Goal: Register for event/course

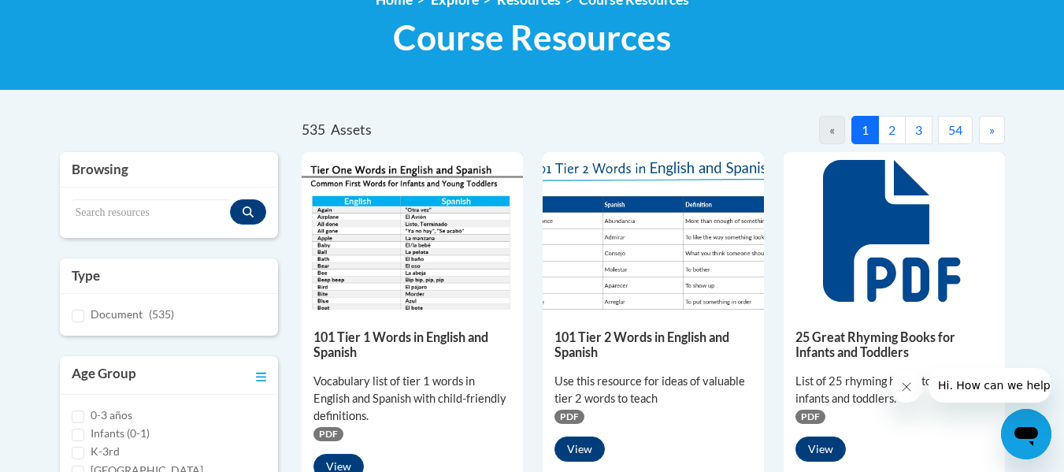
scroll to position [237, 0]
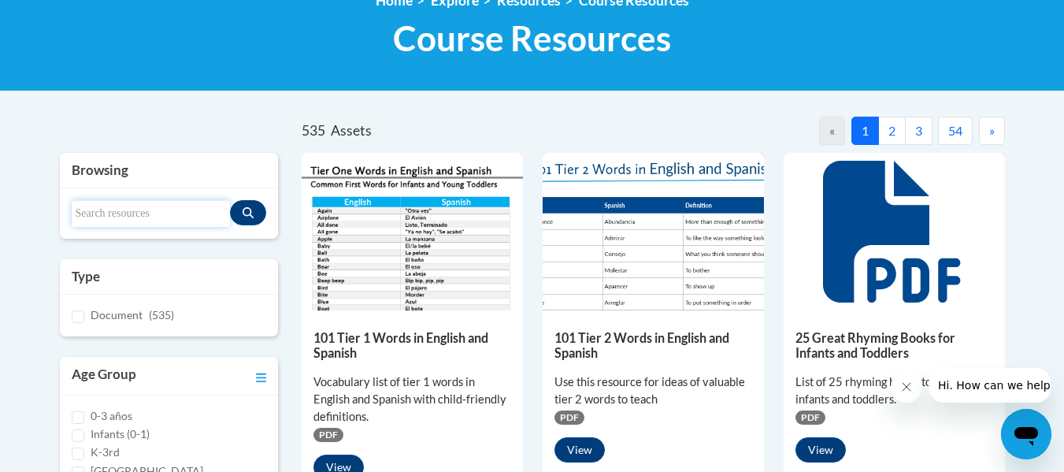
click at [139, 209] on input "Search resources" at bounding box center [151, 213] width 159 height 27
type input "systematic and explicit"
click at [259, 208] on button "Search resources" at bounding box center [248, 212] width 36 height 25
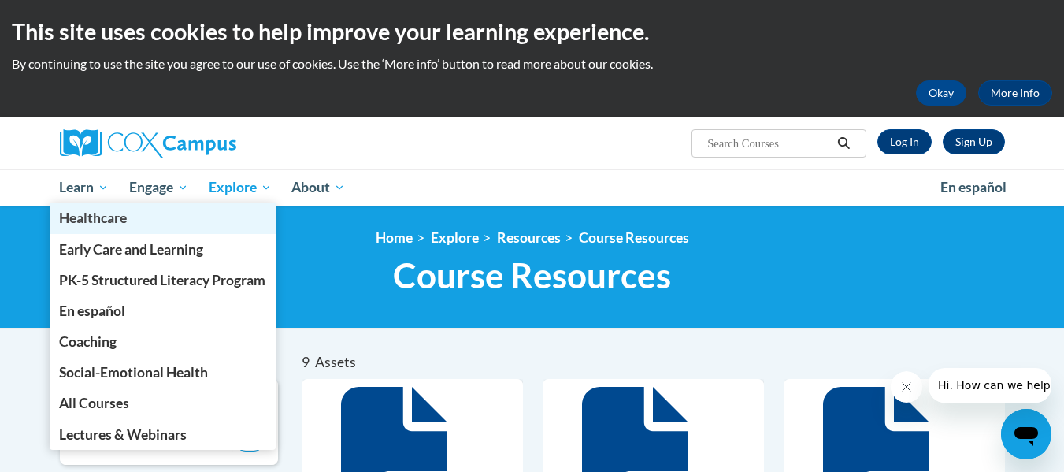
scroll to position [70, 0]
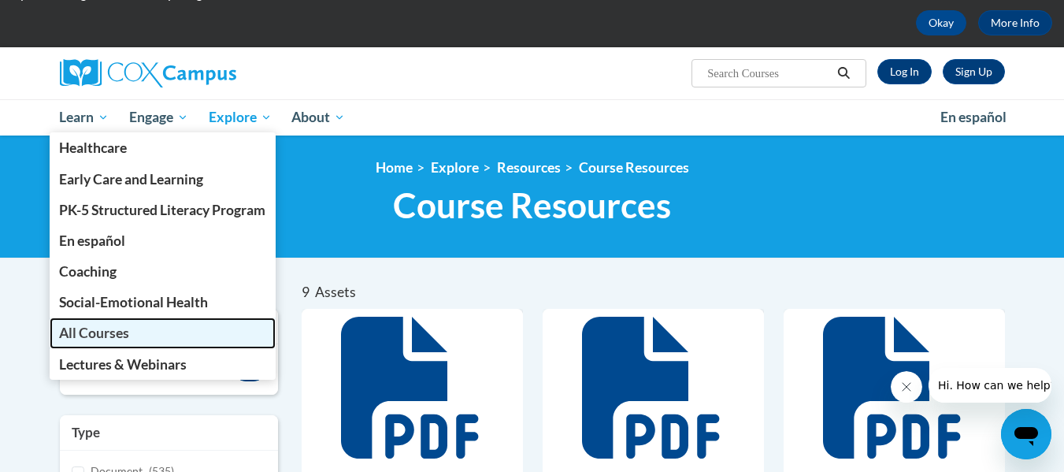
click at [128, 332] on span "All Courses" at bounding box center [94, 332] width 70 height 17
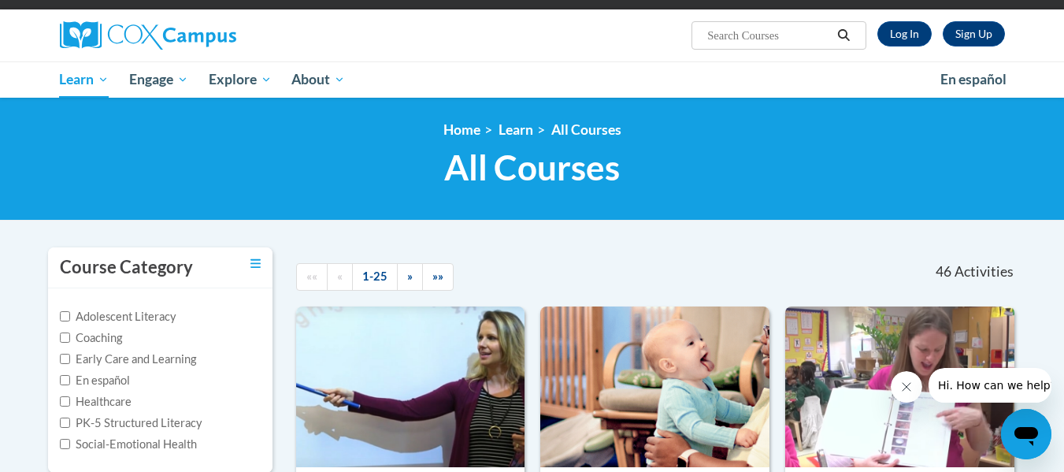
scroll to position [109, 0]
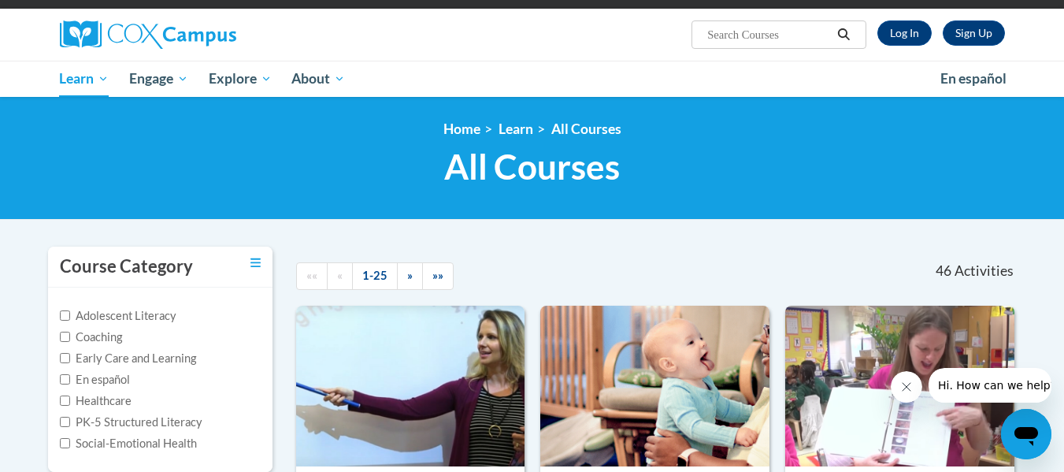
click at [747, 34] on input "Search..." at bounding box center [769, 34] width 126 height 19
type input "systematic and explicit"
click at [848, 31] on icon "Search" at bounding box center [843, 34] width 14 height 12
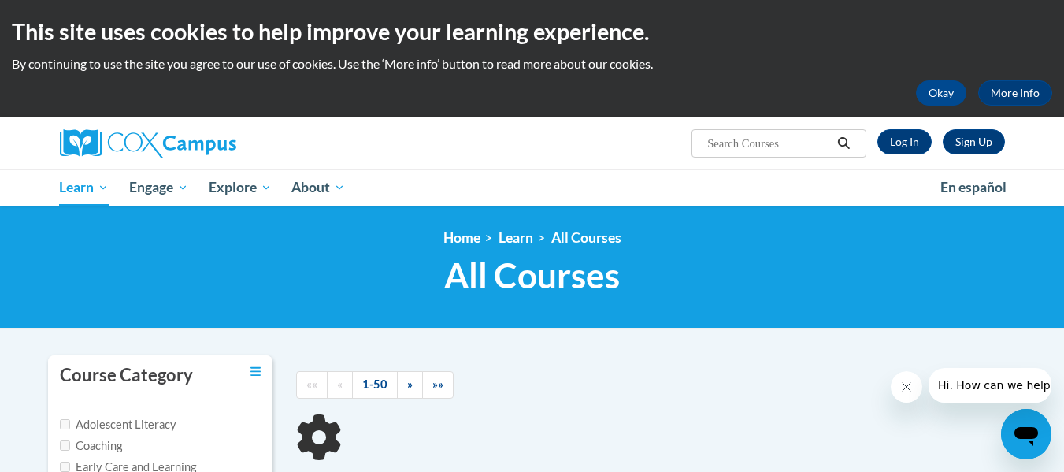
type input "systematic and explicit"
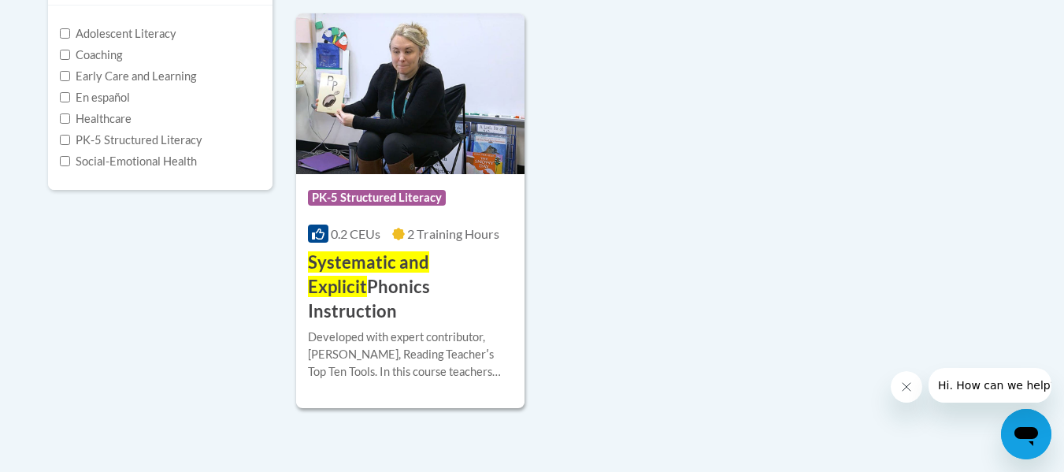
scroll to position [391, 0]
click at [417, 276] on h3 "Systematic and Explicit Phonics Instruction" at bounding box center [411, 286] width 206 height 72
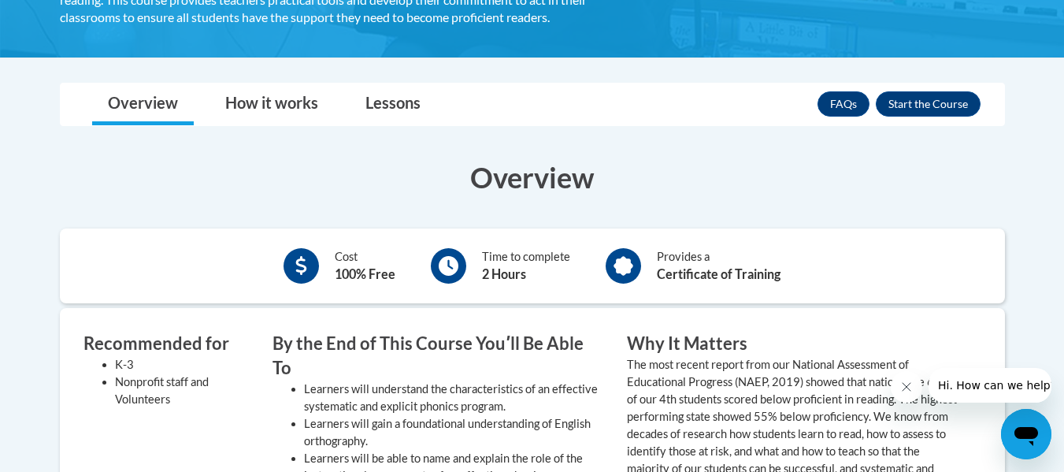
scroll to position [402, 0]
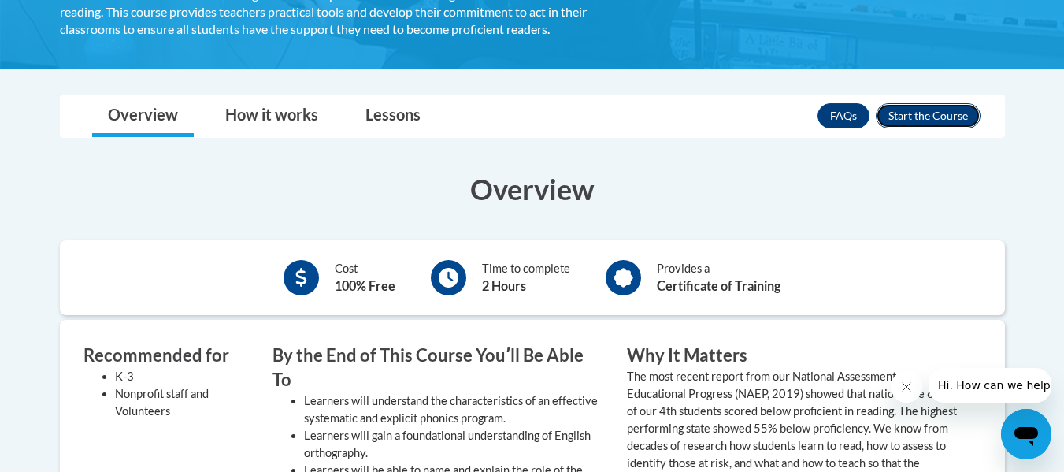
click at [940, 111] on button "Enroll" at bounding box center [928, 115] width 105 height 25
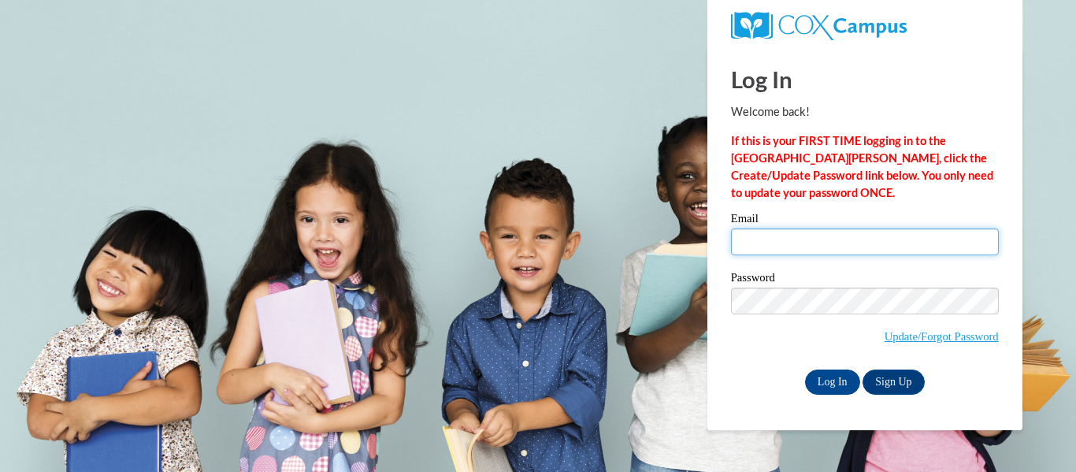
click at [830, 240] on input "Email" at bounding box center [865, 241] width 268 height 27
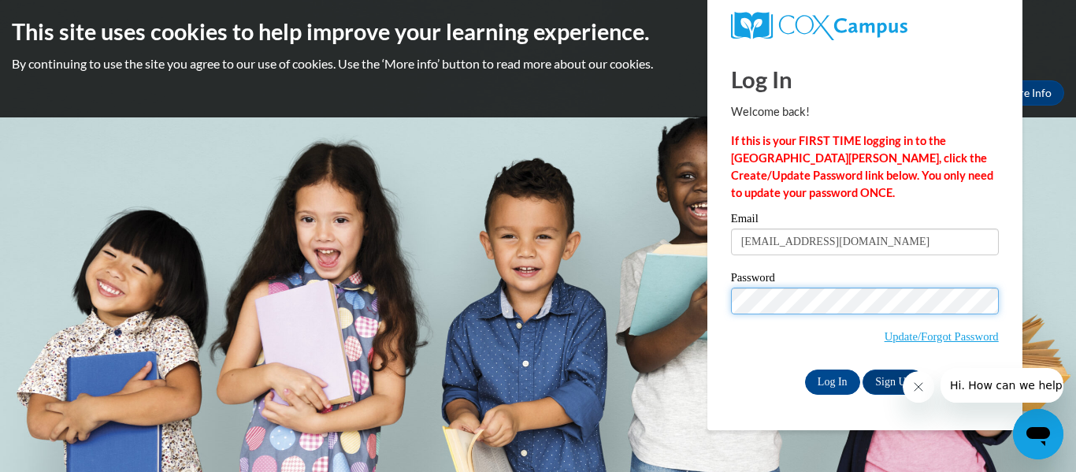
type input "[PERSON_NAME][EMAIL_ADDRESS][PERSON_NAME][DOMAIN_NAME]"
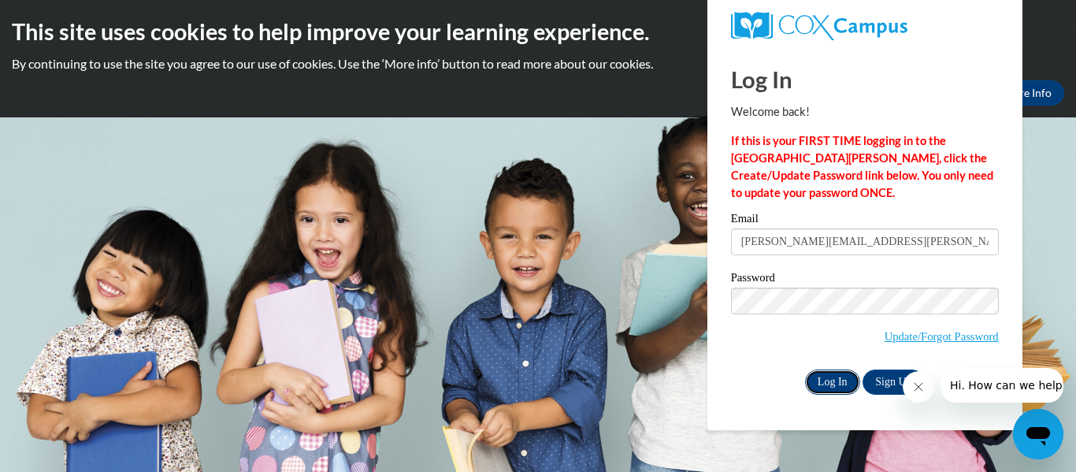
click at [847, 376] on input "Log In" at bounding box center [832, 381] width 55 height 25
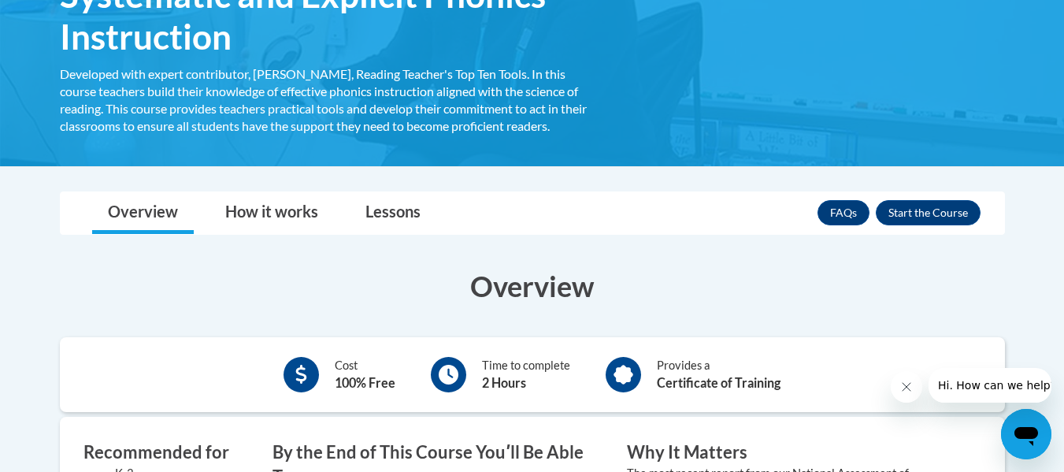
scroll to position [305, 0]
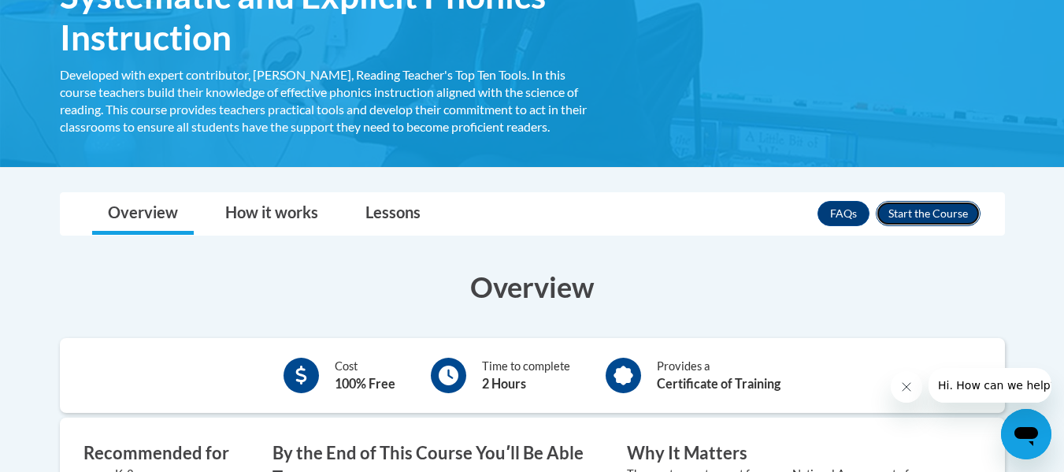
click at [963, 214] on button "Enroll" at bounding box center [928, 213] width 105 height 25
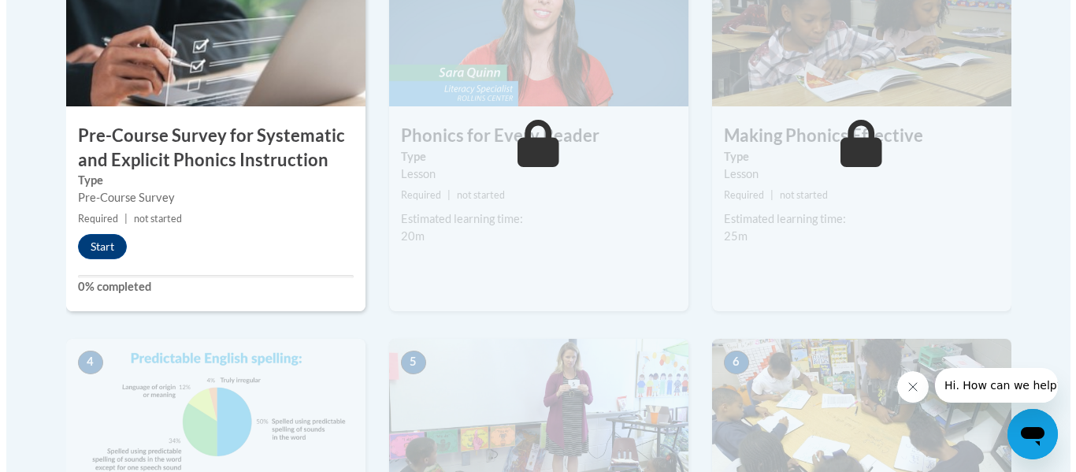
scroll to position [581, 0]
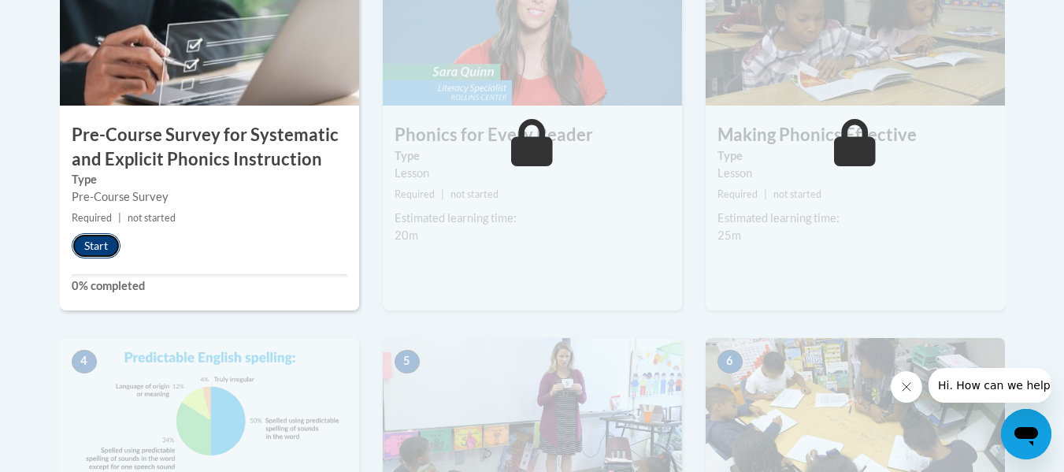
click at [95, 239] on button "Start" at bounding box center [96, 245] width 49 height 25
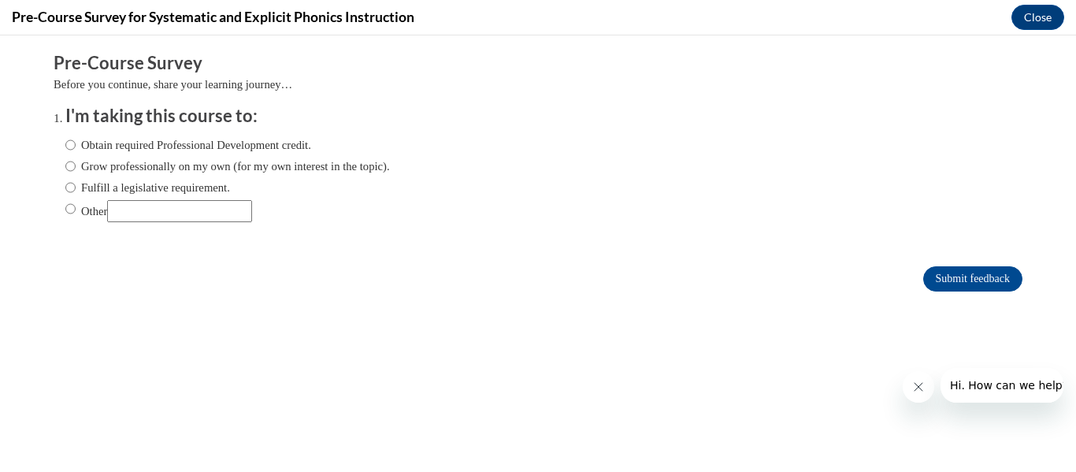
scroll to position [0, 0]
click at [124, 181] on label "Fulfill a legislative requirement." at bounding box center [147, 187] width 165 height 17
click at [76, 181] on input "Fulfill a legislative requirement." at bounding box center [70, 187] width 10 height 17
radio input "true"
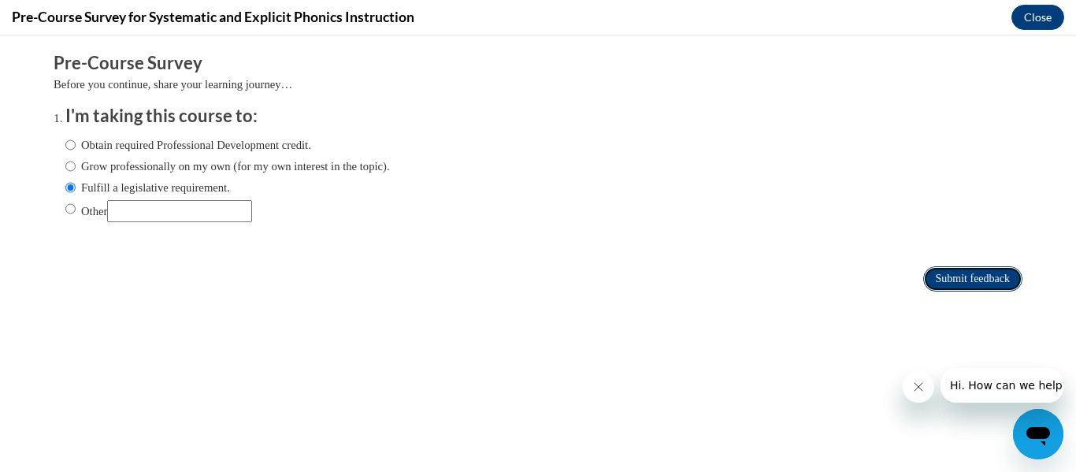
click at [953, 281] on input "Submit feedback" at bounding box center [972, 278] width 99 height 25
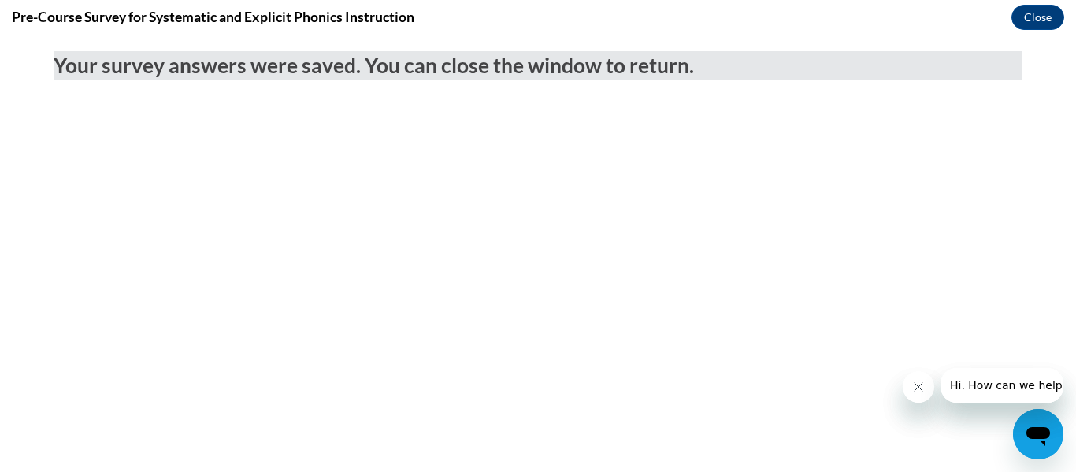
click at [915, 390] on icon "Close message from company" at bounding box center [917, 386] width 13 height 13
click at [922, 388] on icon "Close message from company" at bounding box center [917, 386] width 13 height 13
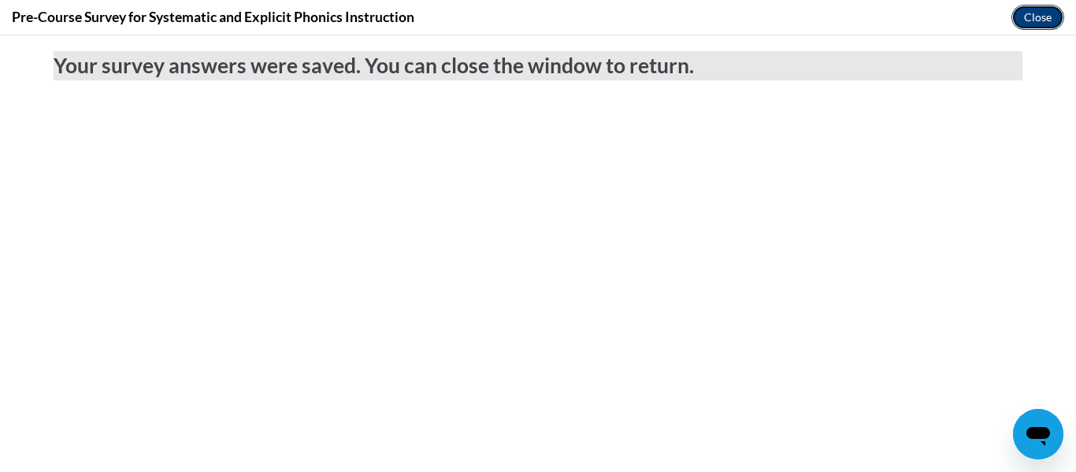
click at [1018, 20] on button "Close" at bounding box center [1037, 17] width 53 height 25
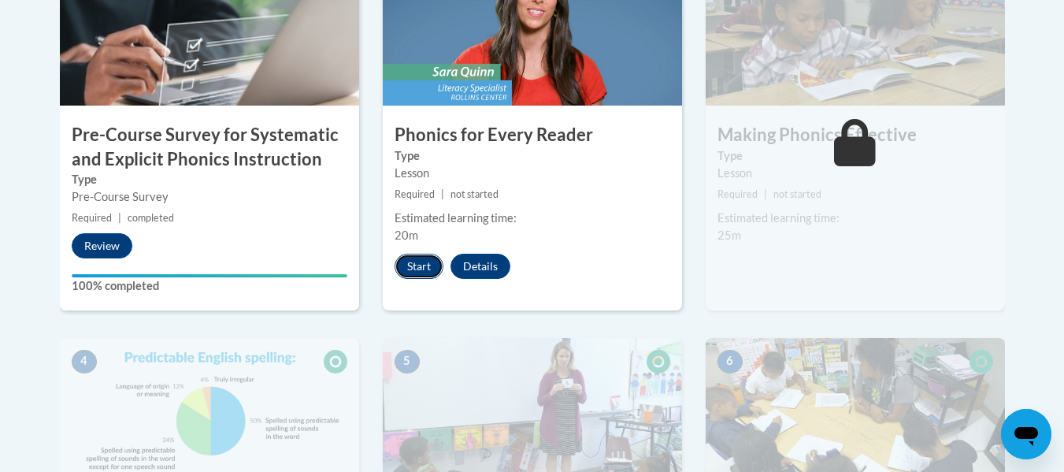
click at [421, 265] on button "Start" at bounding box center [419, 266] width 49 height 25
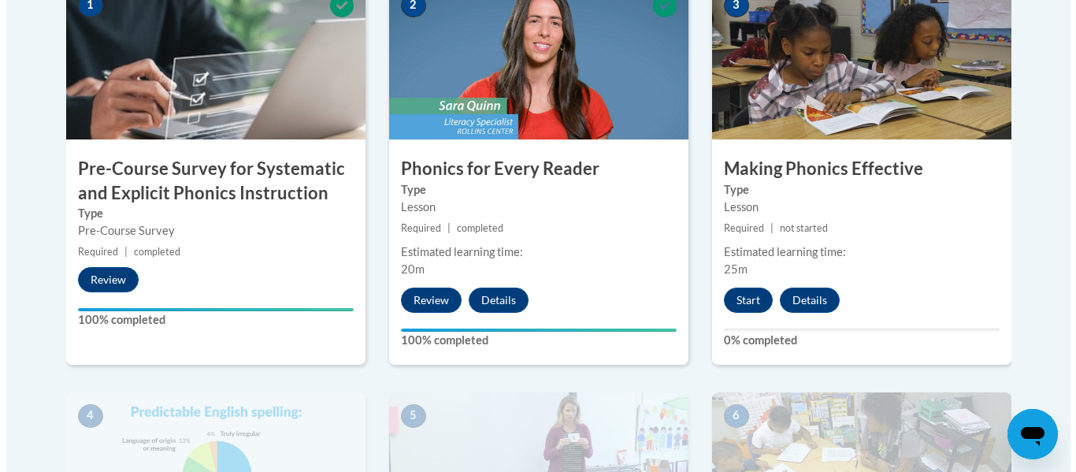
scroll to position [557, 0]
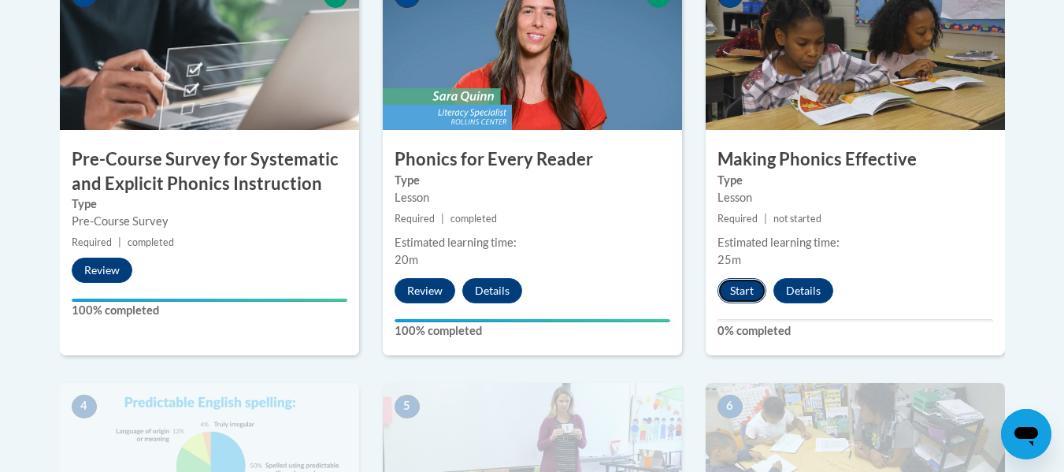
click at [747, 292] on button "Start" at bounding box center [742, 290] width 49 height 25
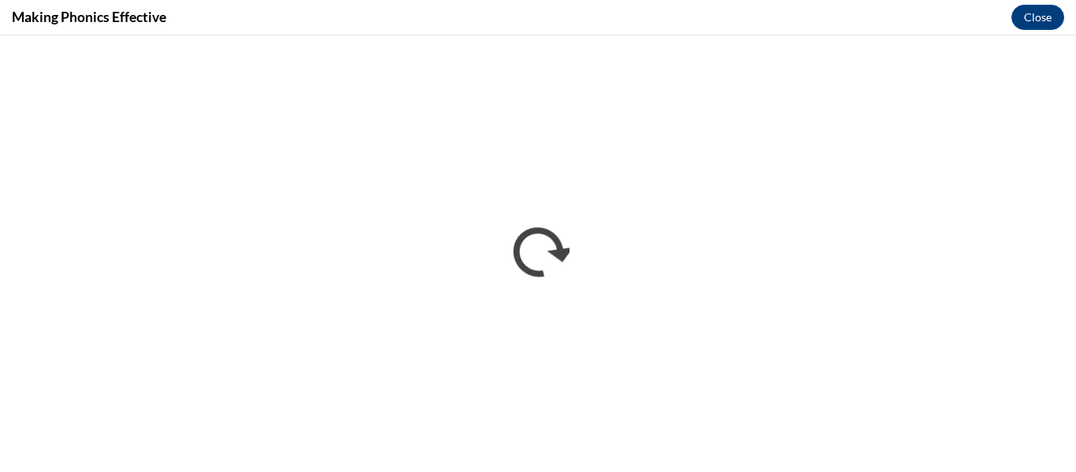
scroll to position [0, 0]
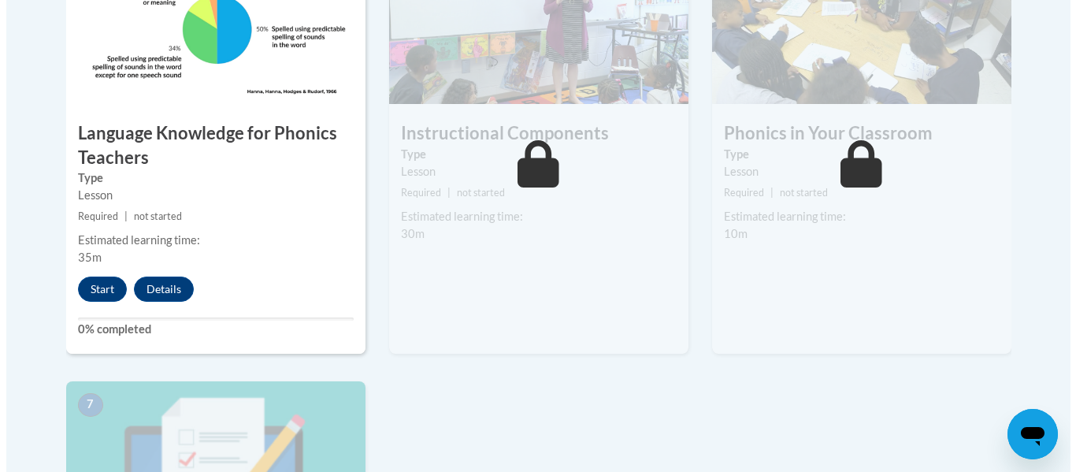
scroll to position [994, 0]
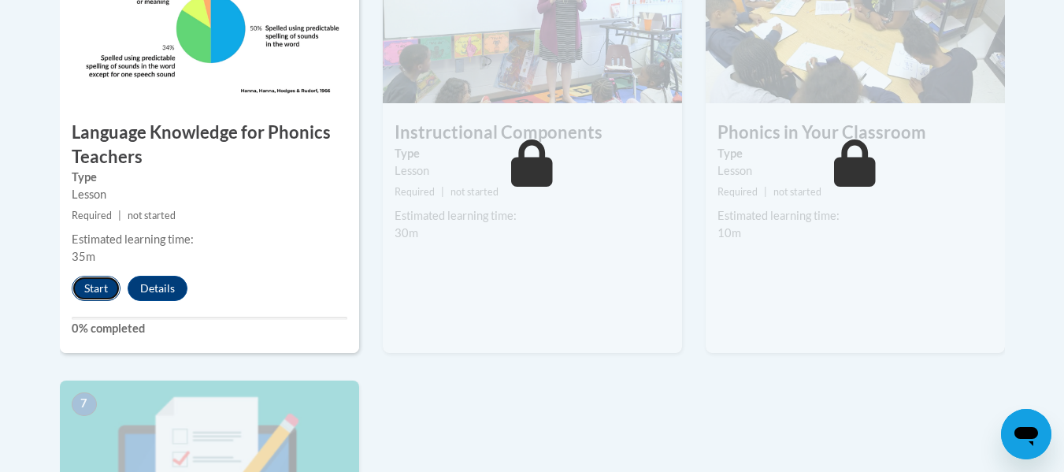
click at [96, 286] on button "Start" at bounding box center [96, 288] width 49 height 25
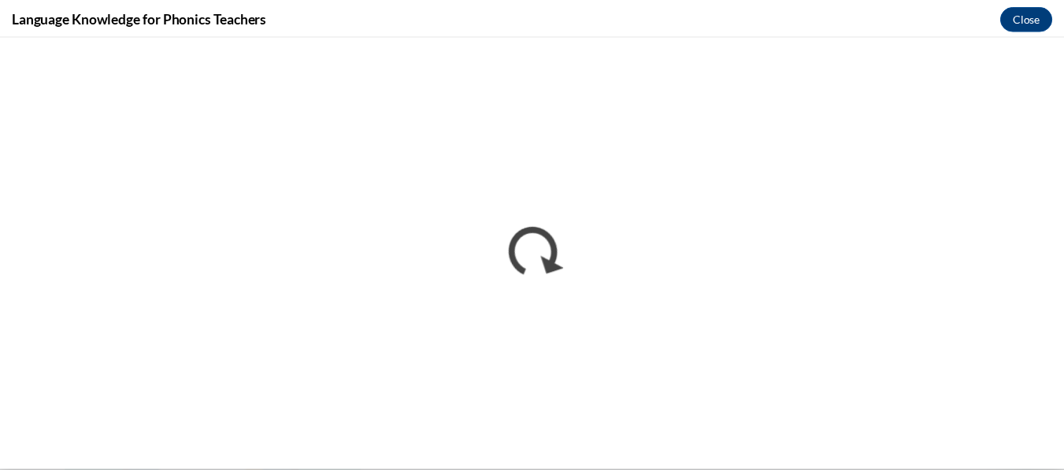
scroll to position [0, 0]
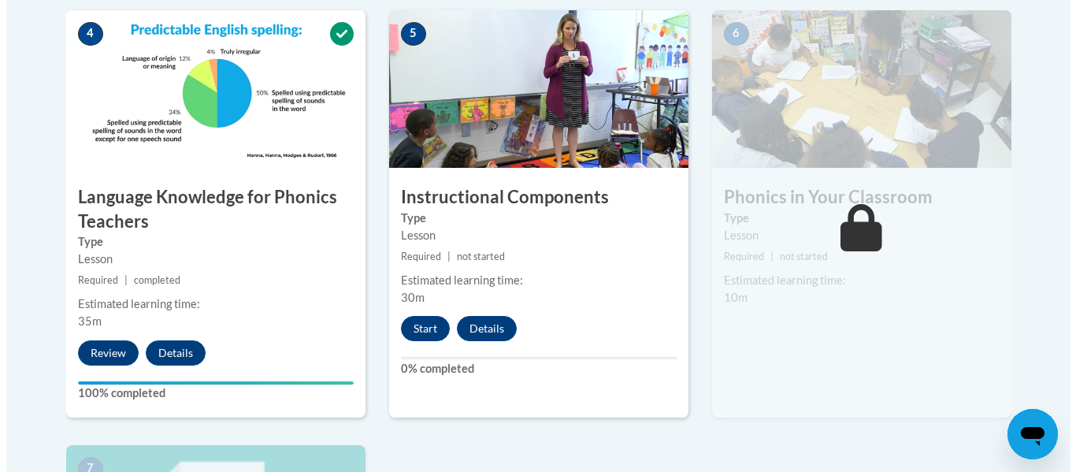
scroll to position [925, 0]
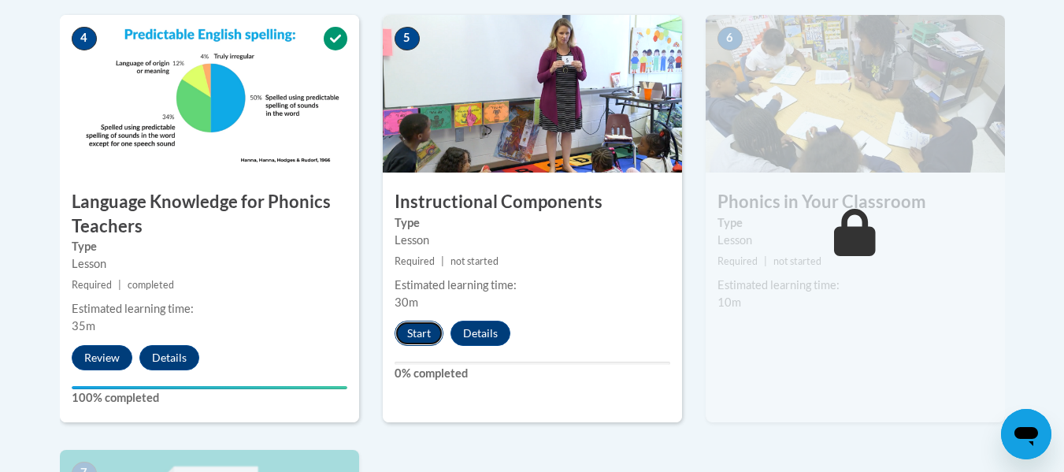
click at [424, 328] on button "Start" at bounding box center [419, 333] width 49 height 25
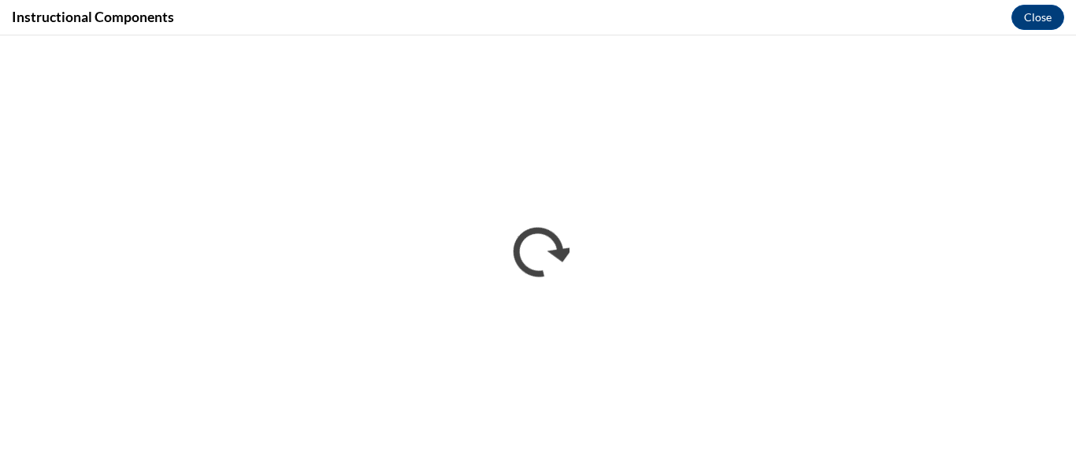
scroll to position [0, 0]
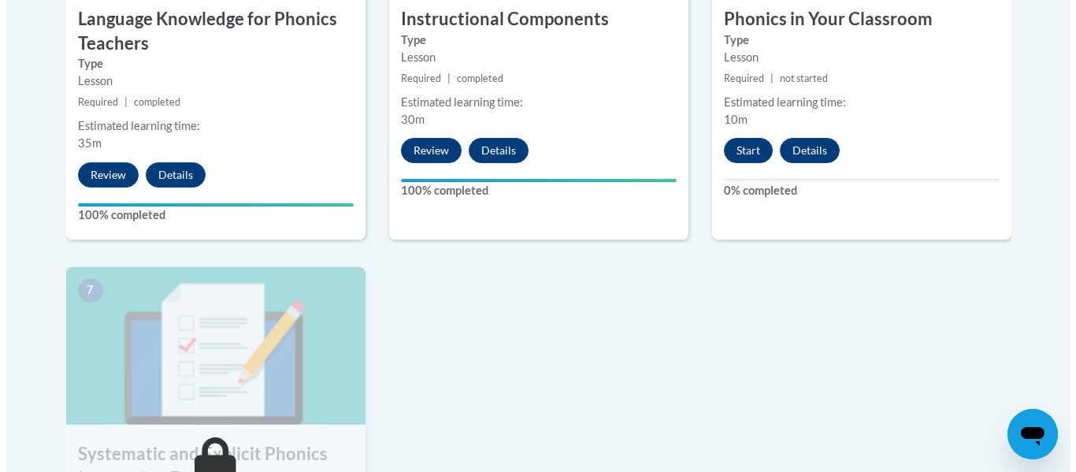
scroll to position [1108, 0]
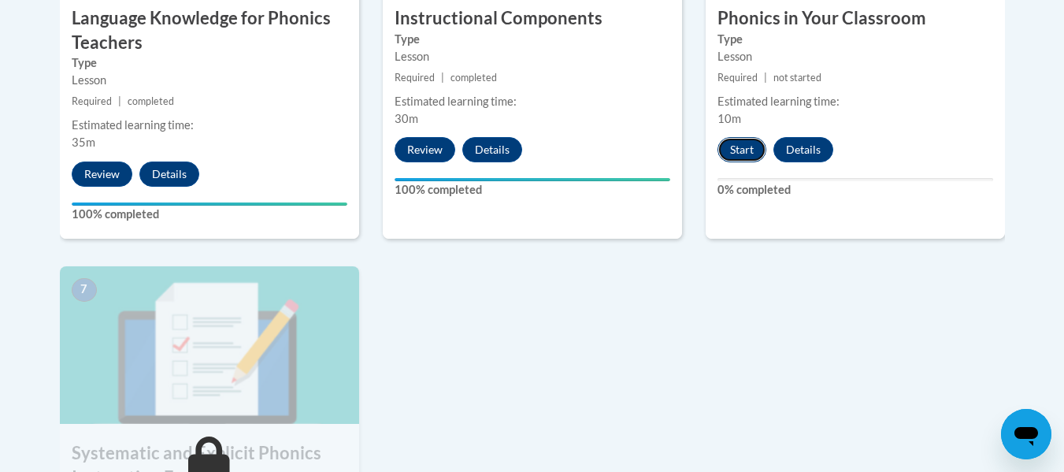
click at [749, 154] on button "Start" at bounding box center [742, 149] width 49 height 25
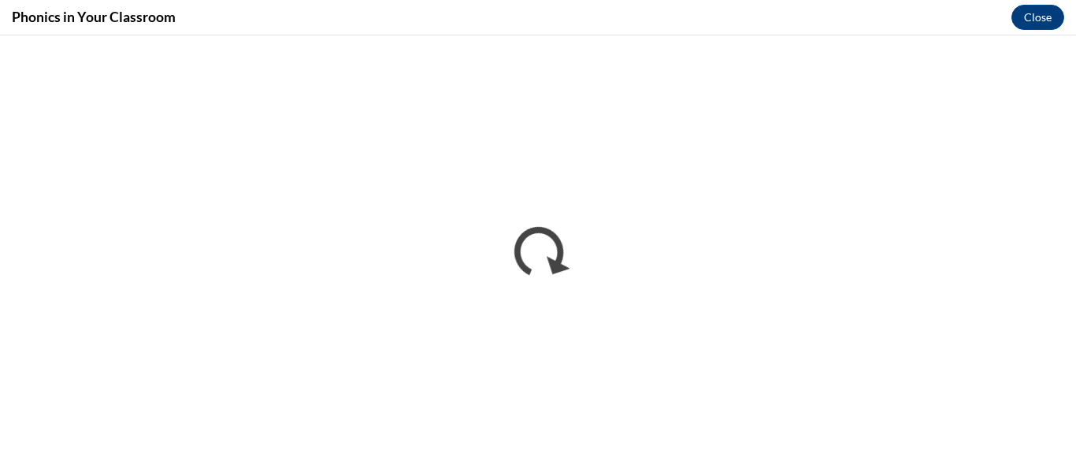
scroll to position [0, 0]
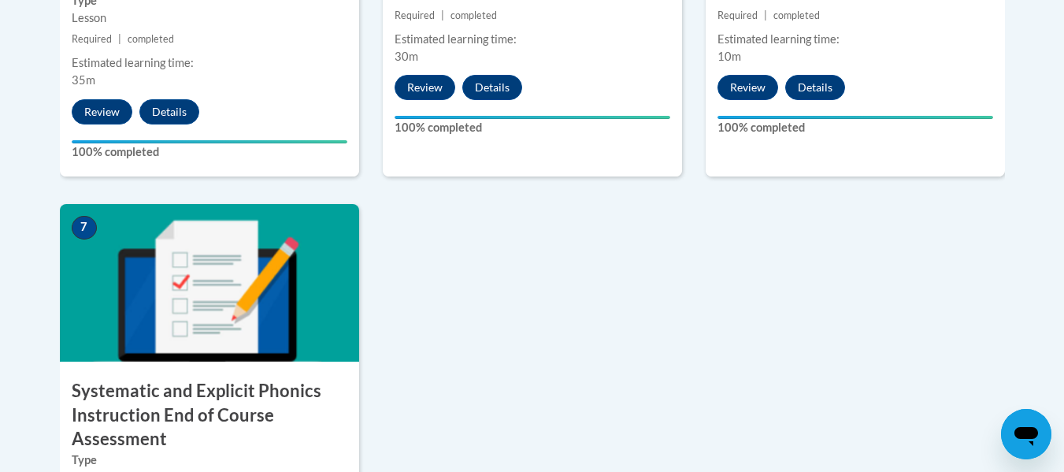
scroll to position [1173, 0]
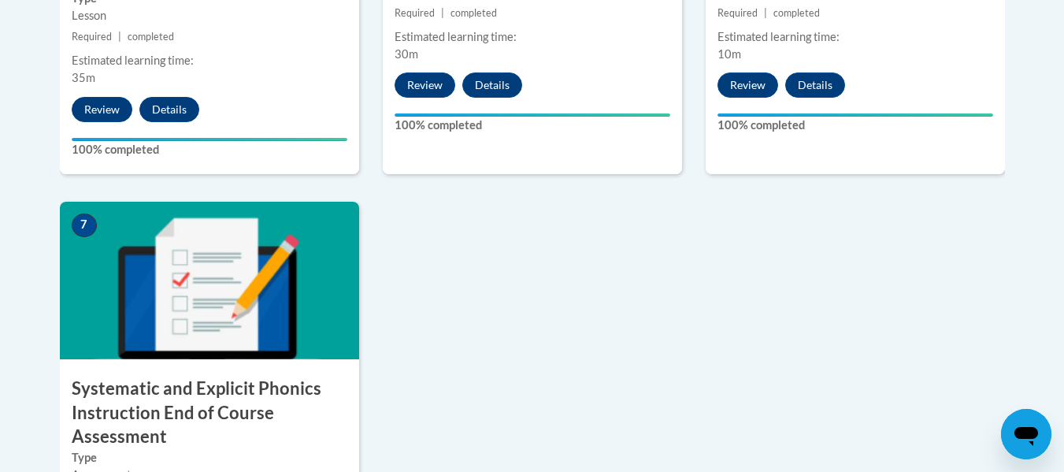
click at [277, 301] on img at bounding box center [209, 281] width 299 height 158
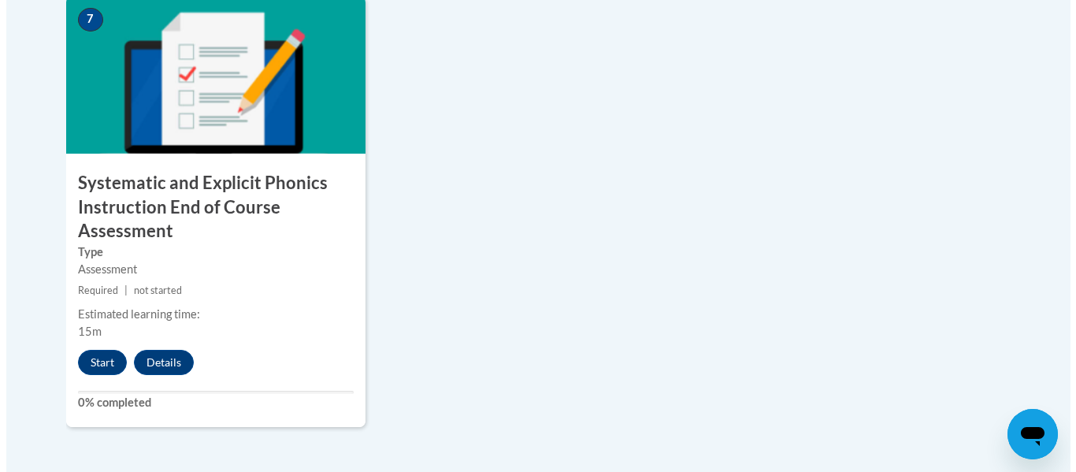
scroll to position [1385, 0]
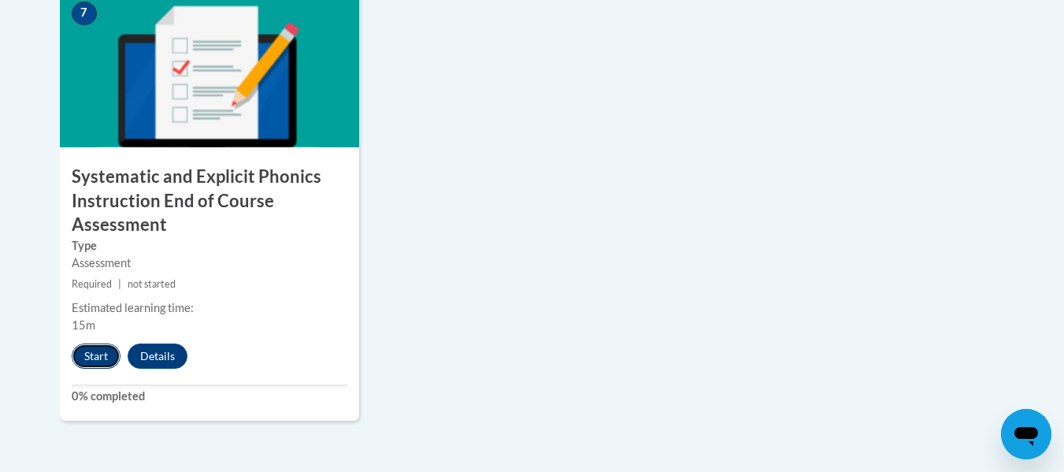
click at [106, 351] on button "Start" at bounding box center [96, 355] width 49 height 25
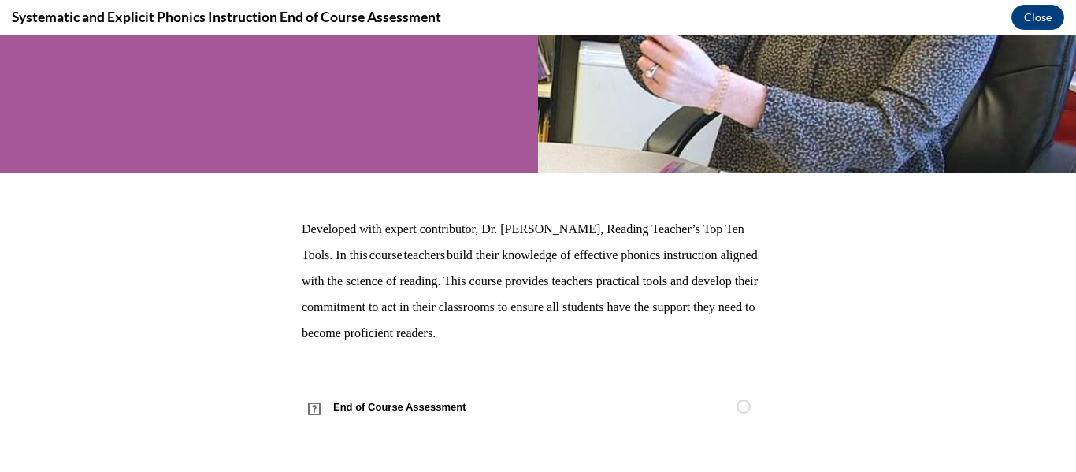
scroll to position [0, 0]
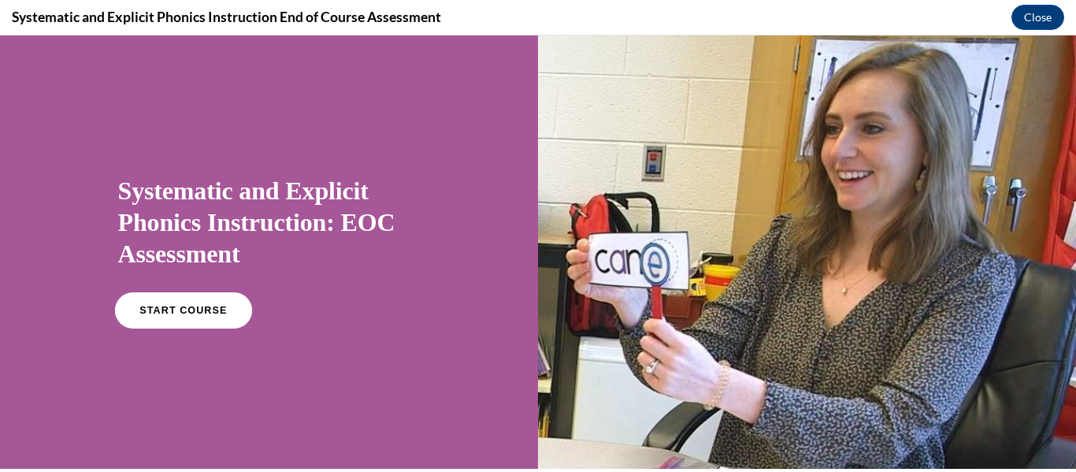
click at [206, 321] on link "START COURSE" at bounding box center [182, 310] width 137 height 36
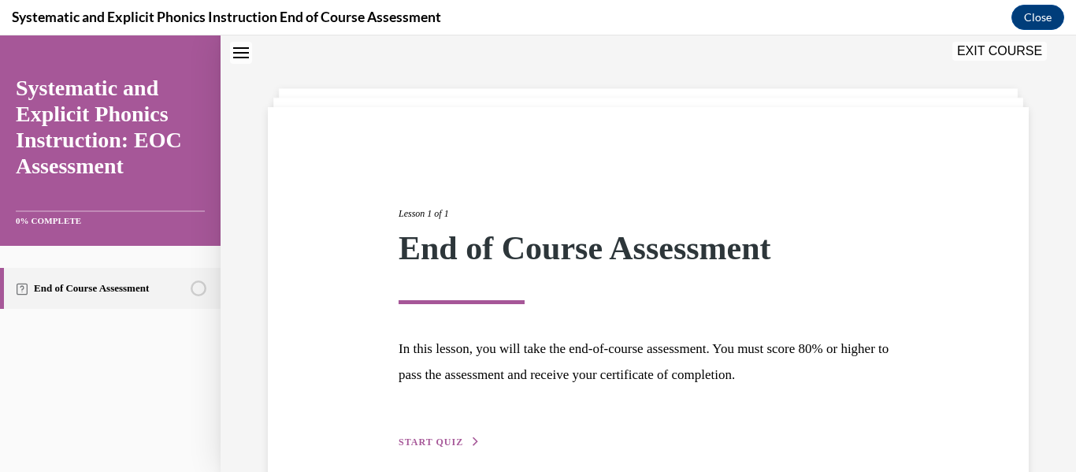
scroll to position [121, 0]
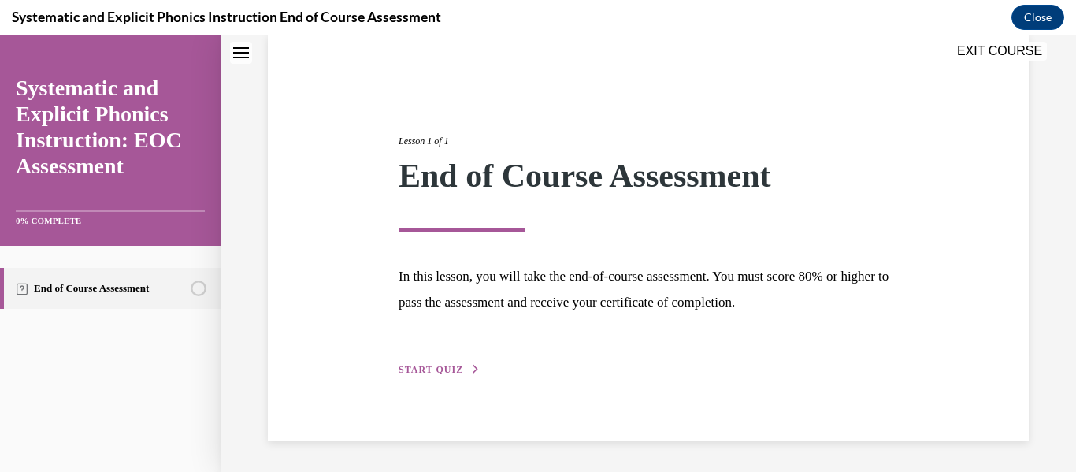
click at [453, 365] on span "START QUIZ" at bounding box center [431, 369] width 65 height 11
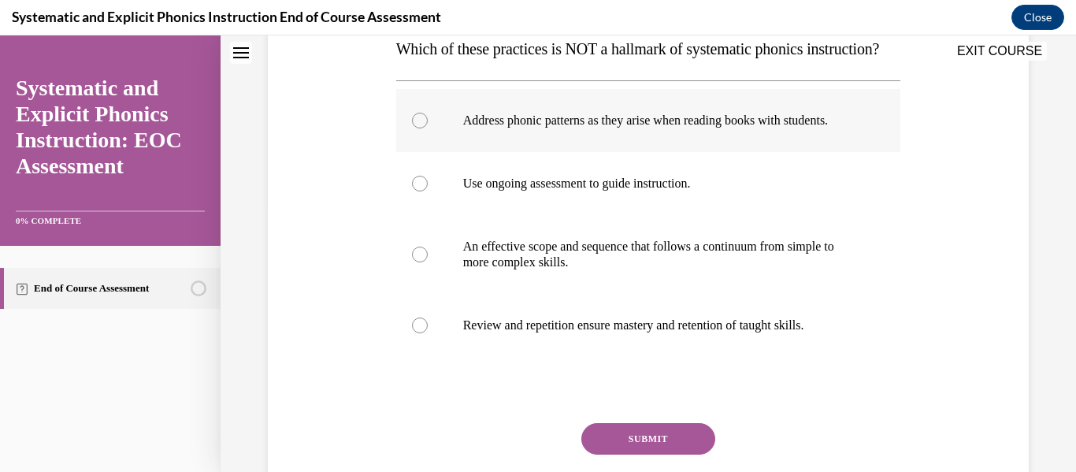
scroll to position [268, 0]
click at [701, 128] on p "Address phonic patterns as they arise when reading books with students." at bounding box center [662, 120] width 399 height 16
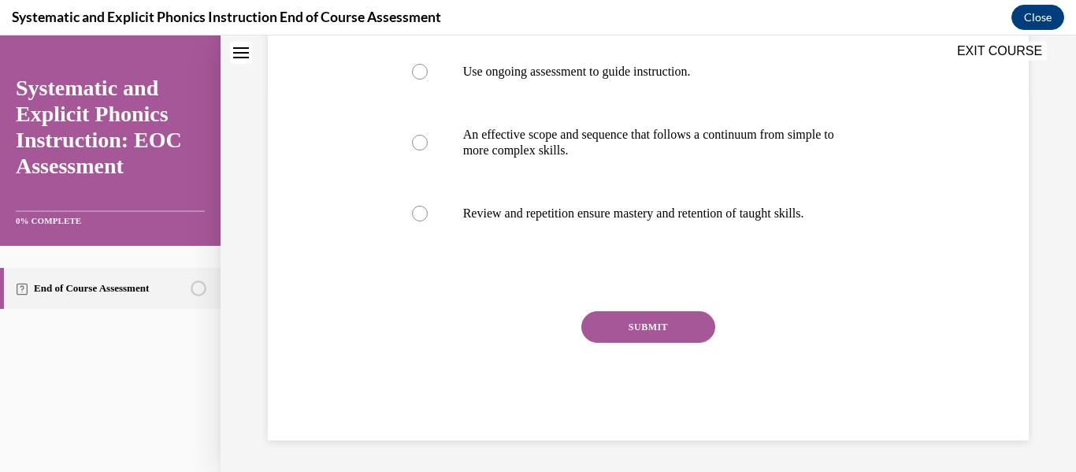
click at [668, 331] on button "SUBMIT" at bounding box center [648, 327] width 134 height 32
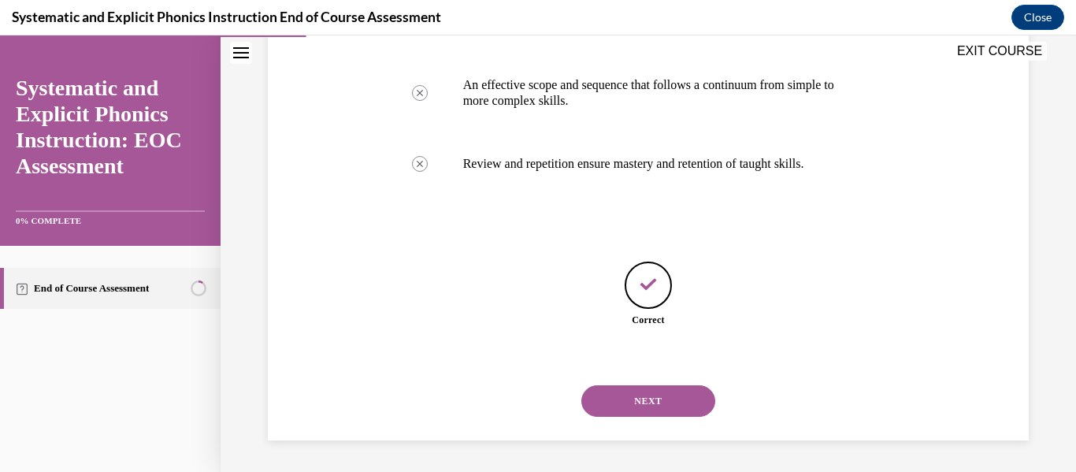
scroll to position [476, 0]
click at [654, 409] on button "NEXT" at bounding box center [648, 401] width 134 height 32
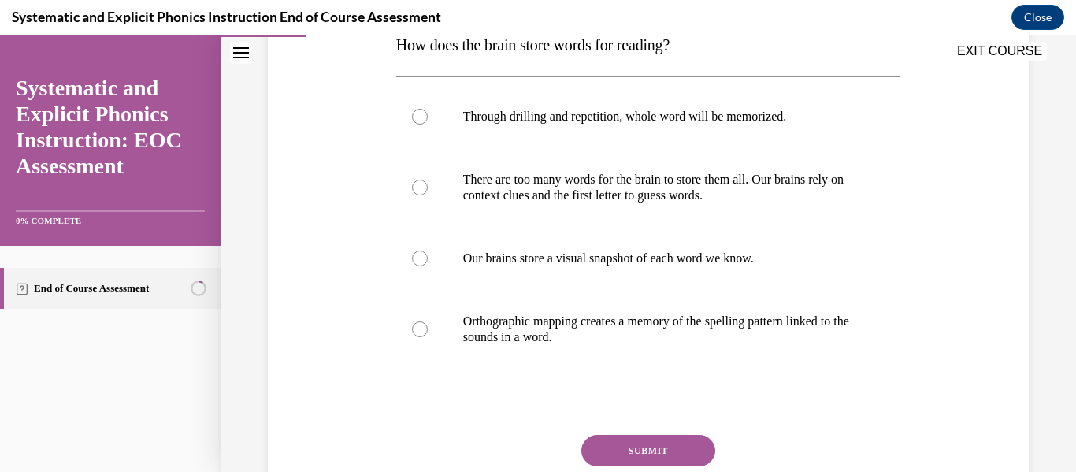
scroll to position [272, 0]
click at [667, 270] on div at bounding box center [648, 257] width 505 height 63
click at [672, 325] on p "Orthographic mapping creates a memory of the spelling pattern linked to the sou…" at bounding box center [662, 329] width 399 height 32
click at [639, 439] on button "SUBMIT" at bounding box center [648, 450] width 134 height 32
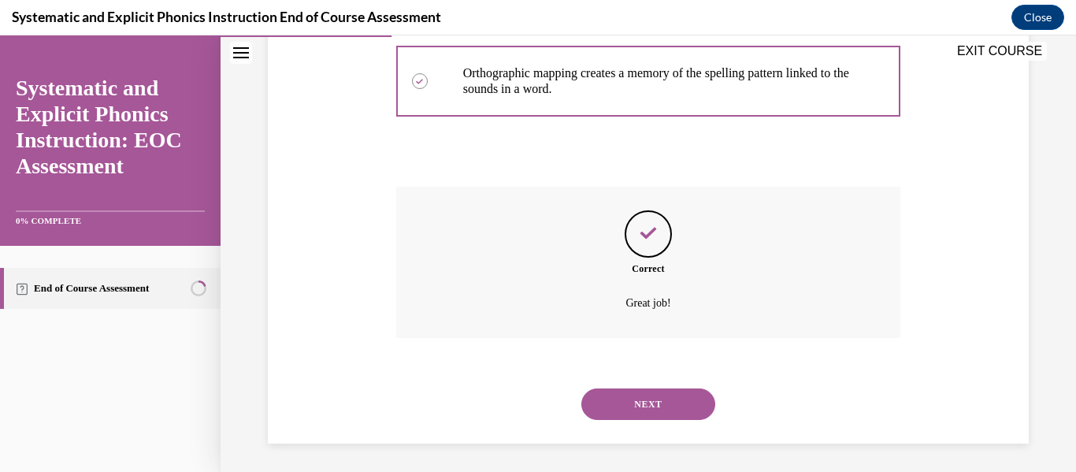
scroll to position [522, 0]
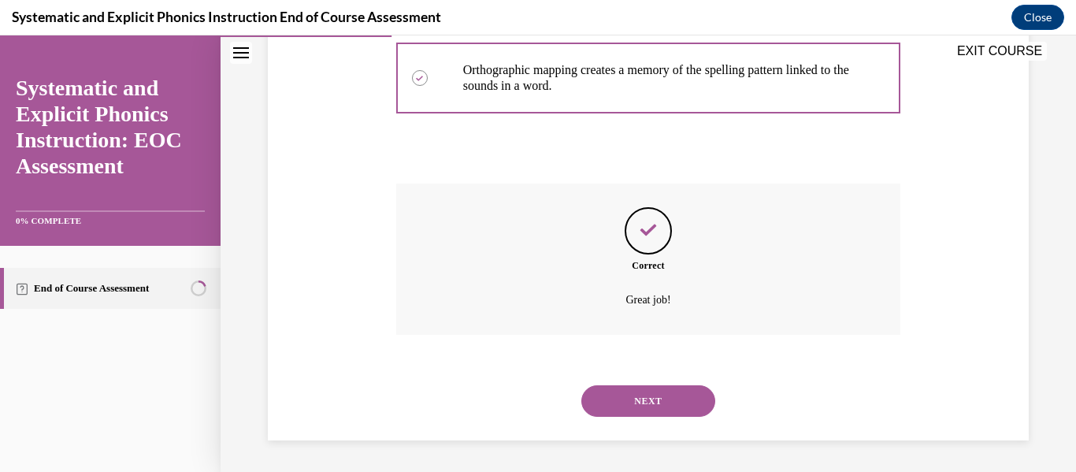
click at [653, 397] on button "NEXT" at bounding box center [648, 401] width 134 height 32
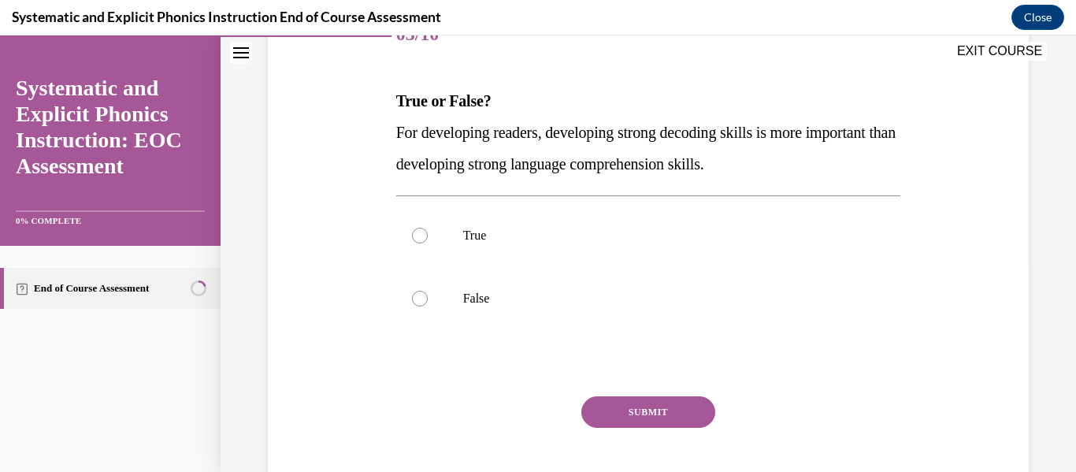
scroll to position [216, 0]
click at [474, 230] on p "True" at bounding box center [662, 235] width 399 height 16
click at [666, 421] on button "SUBMIT" at bounding box center [648, 411] width 134 height 32
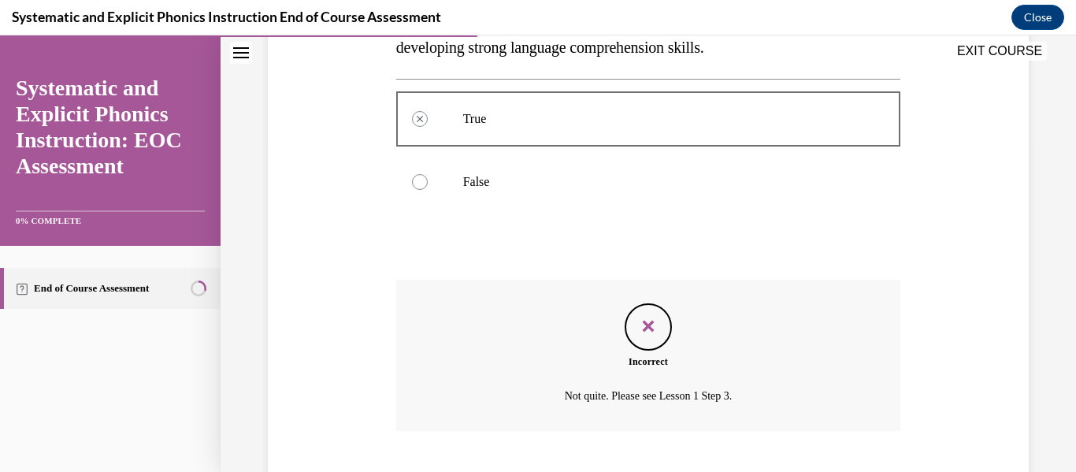
scroll to position [428, 0]
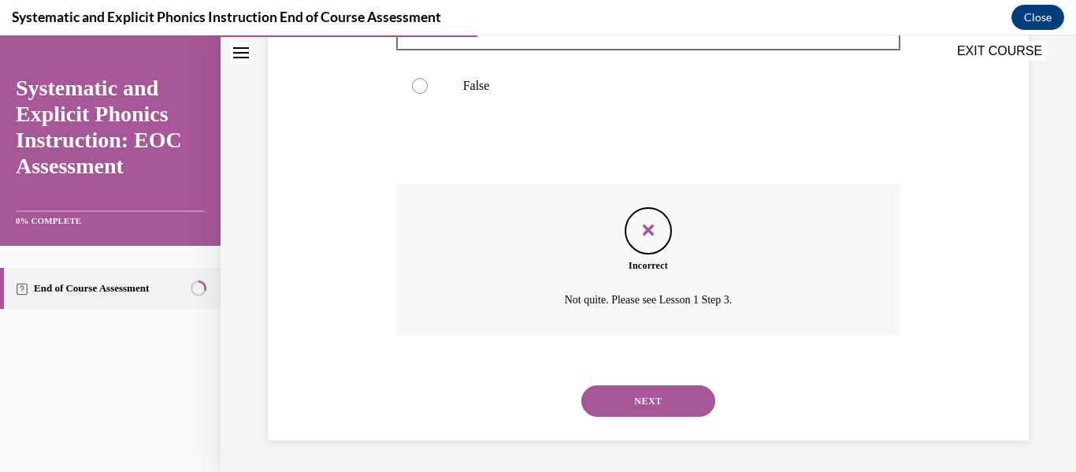
click at [662, 400] on button "NEXT" at bounding box center [648, 401] width 134 height 32
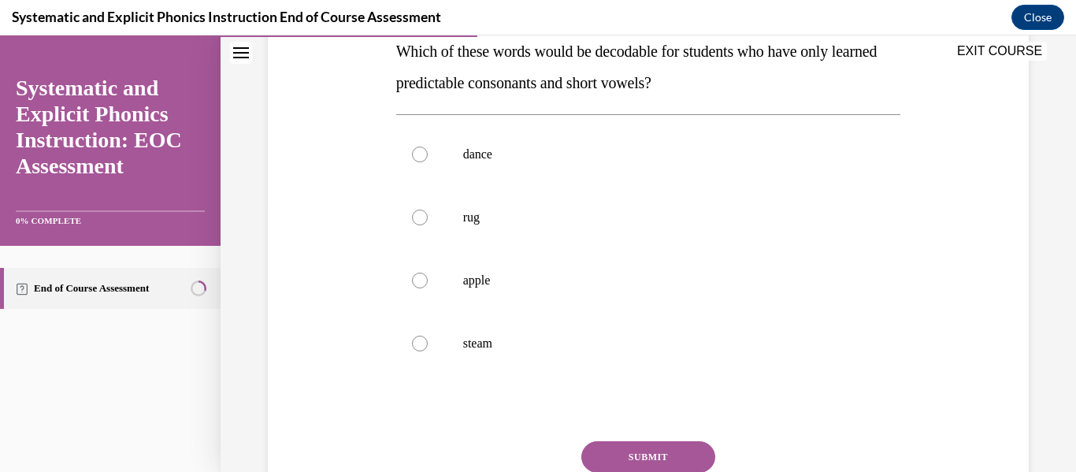
scroll to position [265, 0]
click at [540, 230] on div at bounding box center [648, 217] width 505 height 63
click at [651, 466] on button "SUBMIT" at bounding box center [648, 457] width 134 height 32
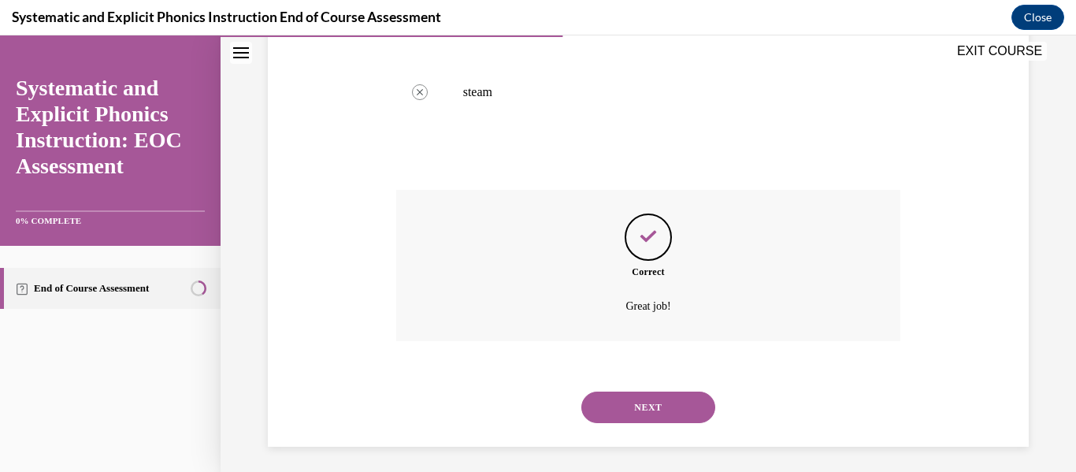
scroll to position [522, 0]
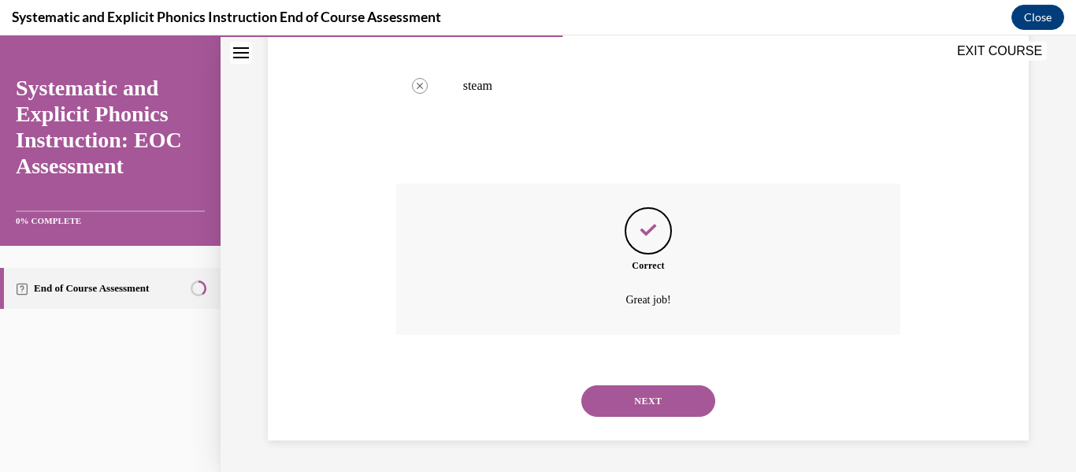
click at [667, 404] on button "NEXT" at bounding box center [648, 401] width 134 height 32
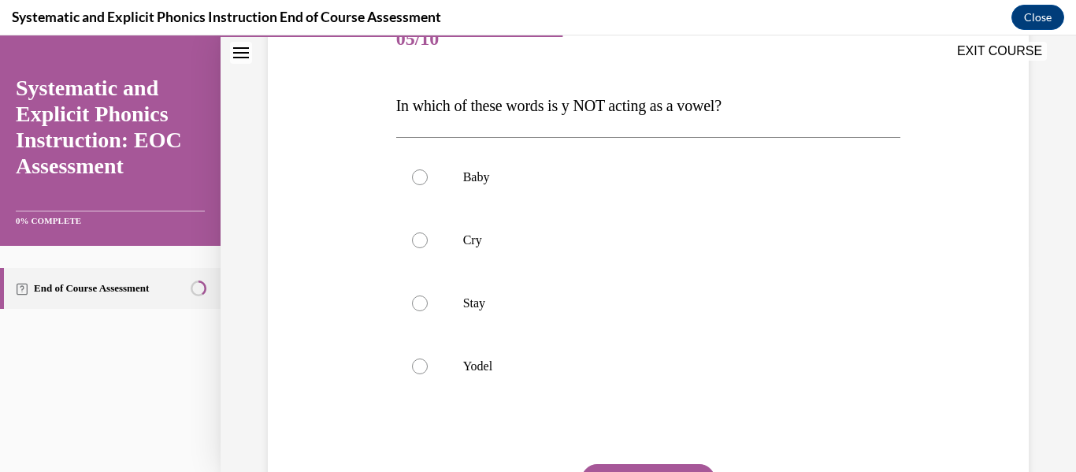
scroll to position [211, 0]
click at [558, 374] on div at bounding box center [648, 365] width 505 height 63
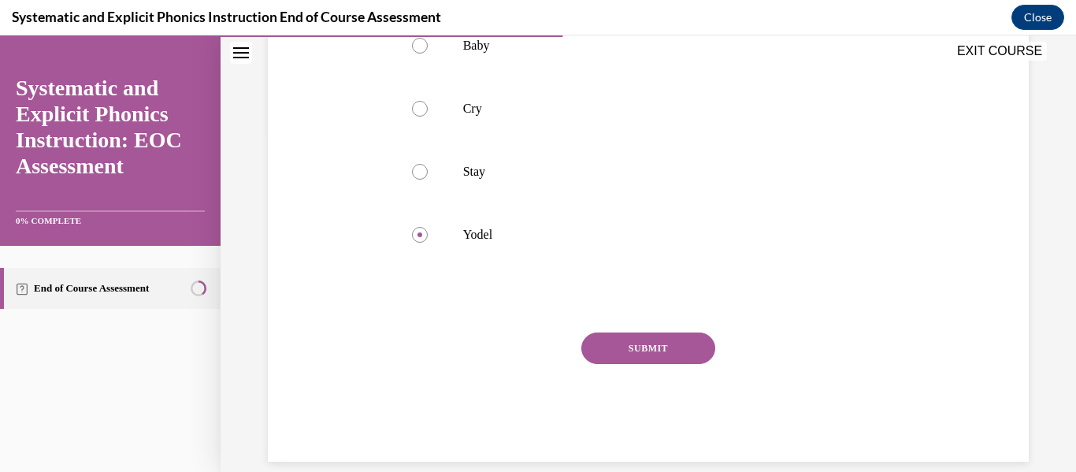
click at [660, 358] on button "SUBMIT" at bounding box center [648, 348] width 134 height 32
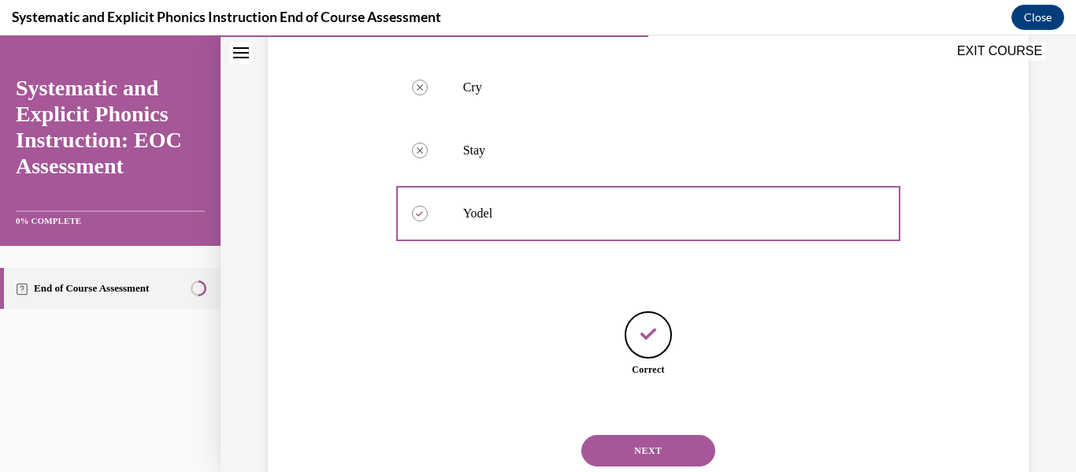
scroll to position [413, 0]
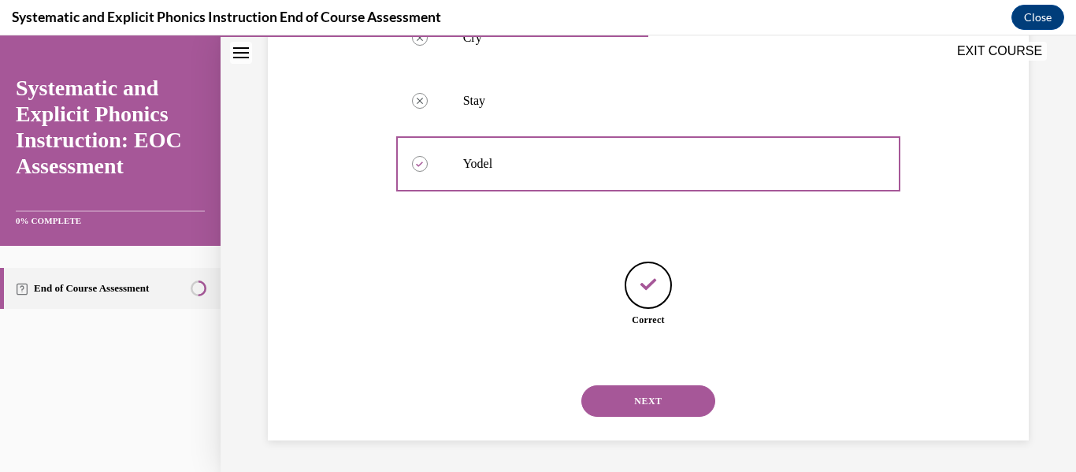
click at [653, 390] on button "NEXT" at bounding box center [648, 401] width 134 height 32
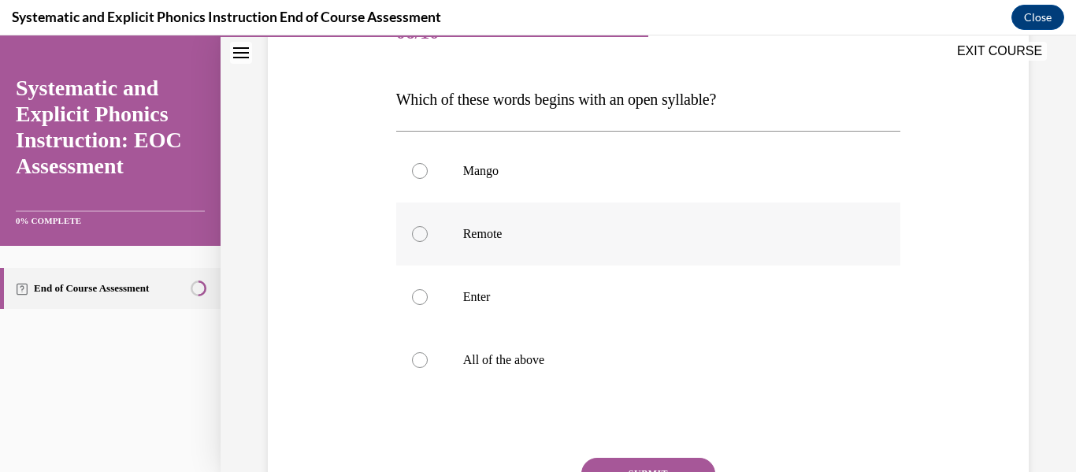
scroll to position [217, 0]
click at [543, 239] on p "Remote" at bounding box center [662, 233] width 399 height 16
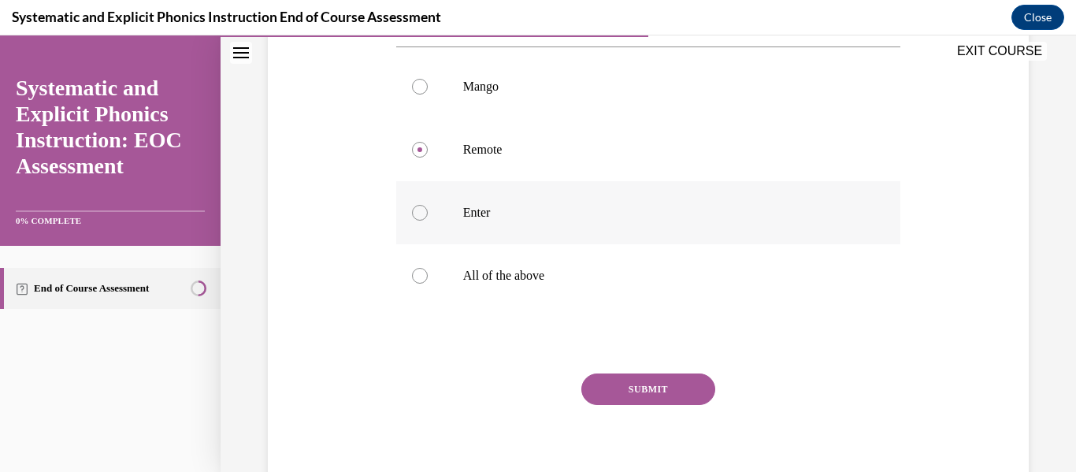
scroll to position [302, 0]
click at [696, 398] on button "SUBMIT" at bounding box center [648, 388] width 134 height 32
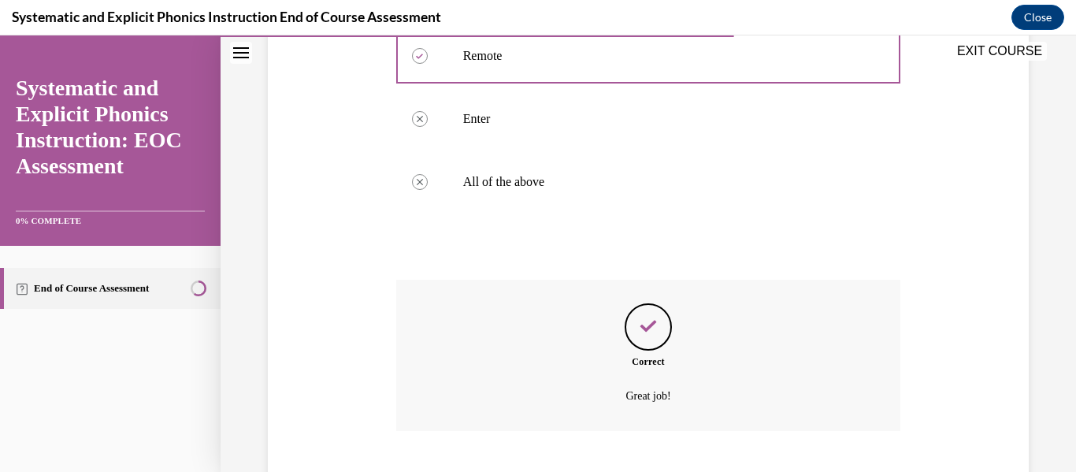
scroll to position [491, 0]
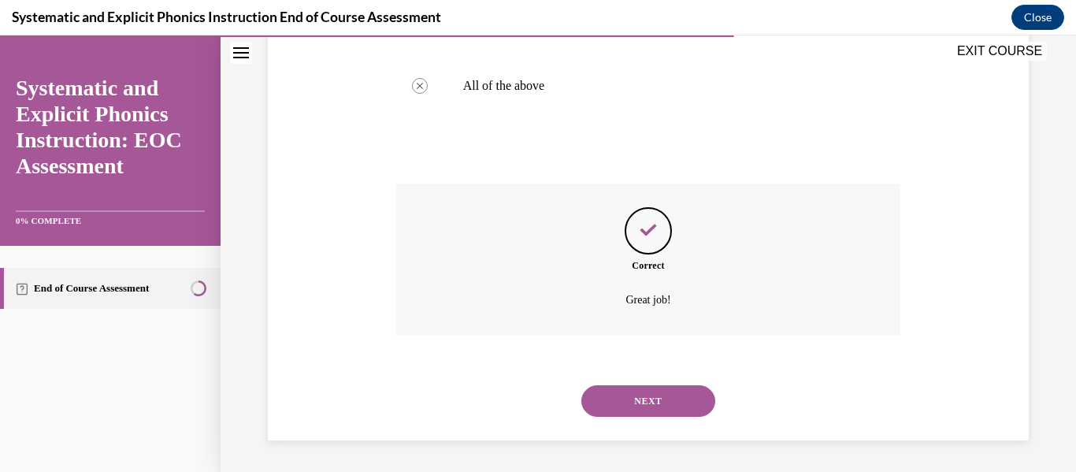
click at [665, 402] on button "NEXT" at bounding box center [648, 401] width 134 height 32
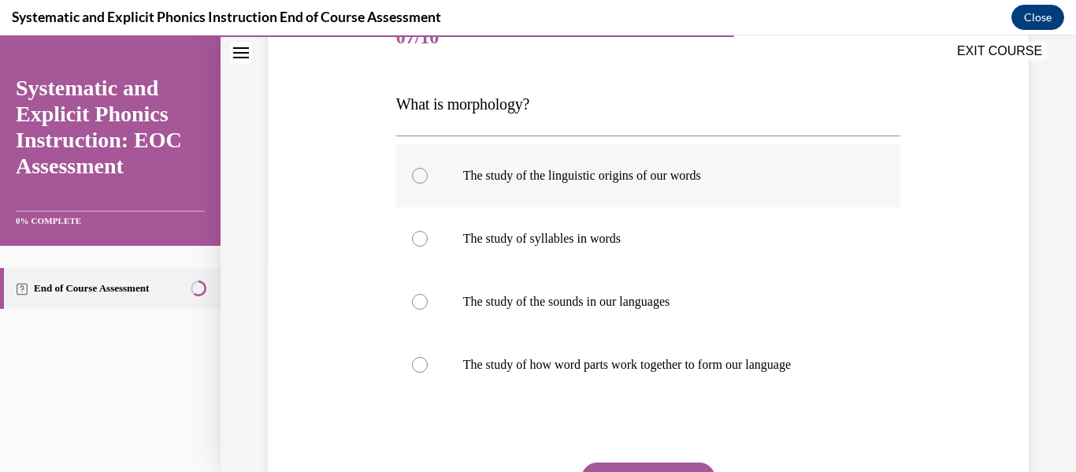
scroll to position [213, 0]
click at [641, 188] on div at bounding box center [648, 174] width 505 height 63
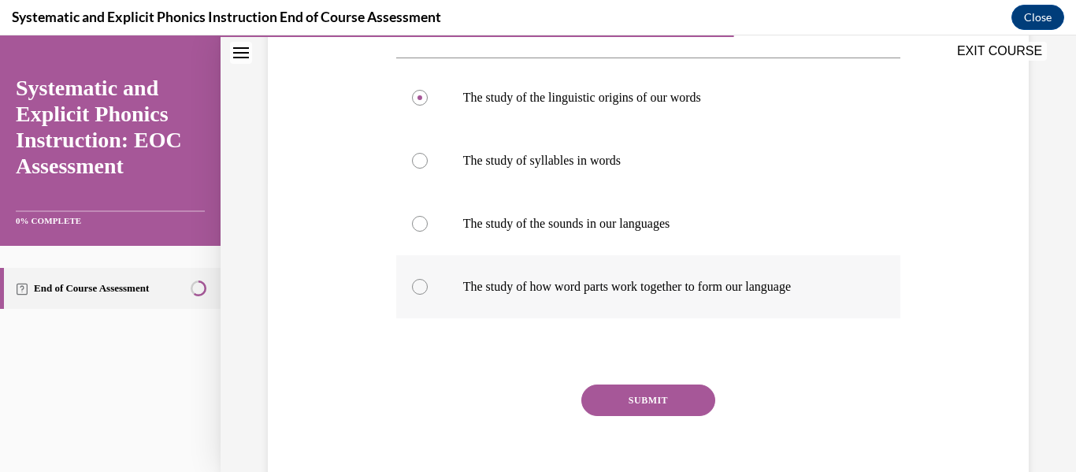
scroll to position [295, 0]
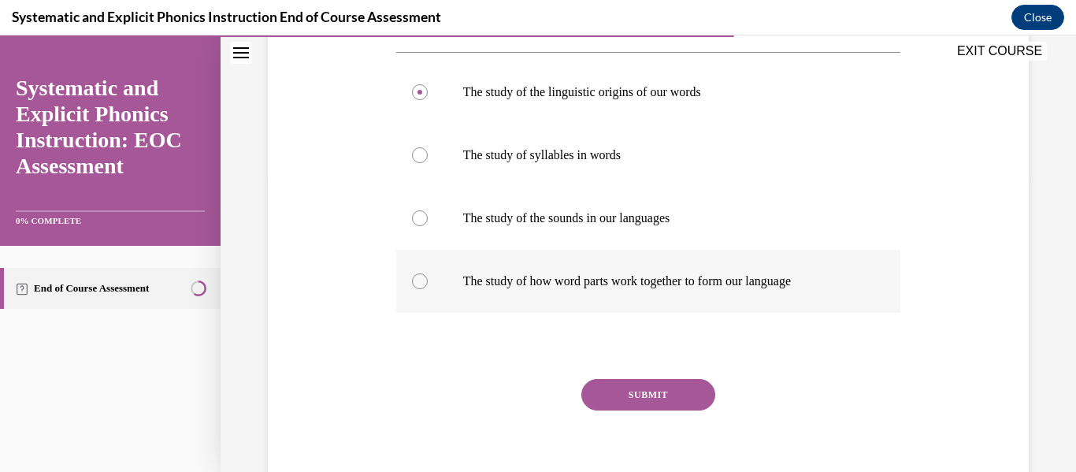
click at [647, 302] on div at bounding box center [648, 281] width 505 height 63
click at [661, 410] on button "SUBMIT" at bounding box center [648, 395] width 134 height 32
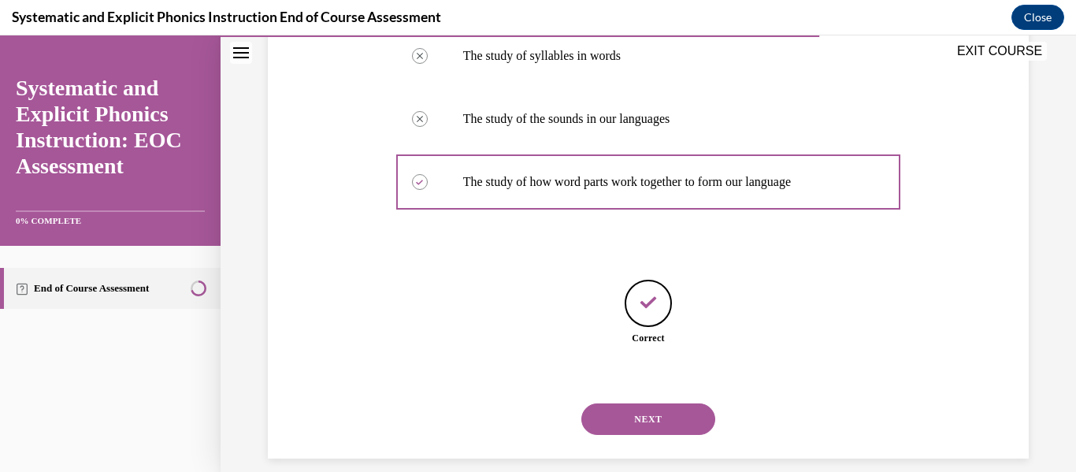
scroll to position [413, 0]
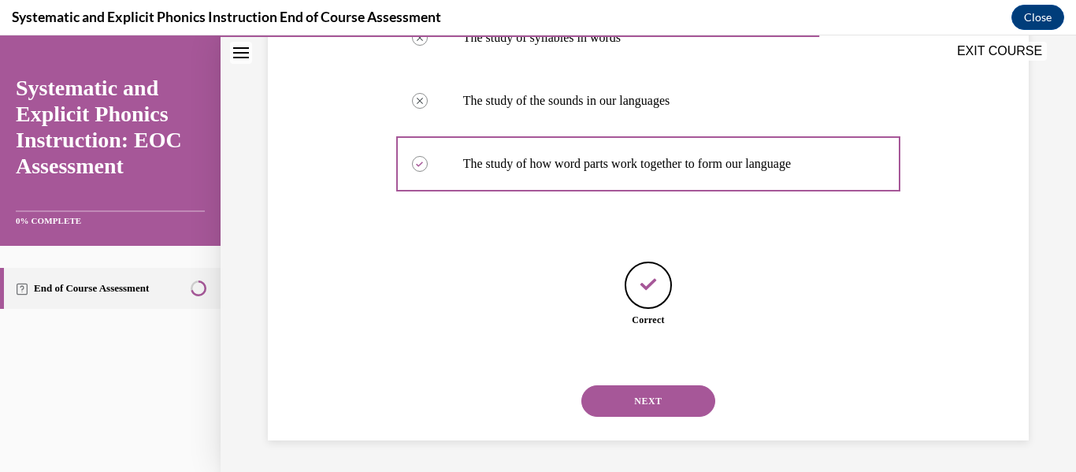
click at [646, 410] on button "NEXT" at bounding box center [648, 401] width 134 height 32
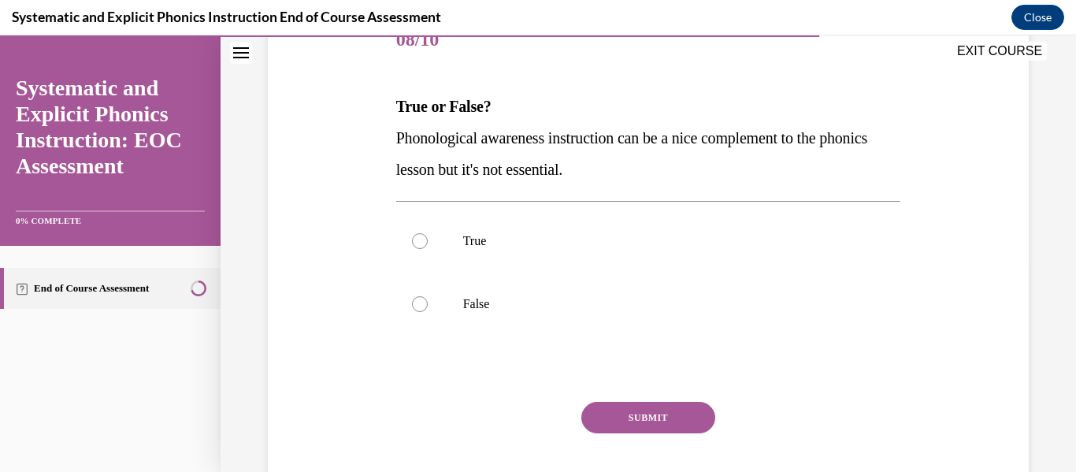
scroll to position [210, 0]
click at [506, 316] on div at bounding box center [648, 303] width 505 height 63
click at [654, 428] on button "SUBMIT" at bounding box center [648, 417] width 134 height 32
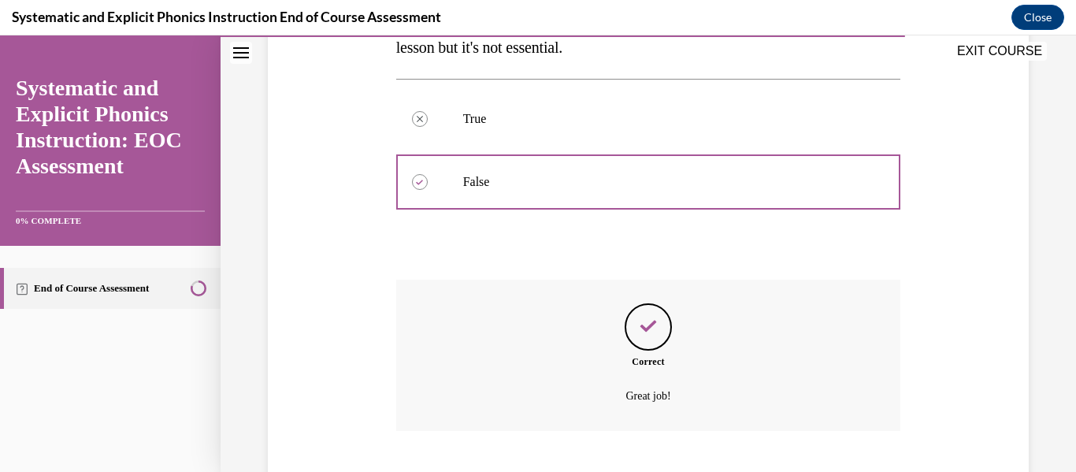
scroll to position [428, 0]
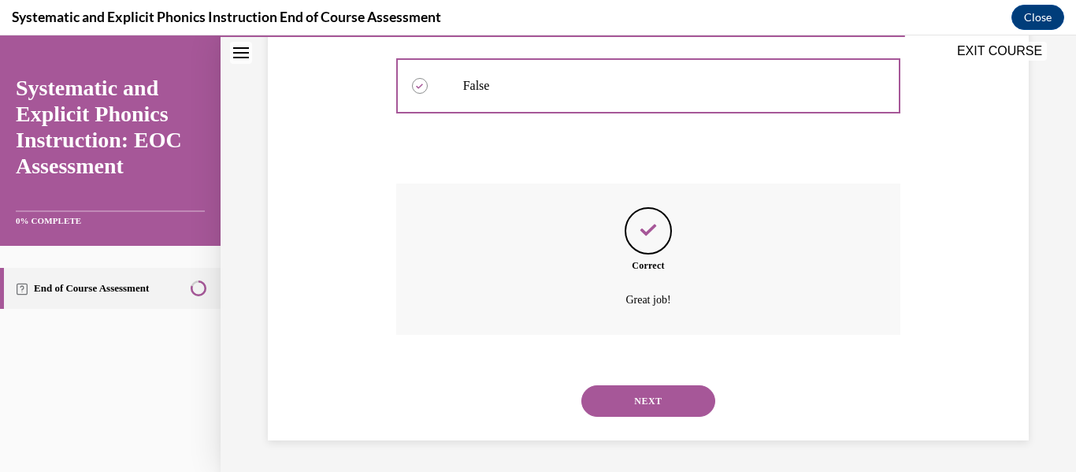
click at [651, 398] on button "NEXT" at bounding box center [648, 401] width 134 height 32
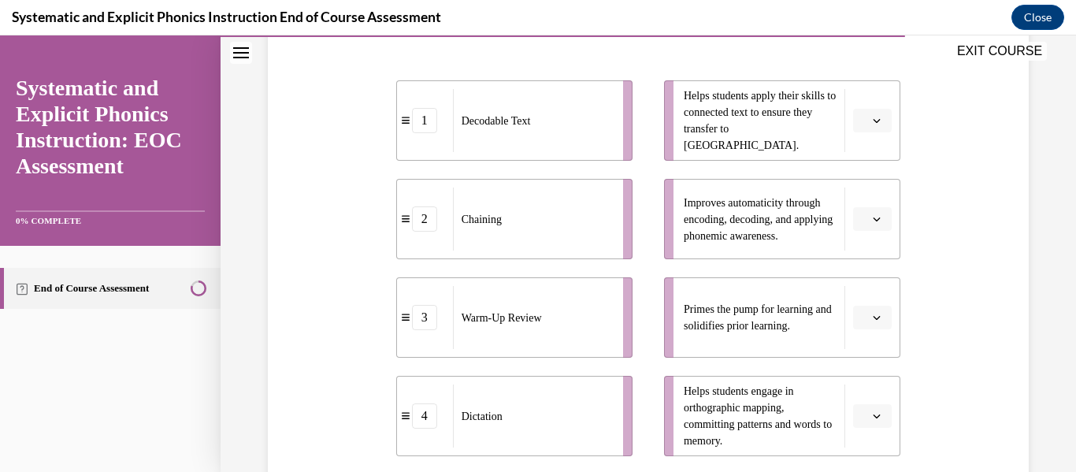
scroll to position [376, 0]
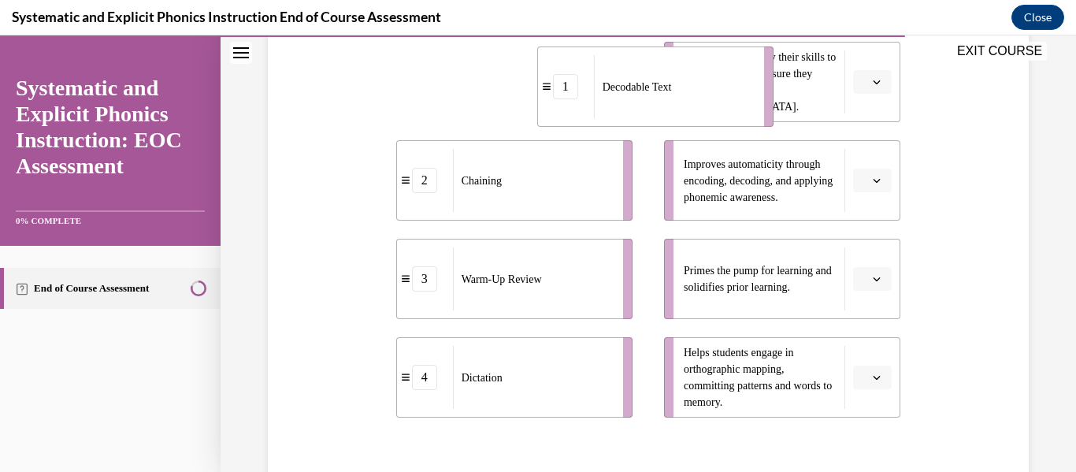
drag, startPoint x: 565, startPoint y: 113, endPoint x: 706, endPoint y: 117, distance: 141.1
click at [706, 117] on div "Decodable Text" at bounding box center [674, 86] width 160 height 63
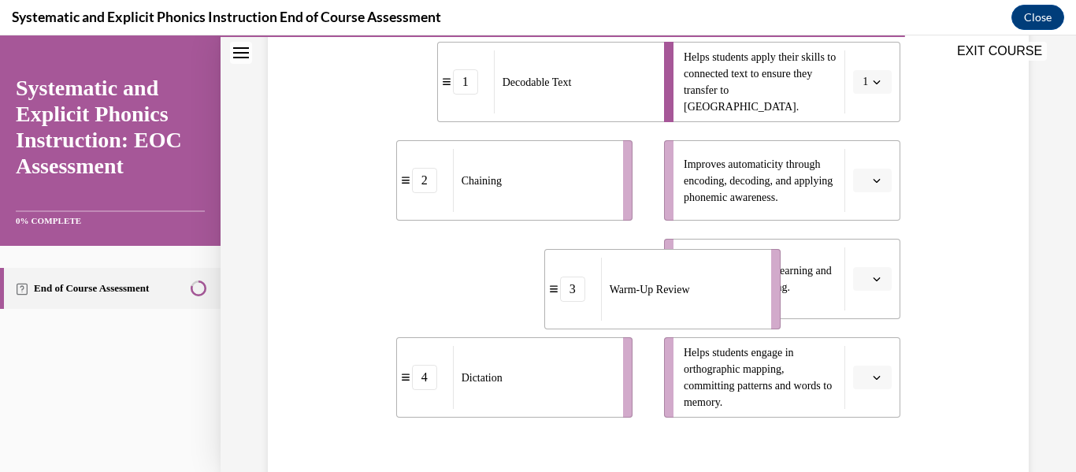
drag, startPoint x: 573, startPoint y: 288, endPoint x: 721, endPoint y: 299, distance: 148.4
click at [721, 299] on div "Warm-Up Review" at bounding box center [681, 289] width 160 height 63
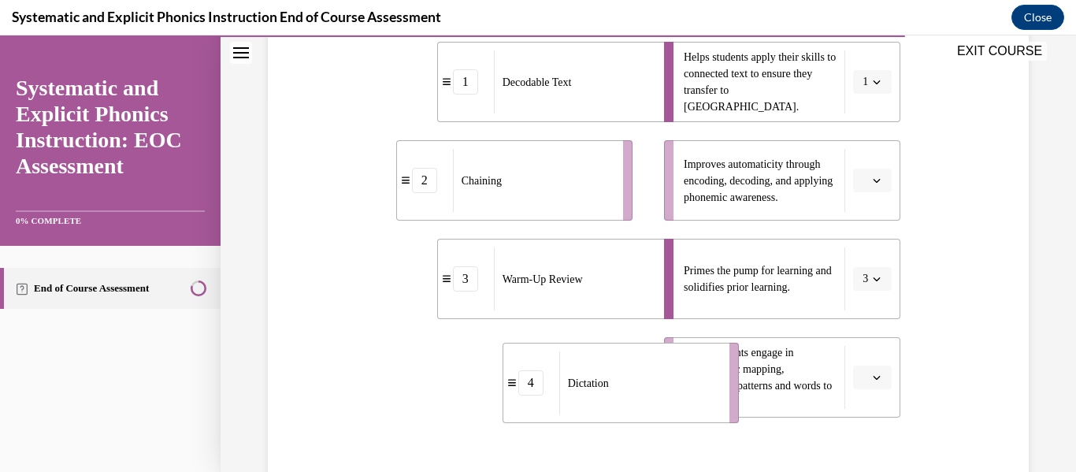
drag, startPoint x: 614, startPoint y: 387, endPoint x: 721, endPoint y: 392, distance: 106.5
click at [721, 392] on li "4 Dictation" at bounding box center [621, 383] width 236 height 80
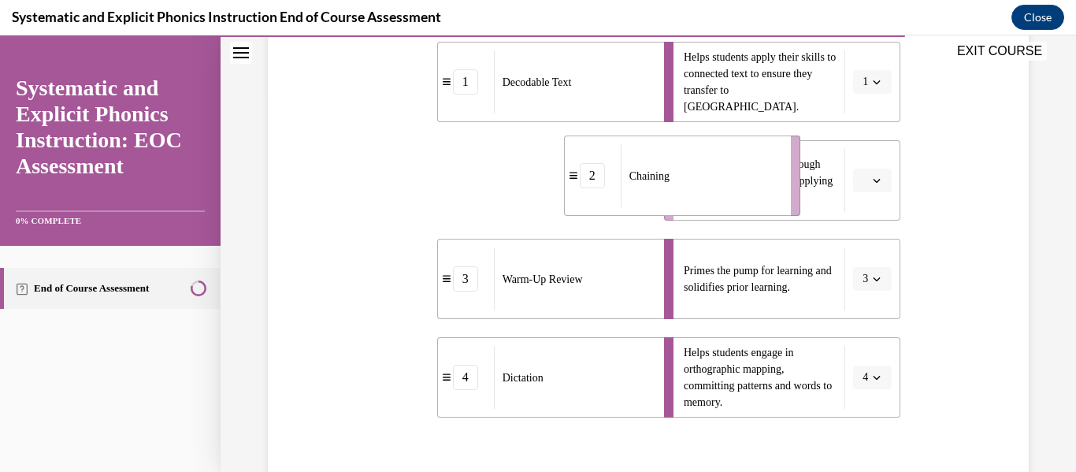
drag, startPoint x: 574, startPoint y: 198, endPoint x: 742, endPoint y: 193, distance: 167.8
click at [742, 193] on div "Chaining" at bounding box center [701, 175] width 160 height 63
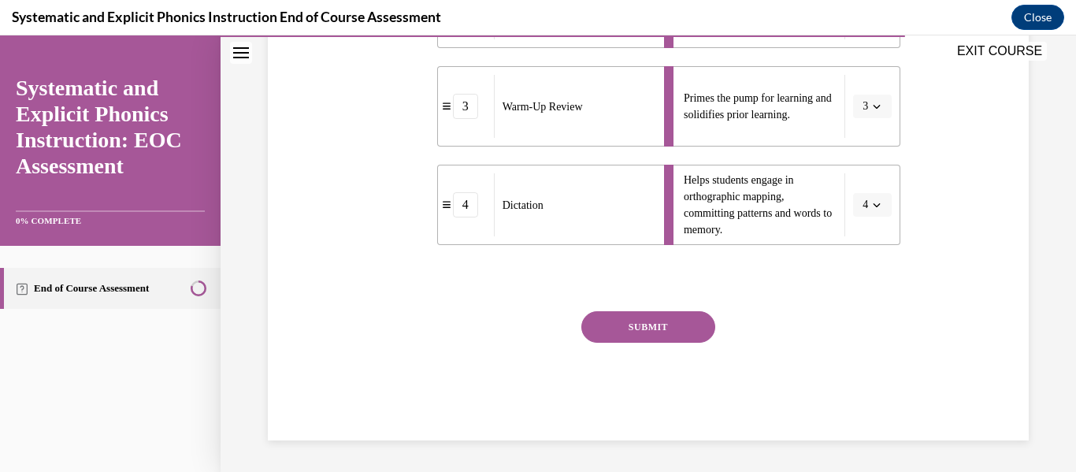
click at [688, 321] on button "SUBMIT" at bounding box center [648, 327] width 134 height 32
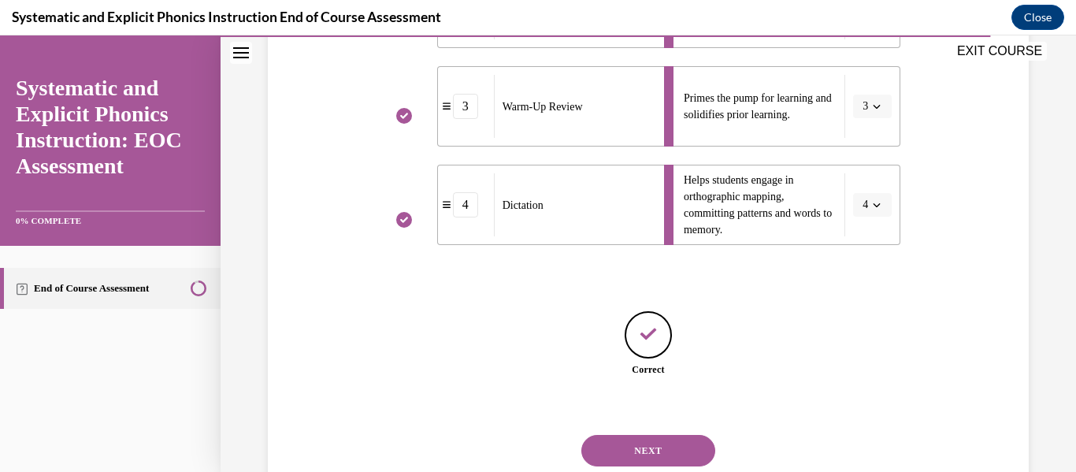
scroll to position [599, 0]
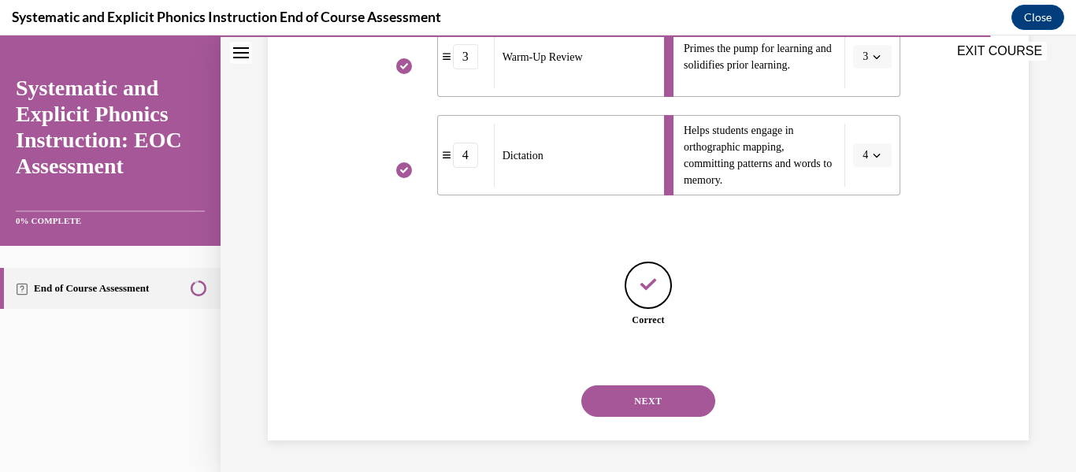
click at [684, 407] on button "NEXT" at bounding box center [648, 401] width 134 height 32
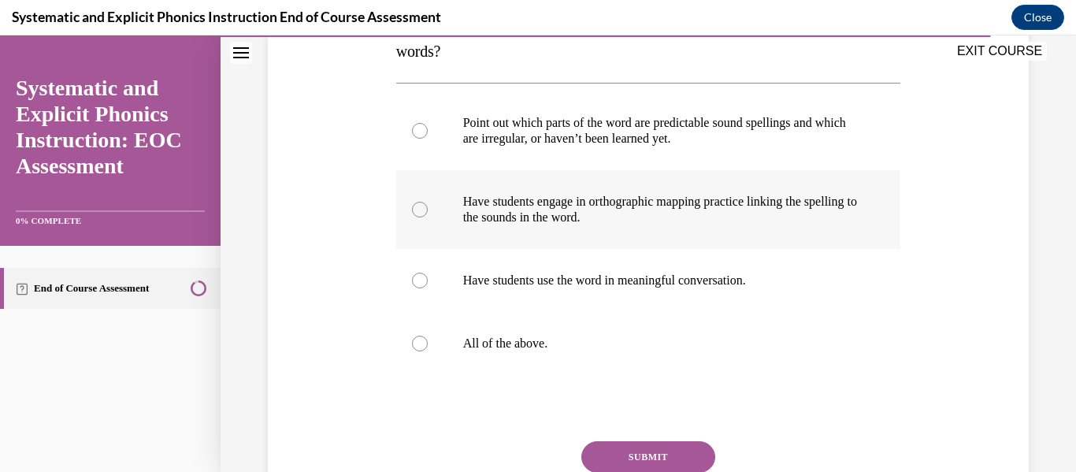
scroll to position [297, 0]
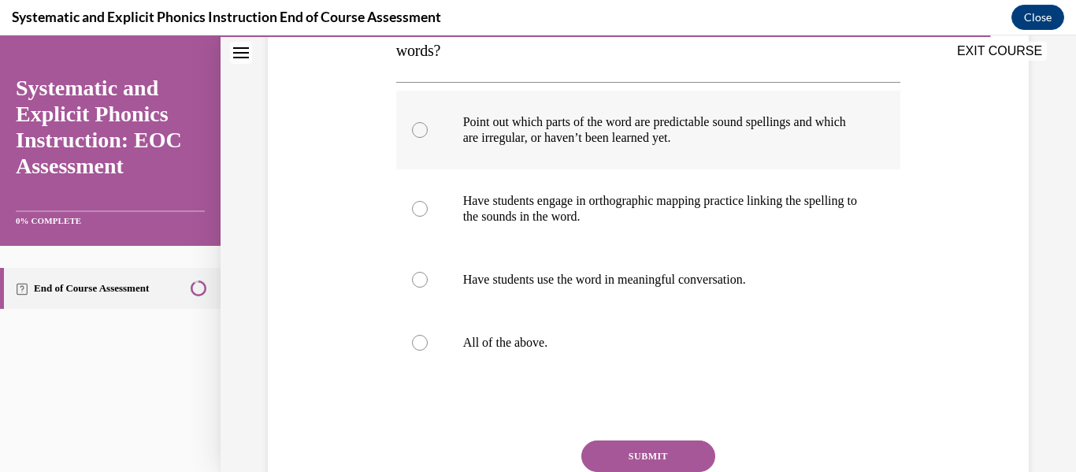
click at [655, 161] on div at bounding box center [648, 130] width 505 height 79
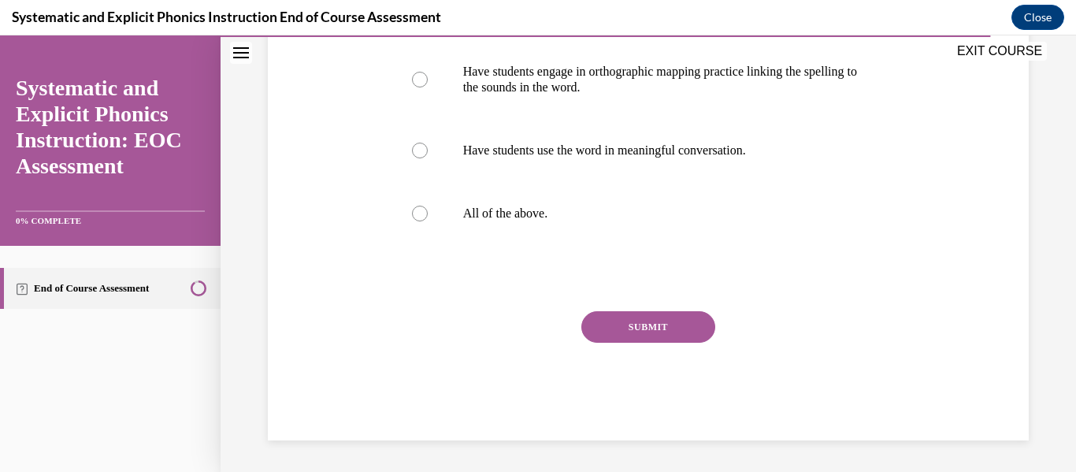
click at [669, 331] on button "SUBMIT" at bounding box center [648, 327] width 134 height 32
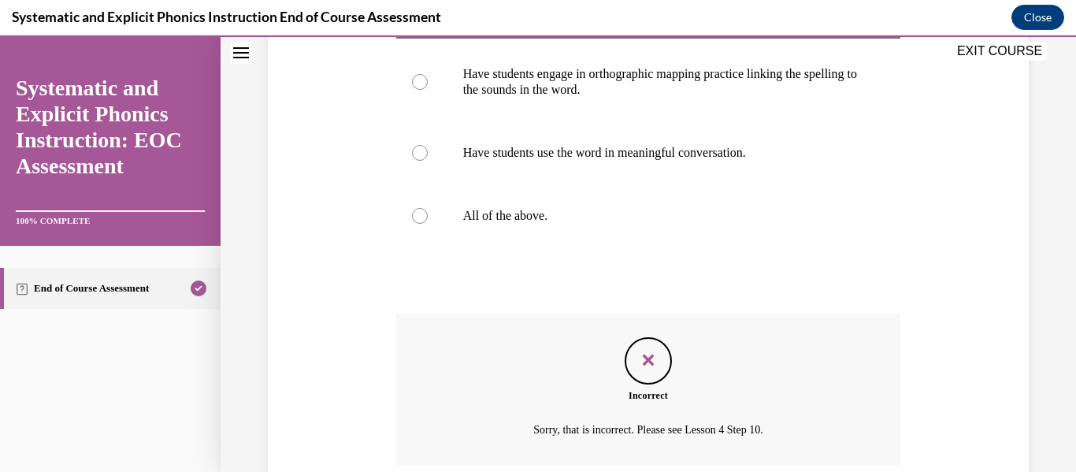
scroll to position [554, 0]
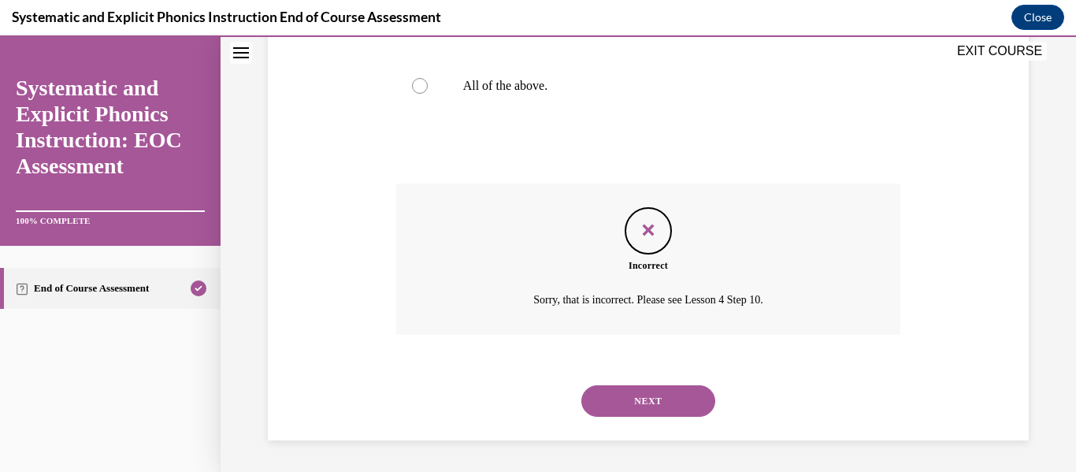
click at [681, 406] on button "NEXT" at bounding box center [648, 401] width 134 height 32
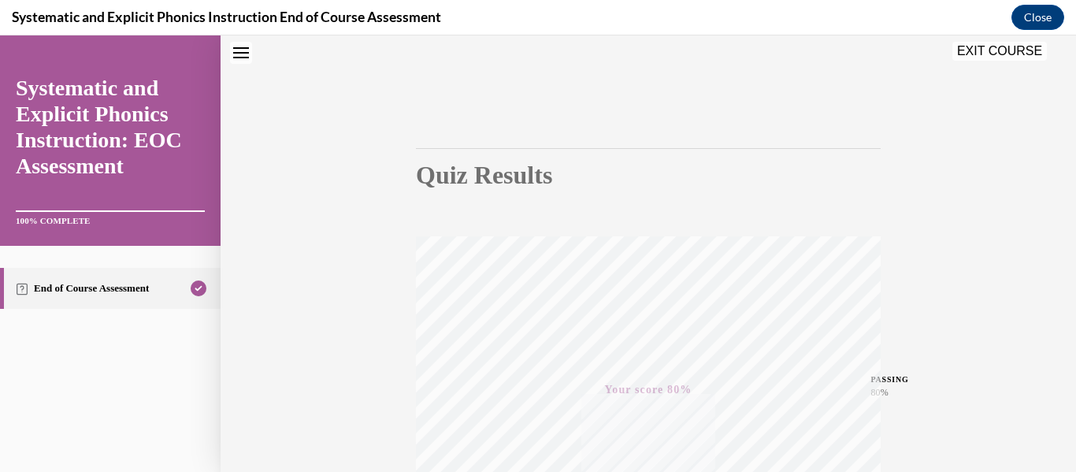
scroll to position [0, 0]
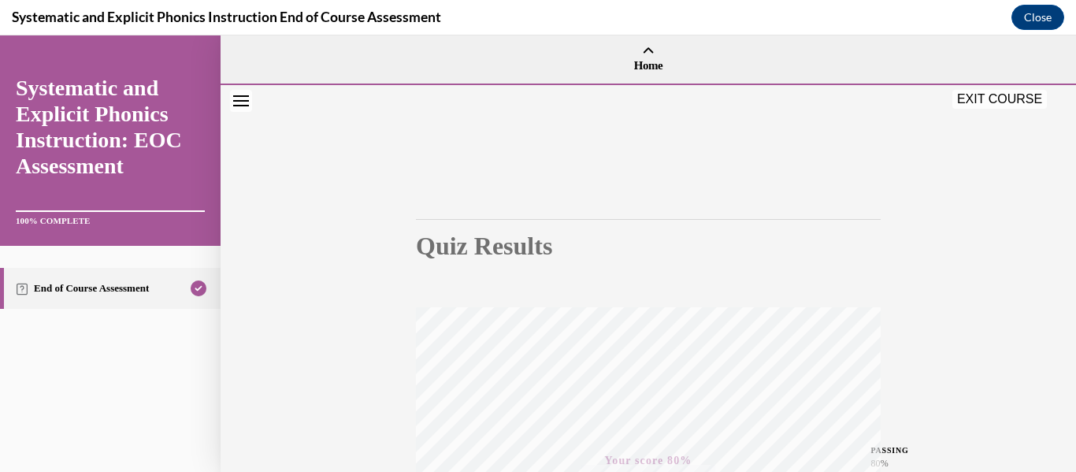
click at [974, 99] on button "EXIT COURSE" at bounding box center [999, 99] width 95 height 19
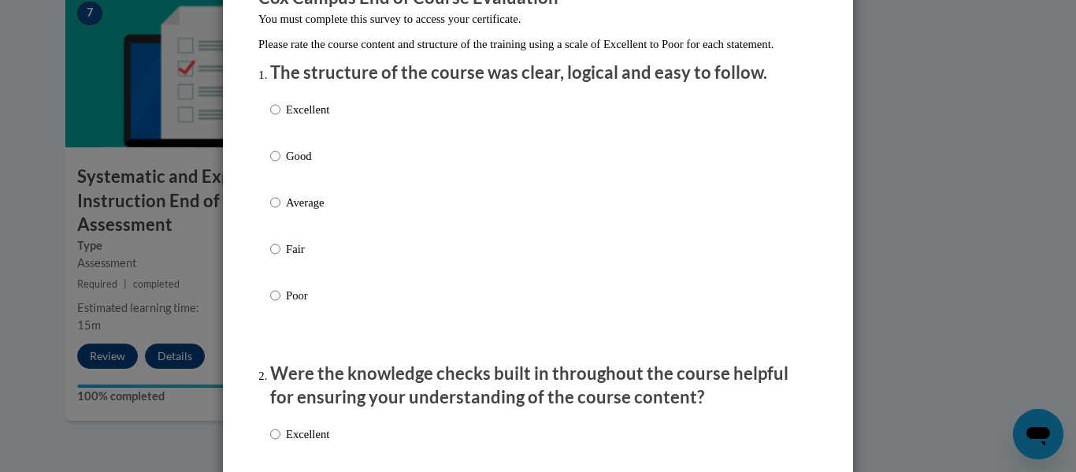
scroll to position [162, 0]
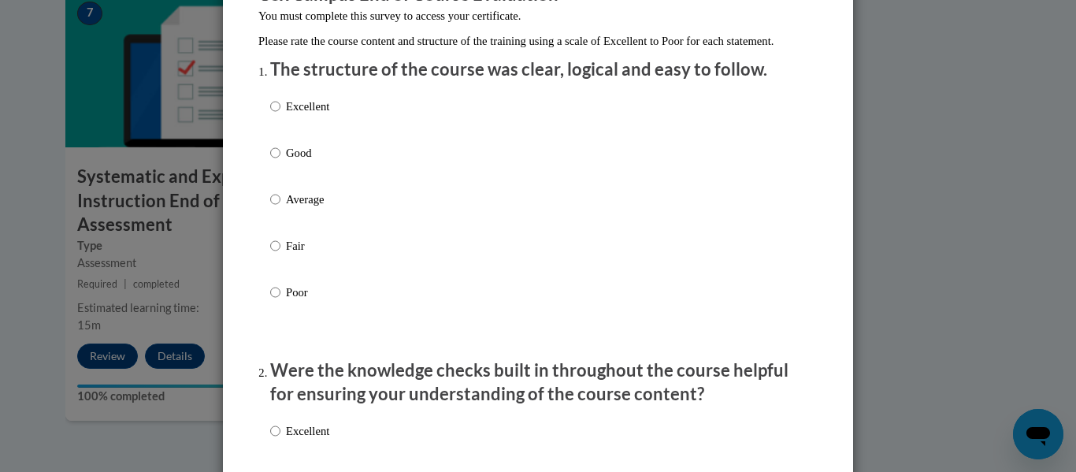
click at [297, 161] on p "Good" at bounding box center [307, 152] width 43 height 17
click at [280, 161] on input "Good" at bounding box center [275, 152] width 10 height 17
radio input "true"
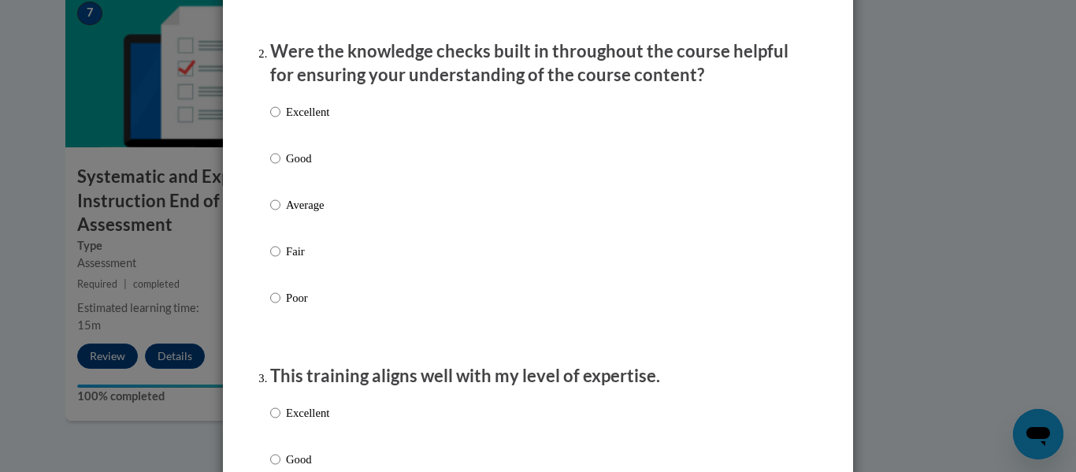
click at [297, 167] on p "Good" at bounding box center [307, 158] width 43 height 17
click at [280, 167] on input "Good" at bounding box center [275, 158] width 10 height 17
radio input "true"
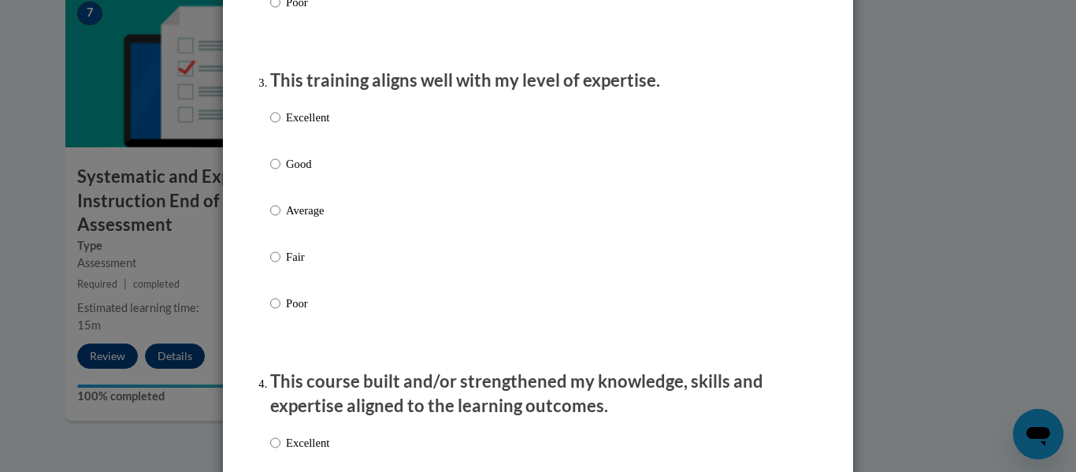
scroll to position [788, 0]
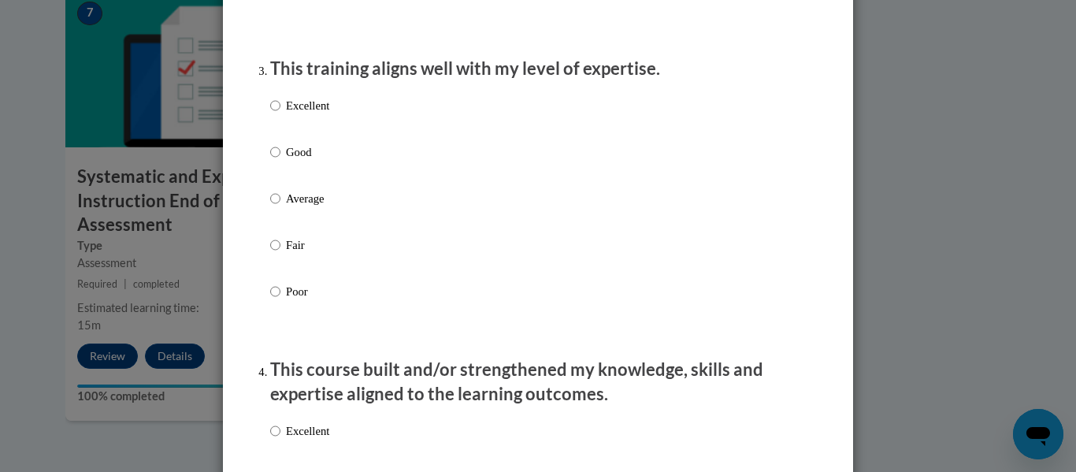
click at [297, 178] on label "Good" at bounding box center [299, 164] width 59 height 43
click at [280, 161] on input "Good" at bounding box center [275, 151] width 10 height 17
radio input "true"
click at [316, 207] on p "Average" at bounding box center [307, 198] width 43 height 17
click at [280, 207] on input "Average" at bounding box center [275, 198] width 10 height 17
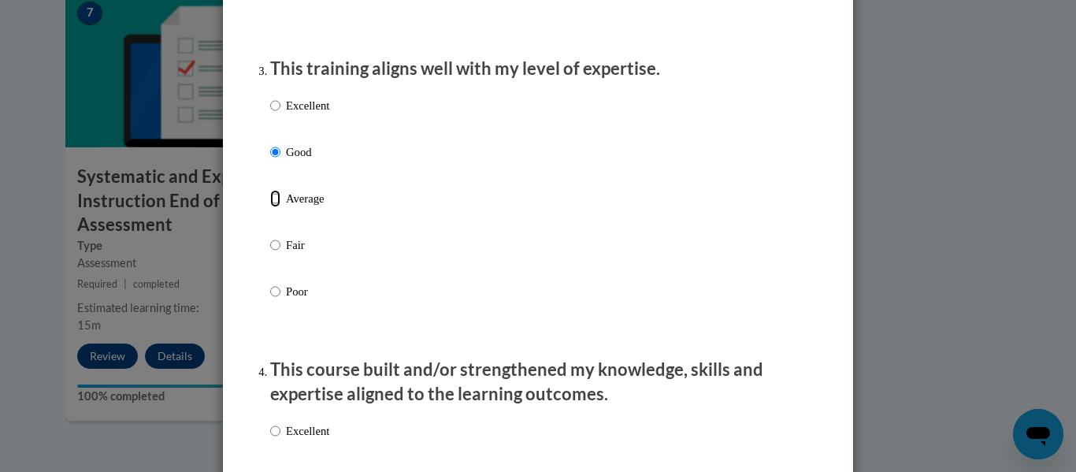
radio input "true"
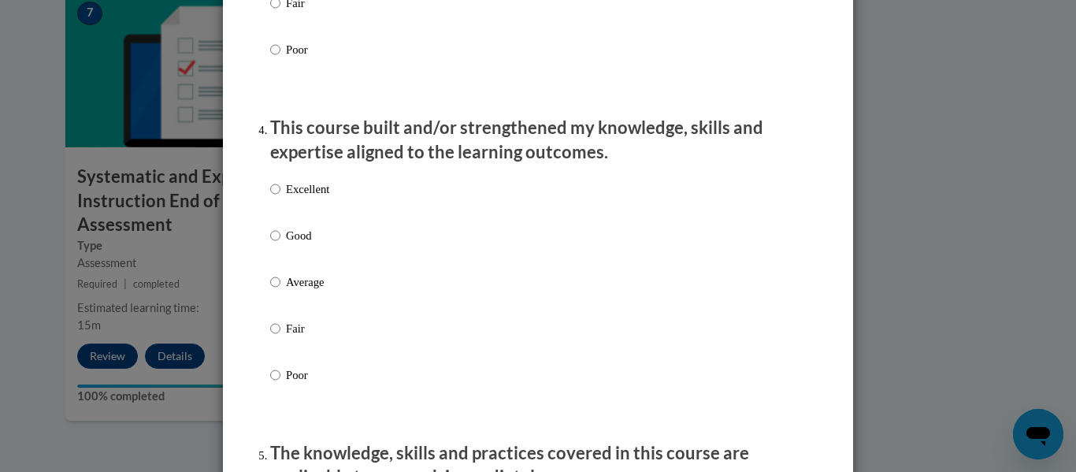
scroll to position [1043, 0]
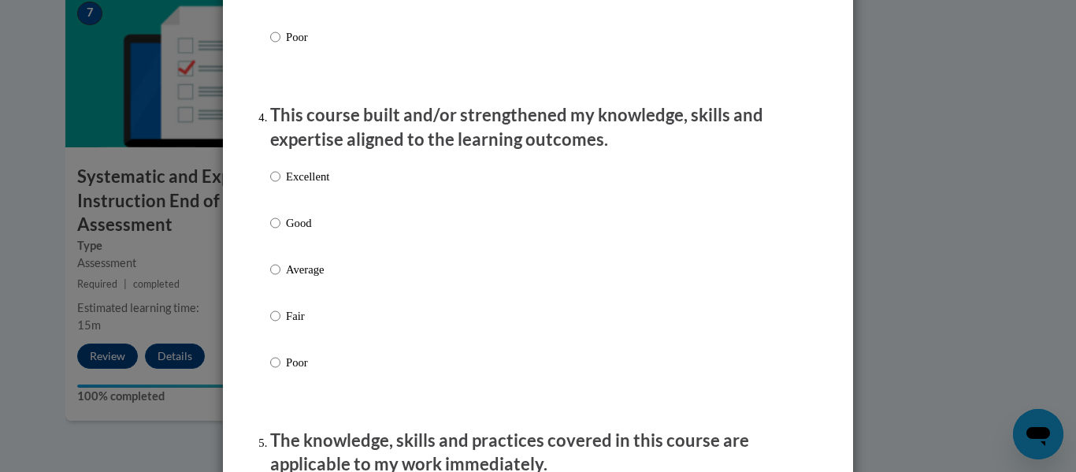
click at [309, 232] on p "Good" at bounding box center [307, 222] width 43 height 17
click at [280, 232] on input "Good" at bounding box center [275, 222] width 10 height 17
radio input "true"
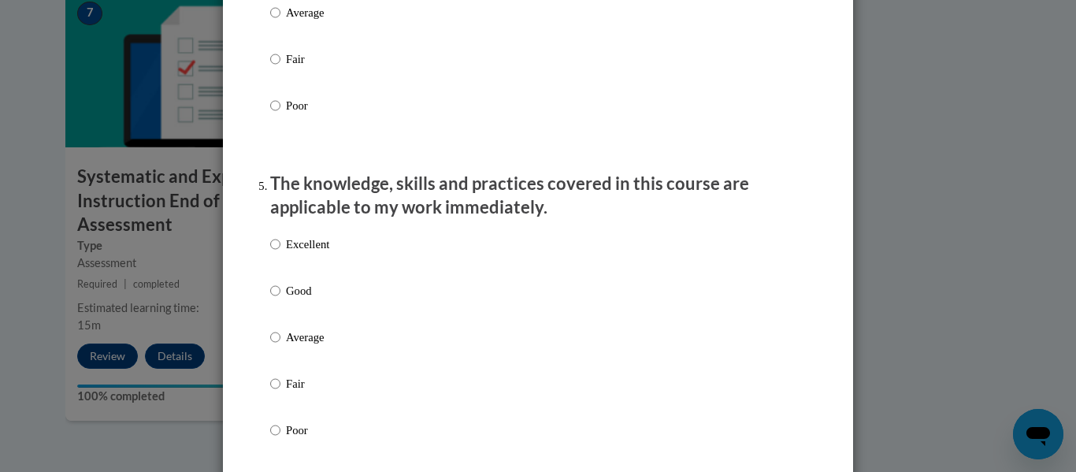
scroll to position [1300, 0]
click at [303, 247] on div "Excellent Good Average Fair Poor" at bounding box center [299, 349] width 59 height 244
click at [310, 252] on p "Excellent" at bounding box center [307, 243] width 43 height 17
click at [280, 252] on input "Excellent" at bounding box center [275, 243] width 10 height 17
radio input "true"
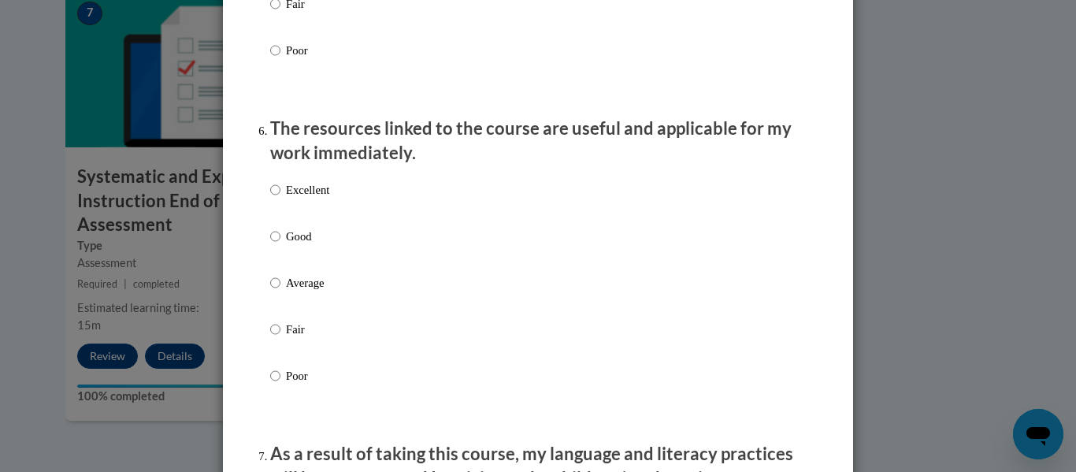
scroll to position [1683, 0]
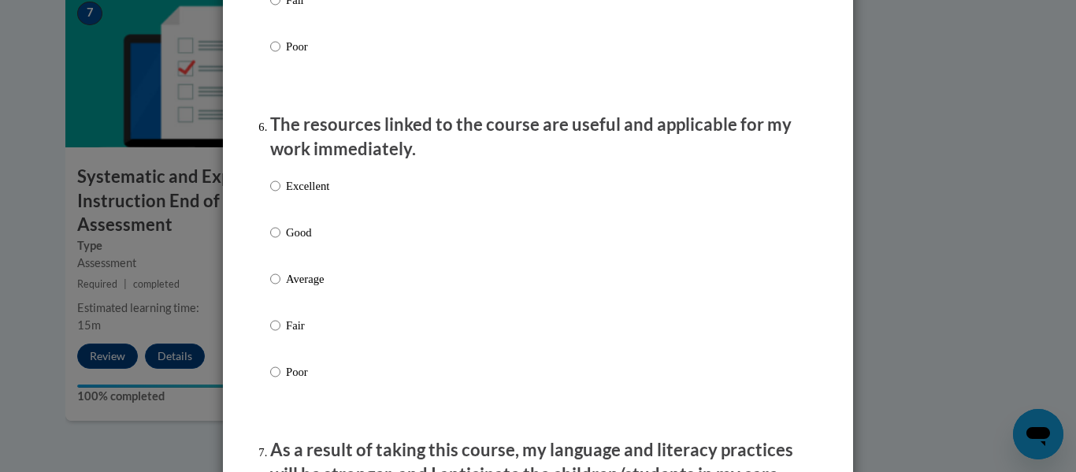
click at [301, 195] on p "Excellent" at bounding box center [307, 185] width 43 height 17
click at [280, 195] on input "Excellent" at bounding box center [275, 185] width 10 height 17
radio input "true"
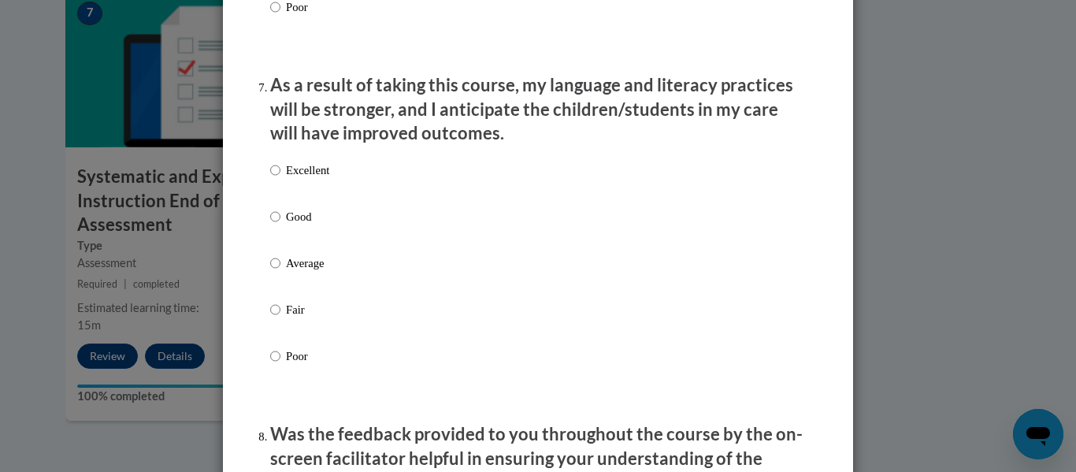
scroll to position [2049, 0]
click at [302, 224] on p "Good" at bounding box center [307, 215] width 43 height 17
click at [280, 224] on input "Good" at bounding box center [275, 215] width 10 height 17
radio input "true"
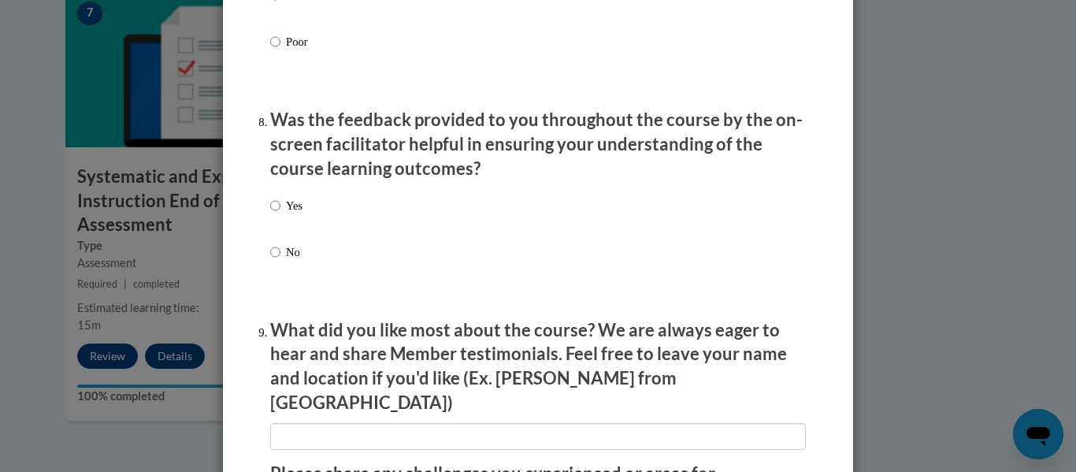
scroll to position [2363, 0]
click at [276, 218] on label "Yes" at bounding box center [286, 217] width 32 height 43
click at [276, 213] on input "Yes" at bounding box center [275, 204] width 10 height 17
radio input "true"
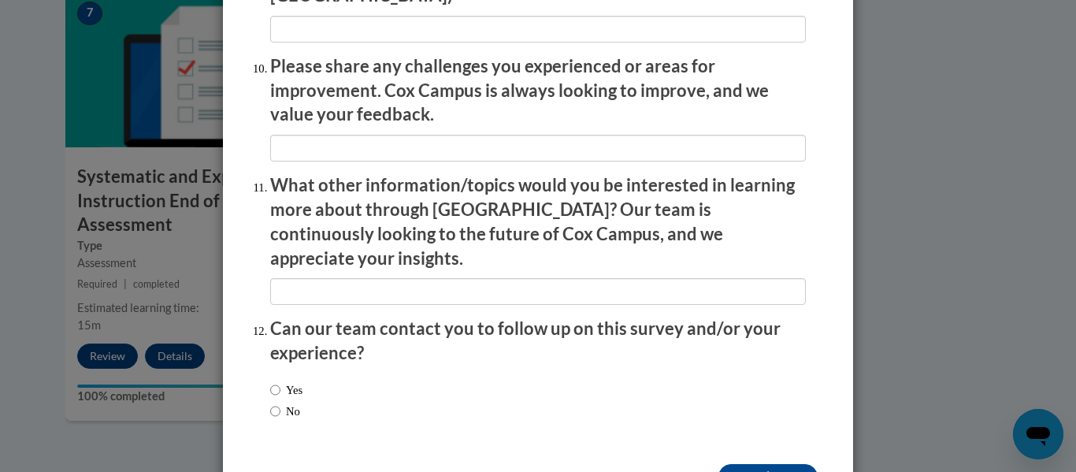
scroll to position [2797, 0]
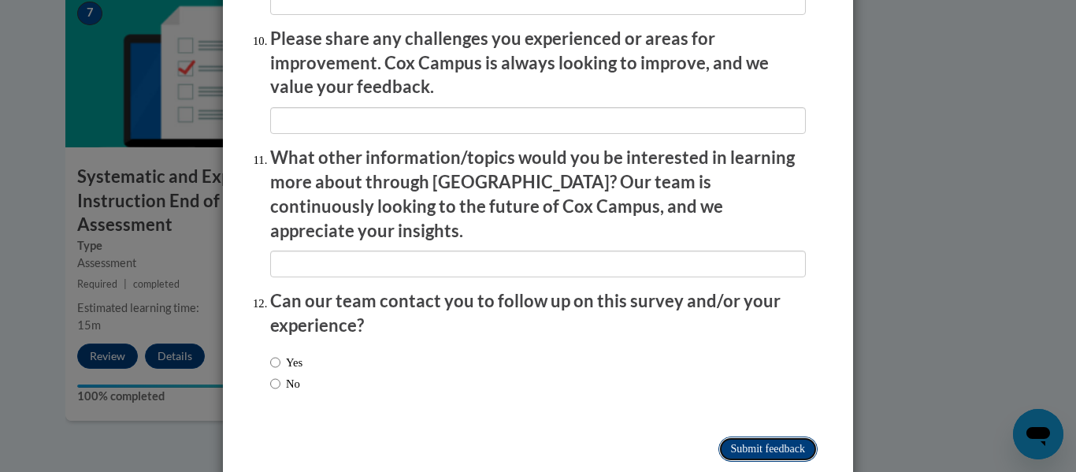
click at [751, 436] on input "Submit feedback" at bounding box center [767, 448] width 99 height 25
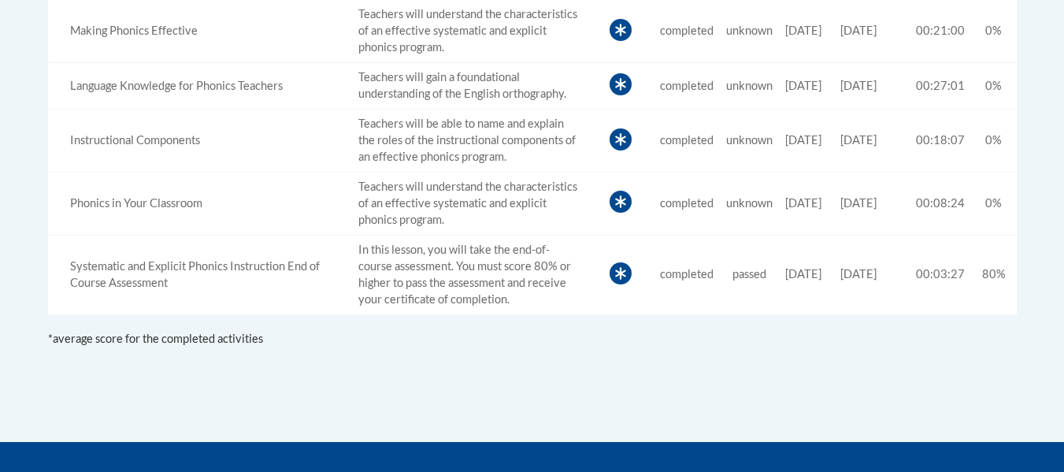
scroll to position [836, 0]
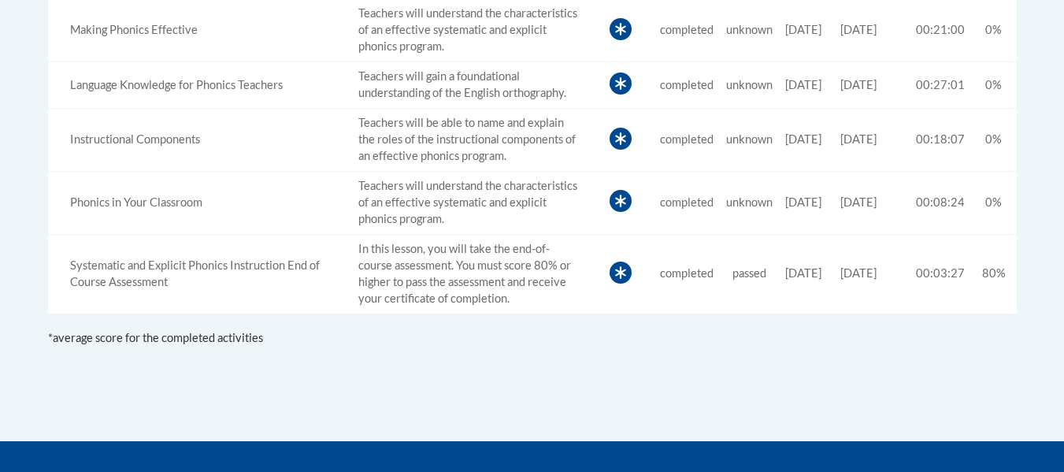
drag, startPoint x: 564, startPoint y: 347, endPoint x: 512, endPoint y: 347, distance: 52.0
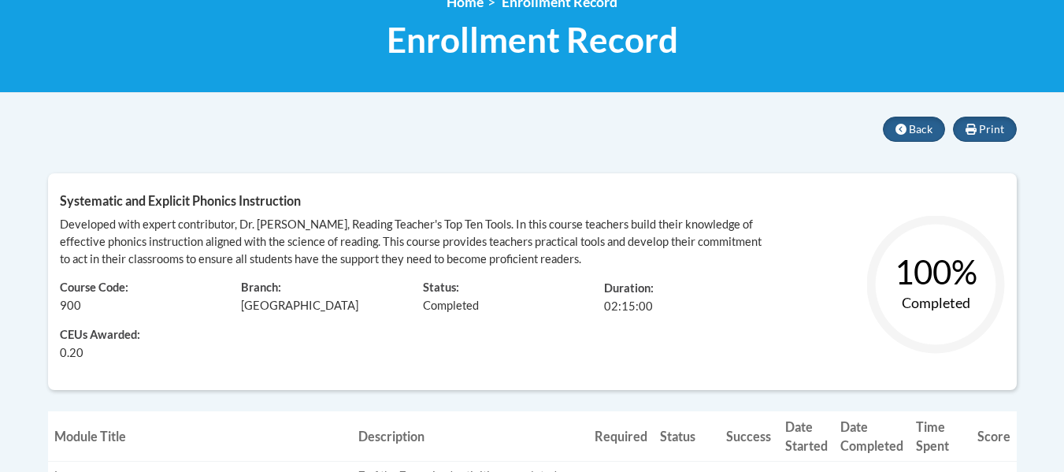
scroll to position [234, 0]
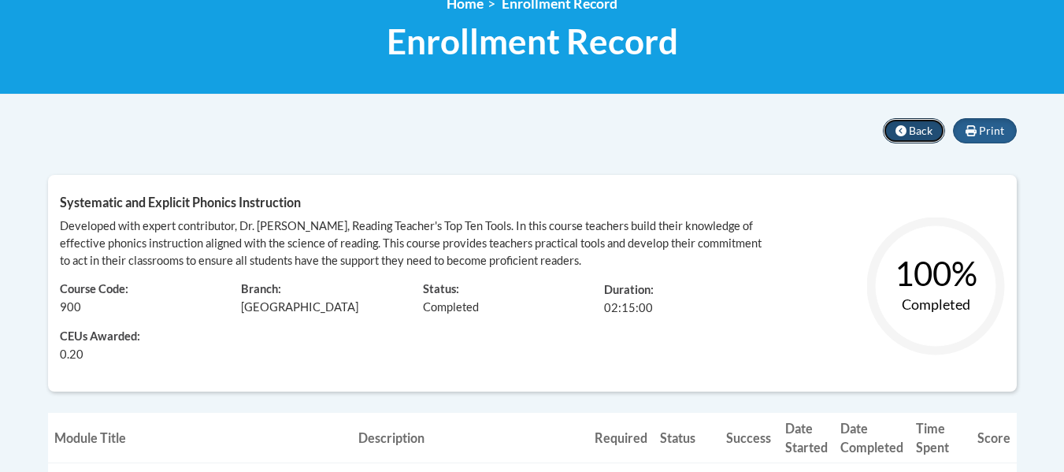
click at [900, 135] on icon at bounding box center [901, 130] width 11 height 11
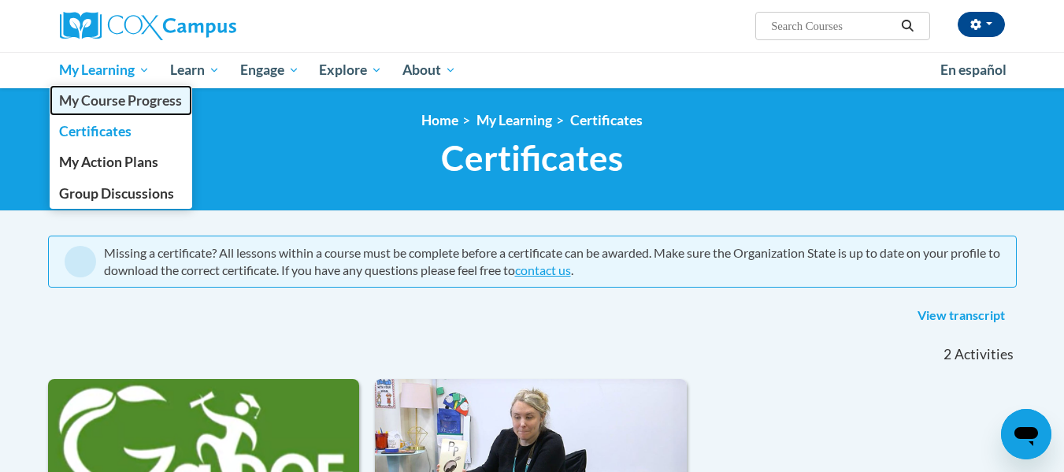
click at [137, 103] on span "My Course Progress" at bounding box center [120, 100] width 123 height 17
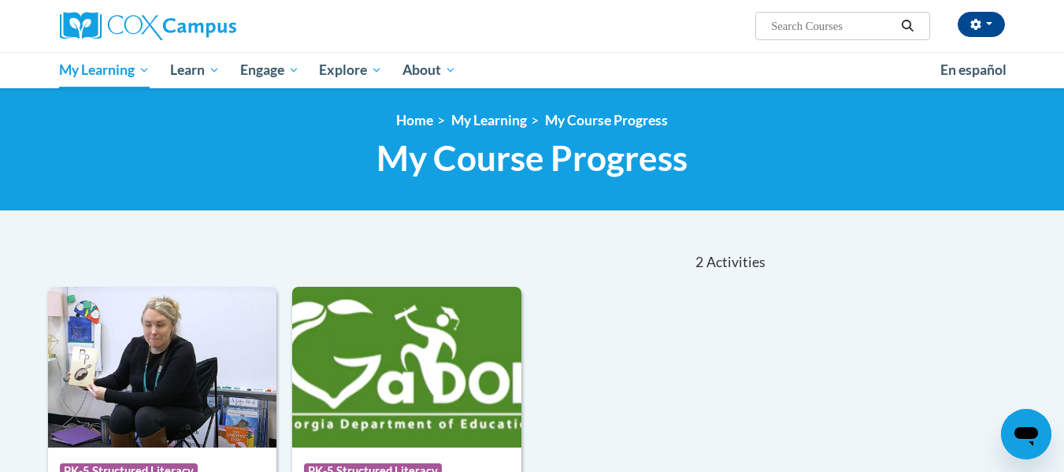
click at [617, 365] on div "Course Category: PK-5 Structured Literacy 0.2 CEUs 2 Training Hours COURSE Syst…" at bounding box center [408, 477] width 721 height 381
click at [485, 125] on link "My Learning" at bounding box center [489, 120] width 76 height 17
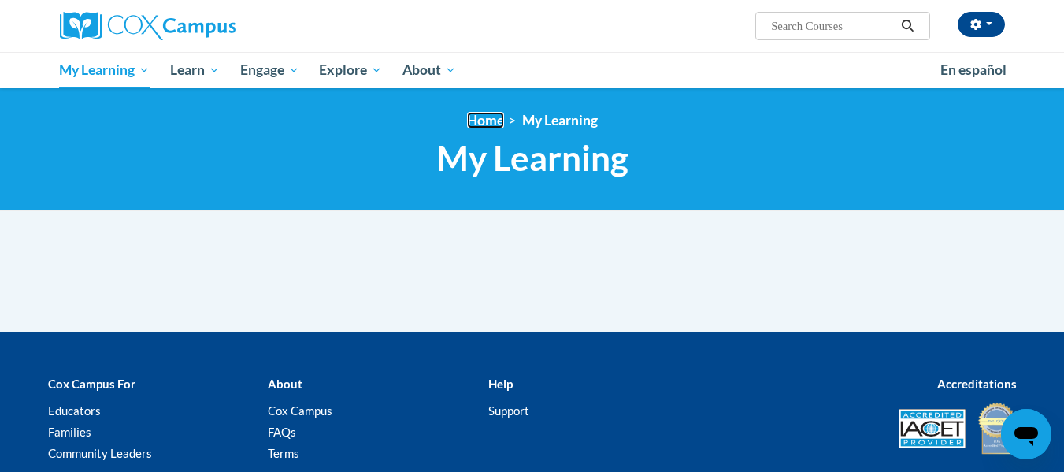
click at [485, 125] on link "Home" at bounding box center [485, 120] width 37 height 17
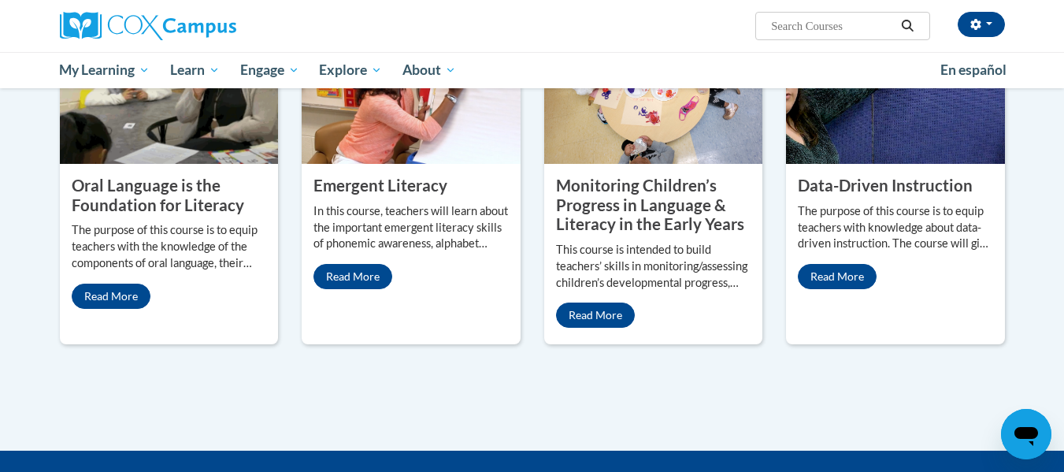
scroll to position [1372, 0]
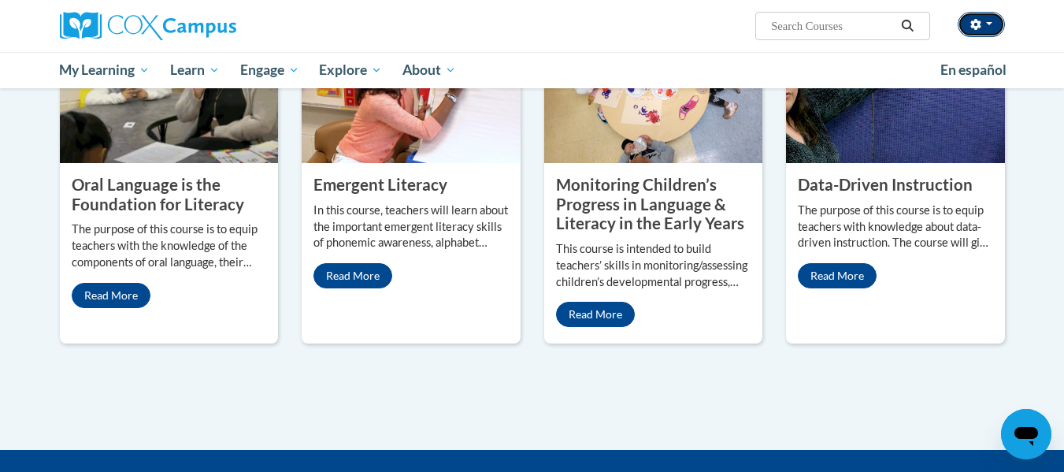
click at [988, 22] on span "button" at bounding box center [989, 23] width 6 height 3
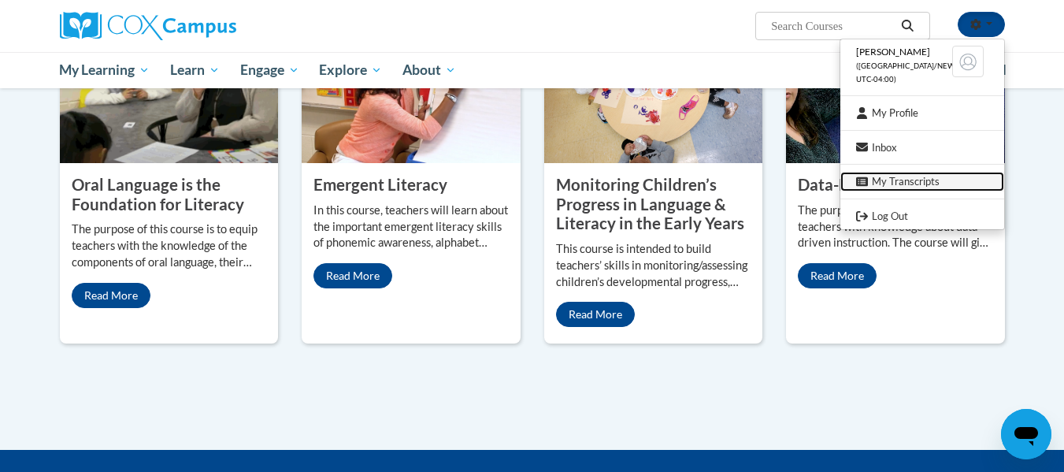
click at [906, 191] on link "My Transcripts" at bounding box center [922, 182] width 164 height 20
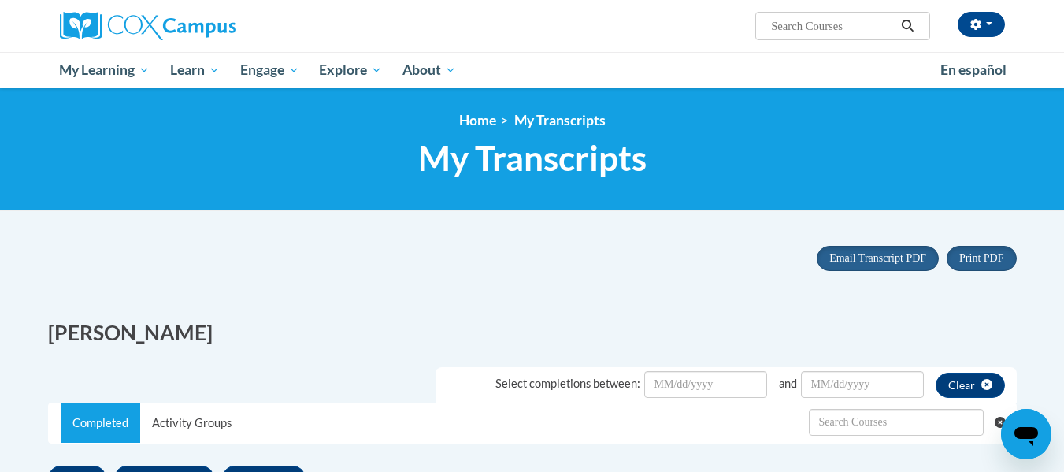
scroll to position [4, 0]
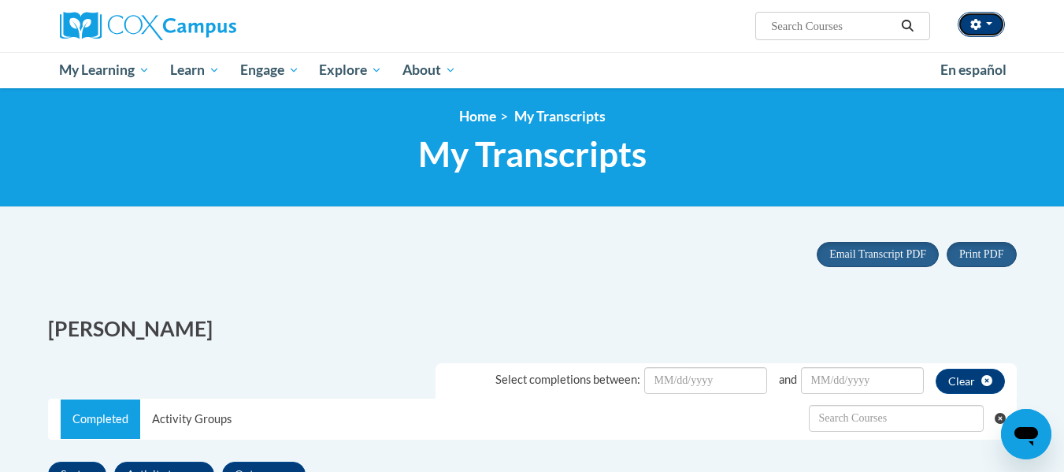
click at [984, 17] on button "button" at bounding box center [981, 24] width 47 height 25
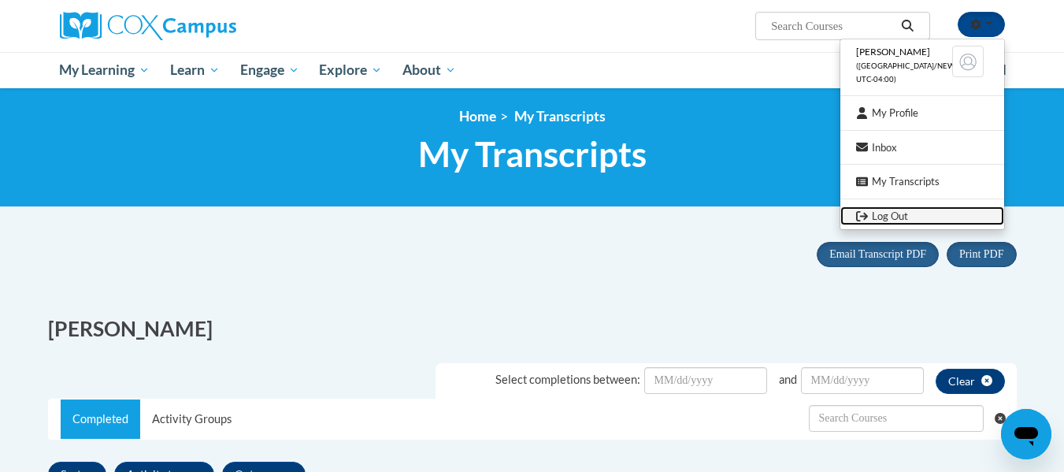
click at [914, 208] on link "Log Out" at bounding box center [922, 216] width 164 height 20
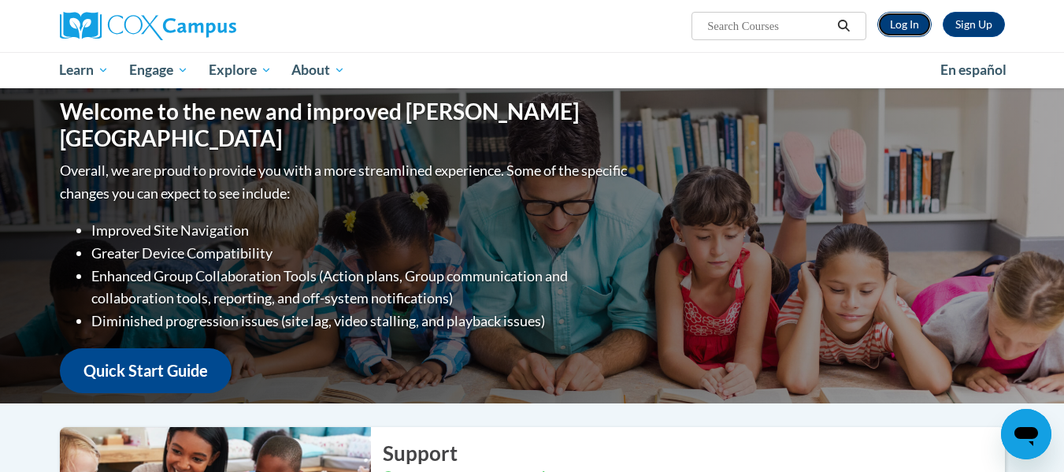
click at [908, 24] on link "Log In" at bounding box center [904, 24] width 54 height 25
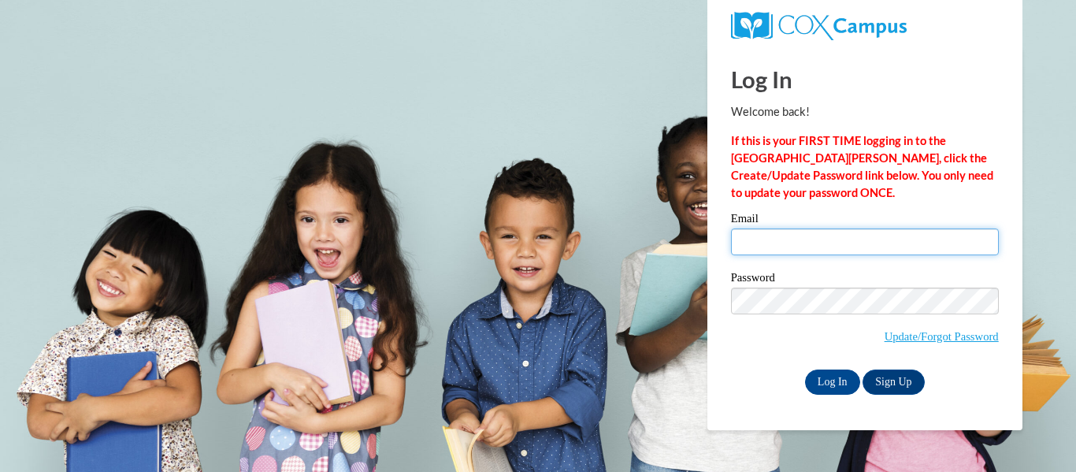
click at [813, 236] on input "Email" at bounding box center [865, 241] width 268 height 27
click at [794, 238] on input "Email" at bounding box center [865, 241] width 268 height 27
type input "[EMAIL_ADDRESS][DOMAIN_NAME]"
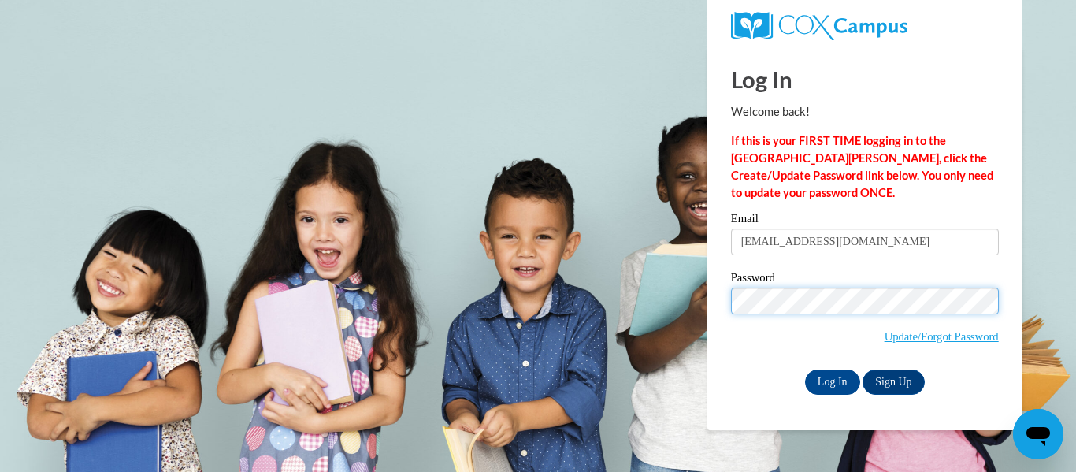
click at [805, 369] on input "Log In" at bounding box center [832, 381] width 55 height 25
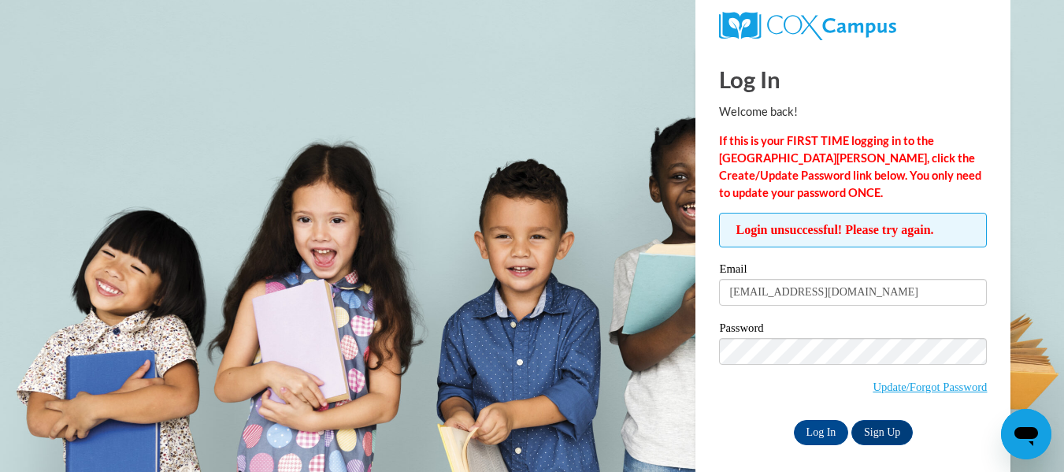
scroll to position [7, 0]
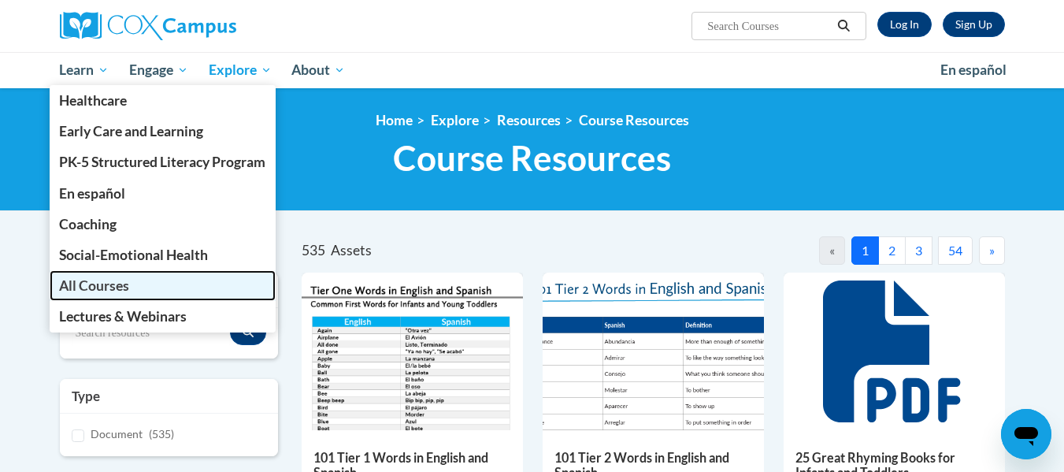
click at [124, 284] on span "All Courses" at bounding box center [94, 285] width 70 height 17
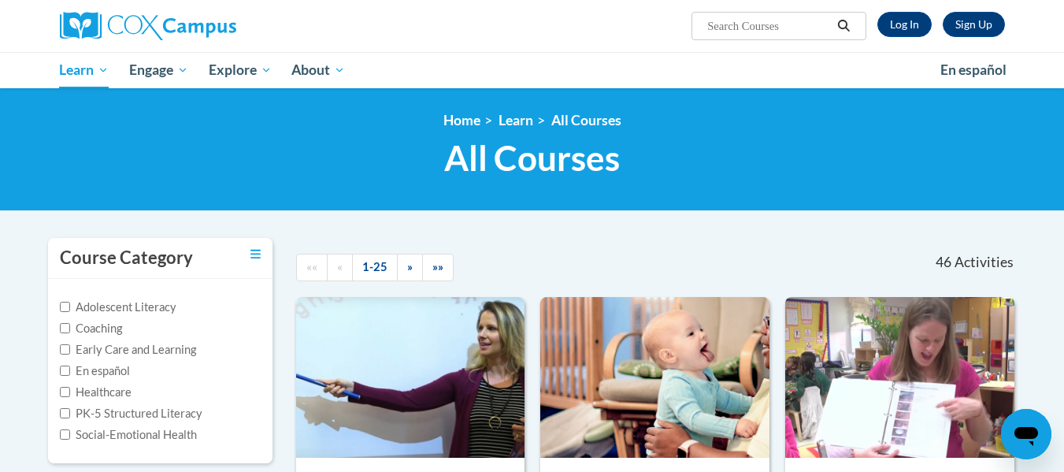
click at [821, 29] on input "Search..." at bounding box center [769, 26] width 126 height 19
type input "oral language"
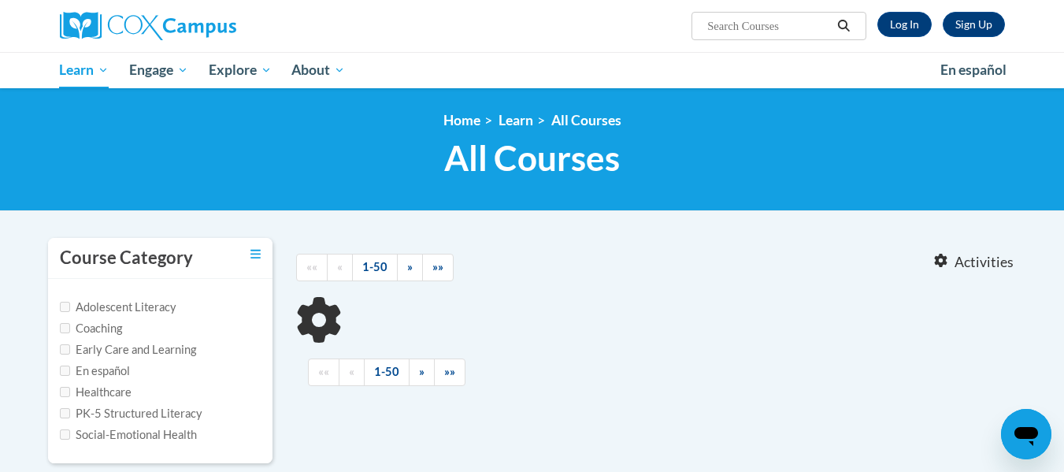
type input "oral language"
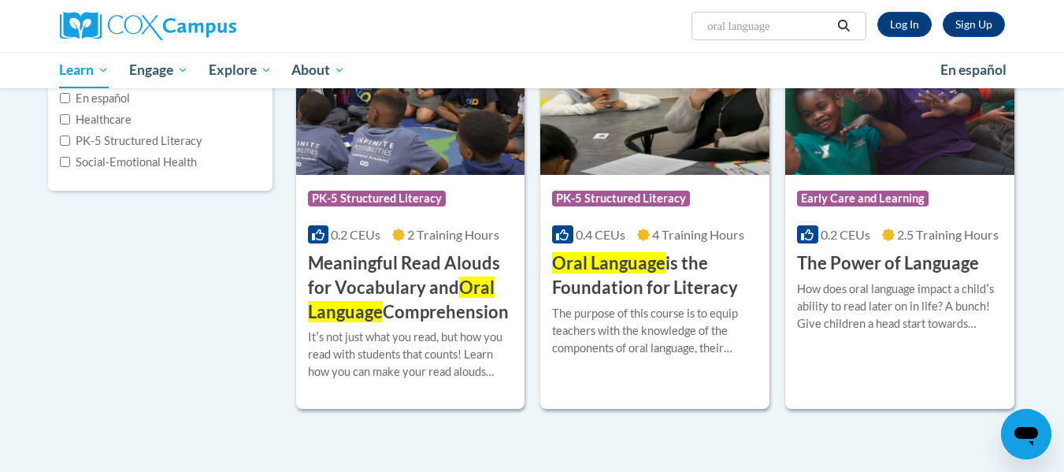
scroll to position [274, 0]
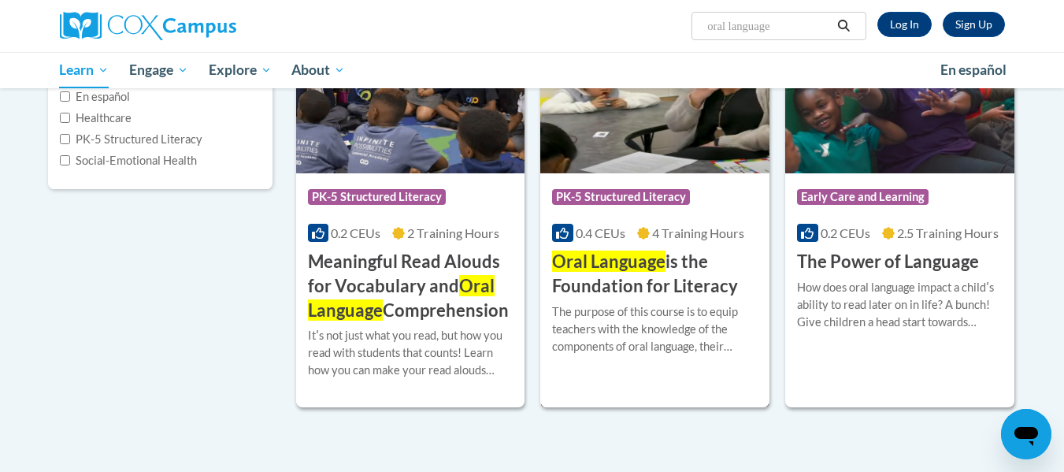
click at [654, 270] on span "Oral Language" at bounding box center [608, 260] width 113 height 21
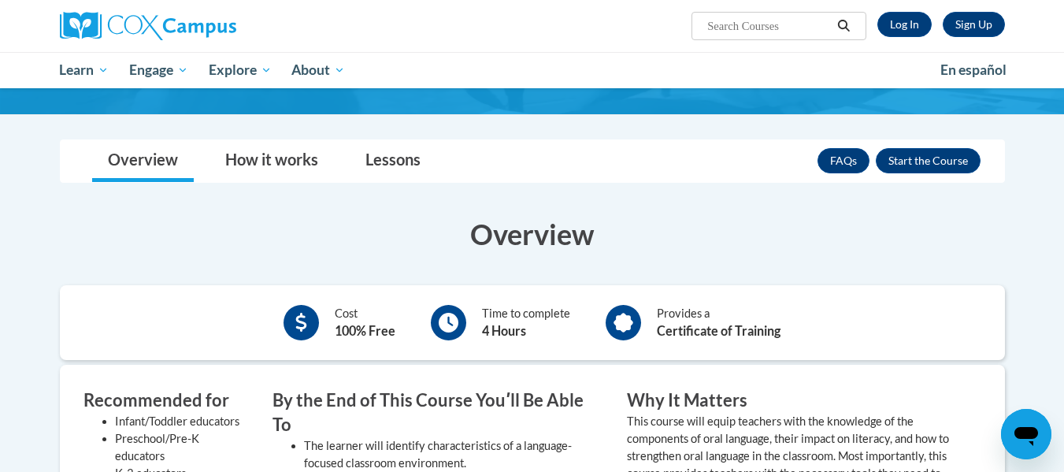
scroll to position [241, 0]
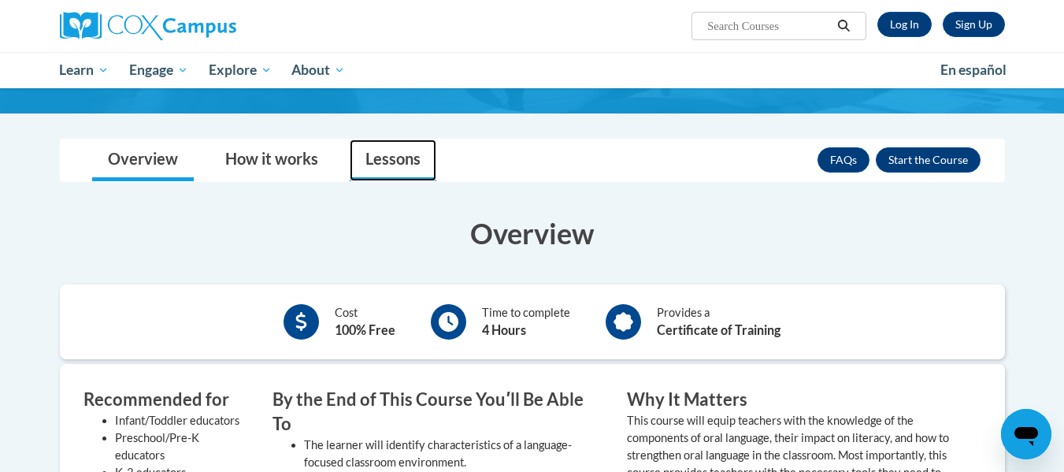
click at [418, 157] on link "Lessons" at bounding box center [393, 160] width 87 height 42
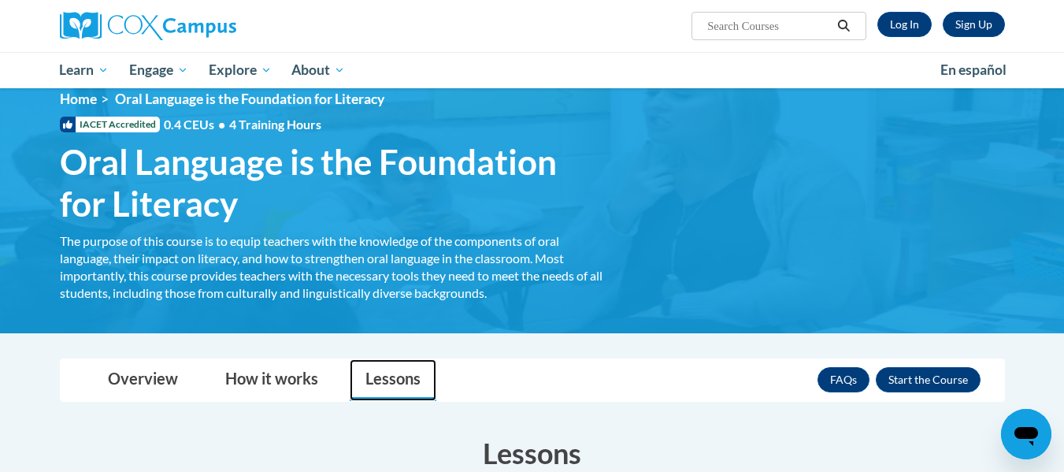
scroll to position [0, 0]
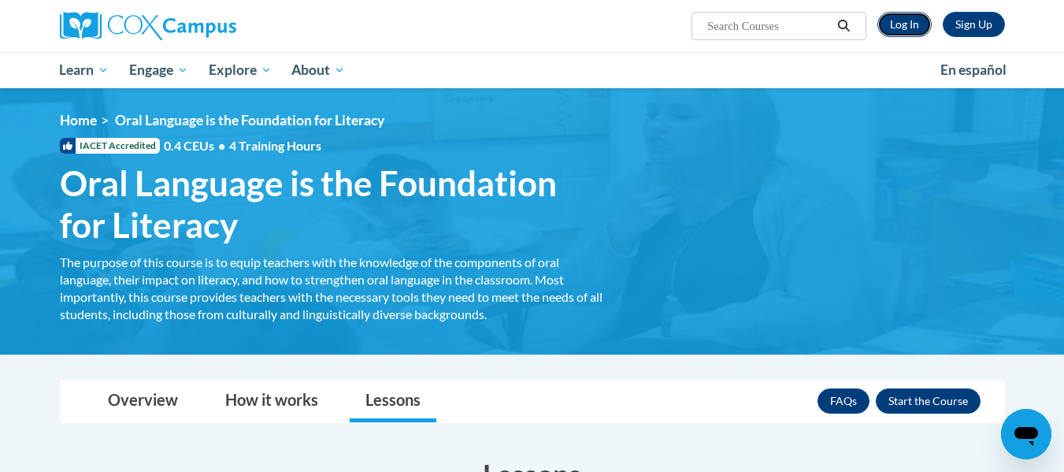
click at [912, 24] on link "Log In" at bounding box center [904, 24] width 54 height 25
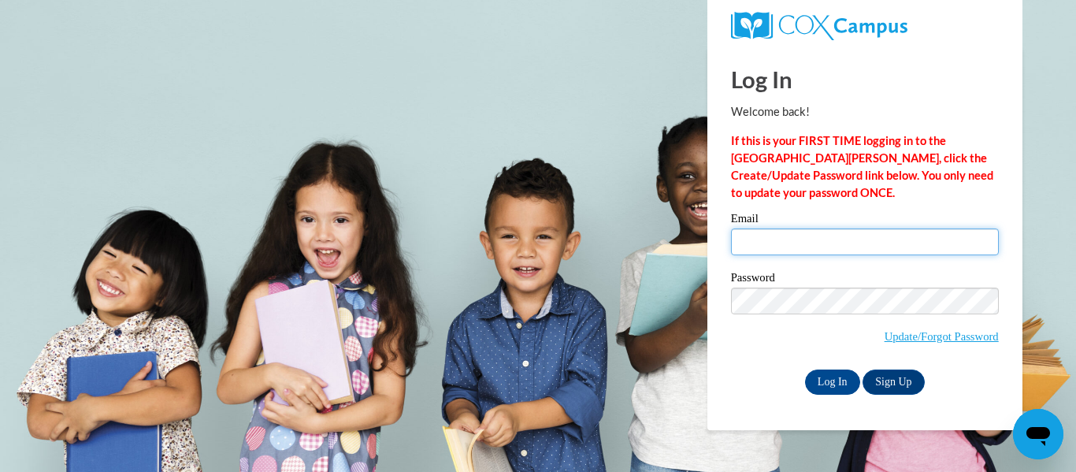
click at [814, 243] on input "Email" at bounding box center [865, 241] width 268 height 27
type input "[PERSON_NAME][EMAIL_ADDRESS][PERSON_NAME][DOMAIN_NAME]"
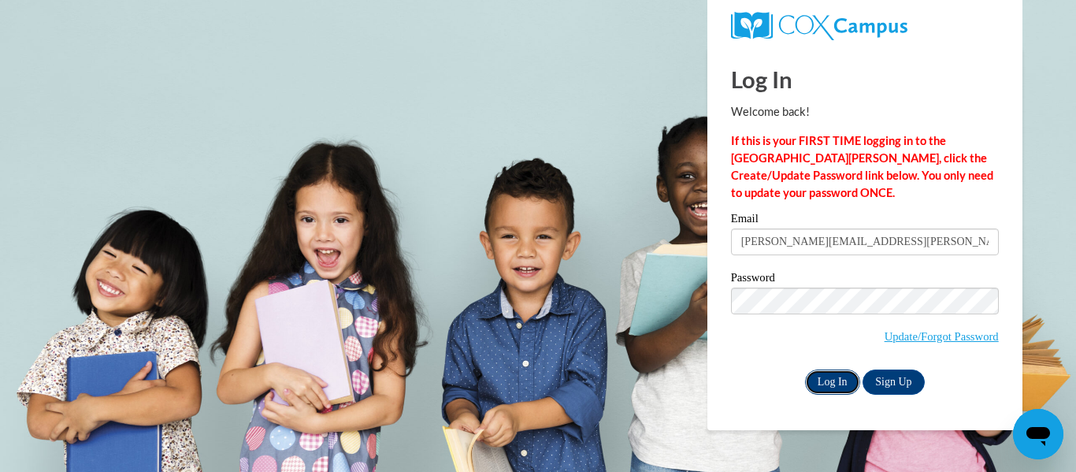
click at [820, 379] on input "Log In" at bounding box center [832, 381] width 55 height 25
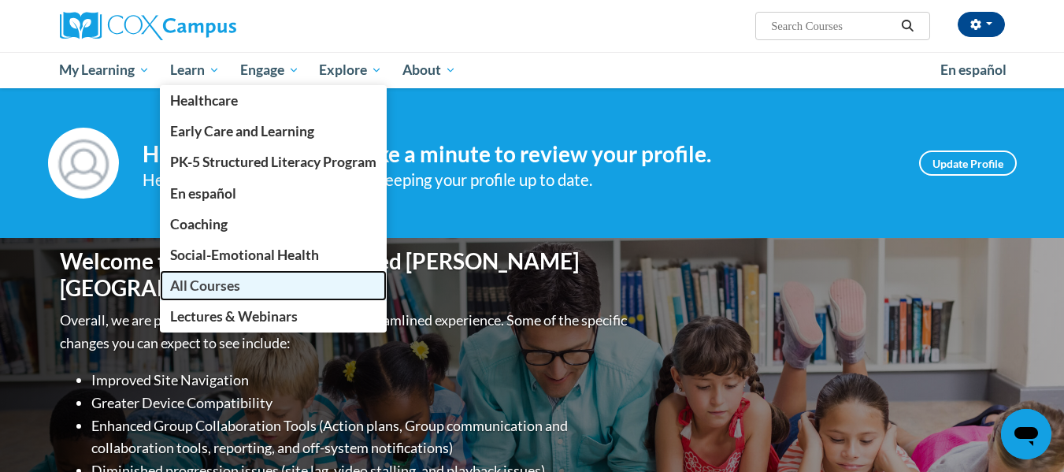
click at [221, 283] on span "All Courses" at bounding box center [205, 285] width 70 height 17
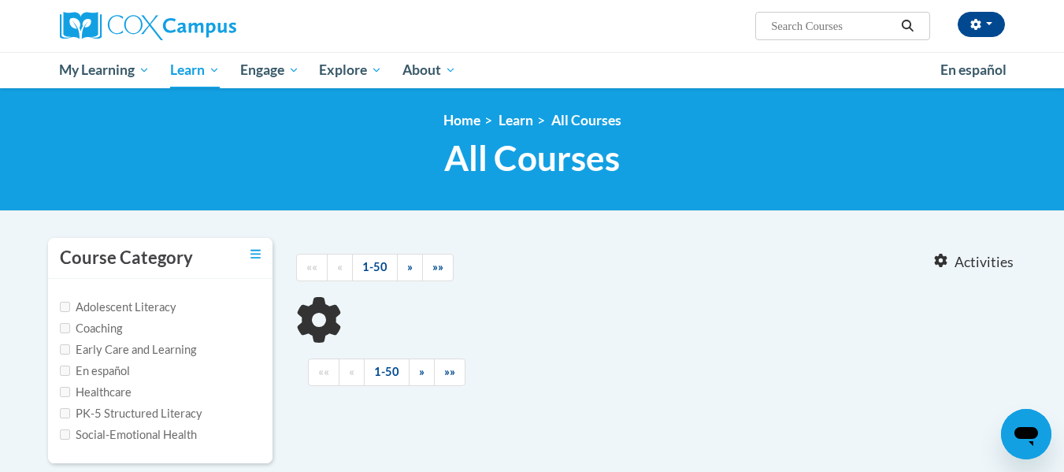
click at [799, 16] on span "Search Search..." at bounding box center [842, 26] width 174 height 28
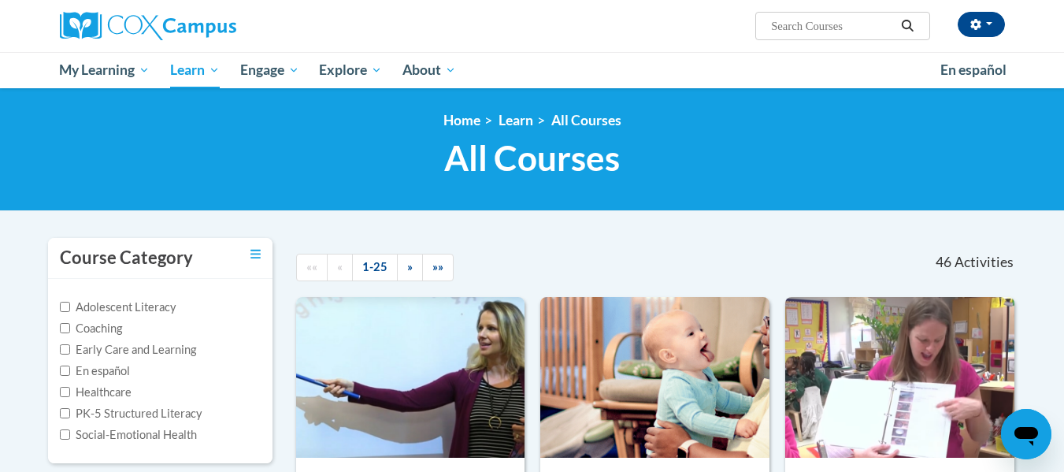
click at [808, 24] on input "Search..." at bounding box center [833, 26] width 126 height 19
type input "oral language"
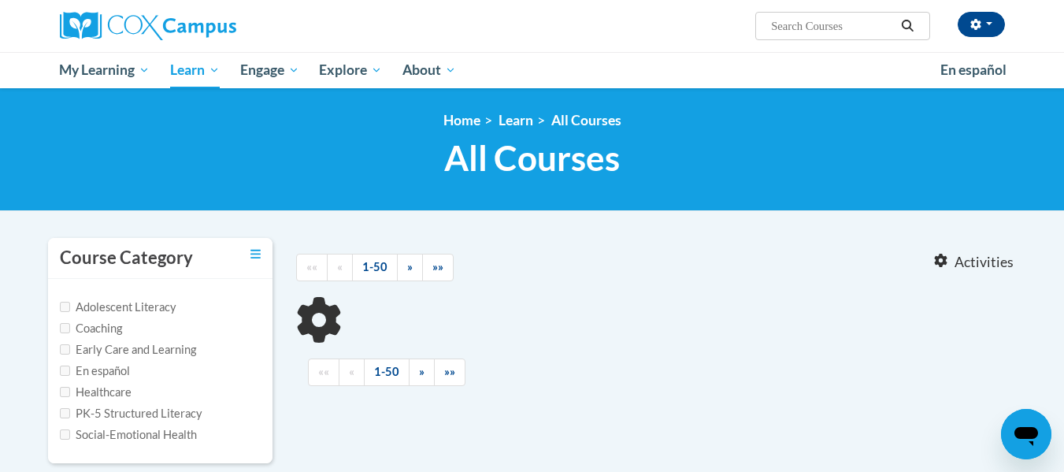
type input "oral language"
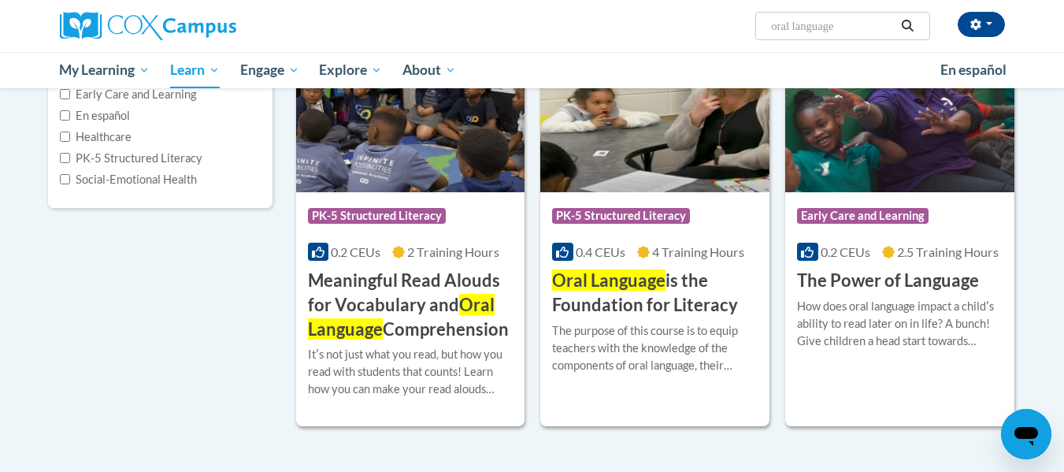
scroll to position [256, 0]
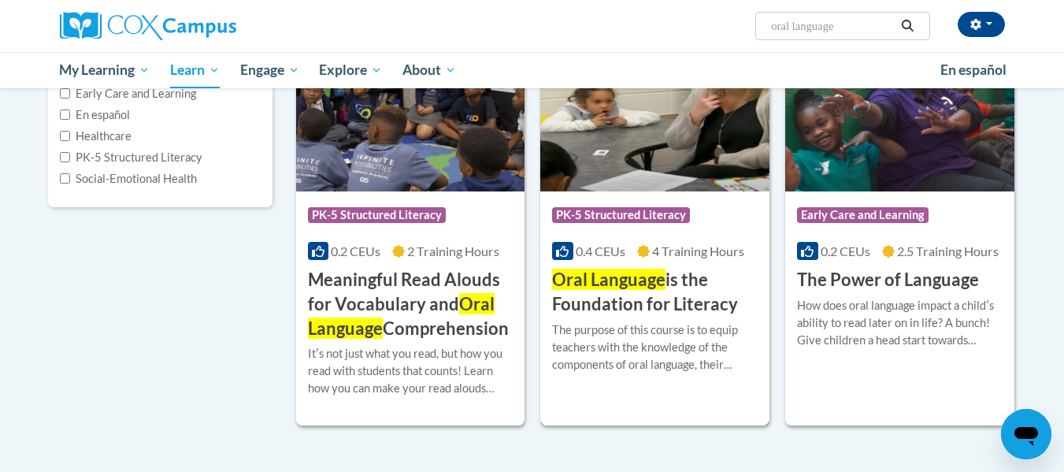
click at [666, 297] on h3 "Oral Language is the Foundation for Literacy" at bounding box center [655, 292] width 206 height 49
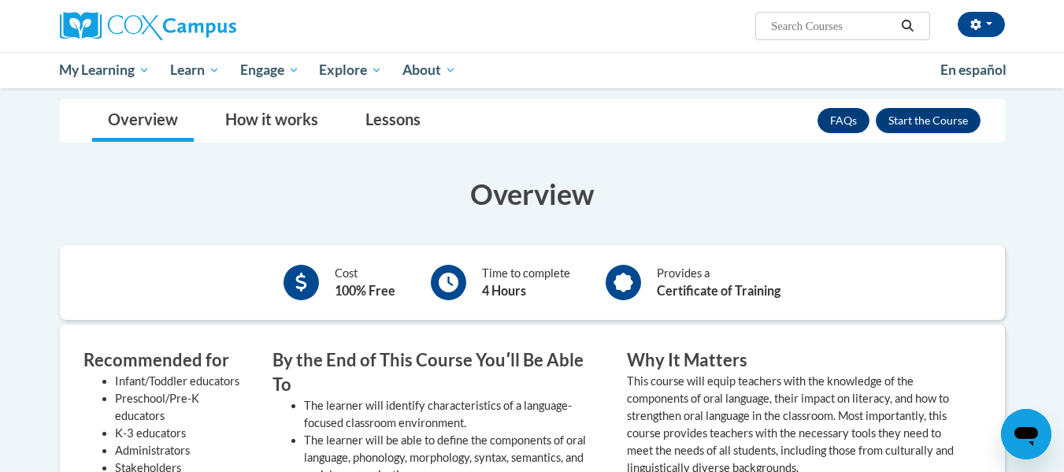
scroll to position [245, 0]
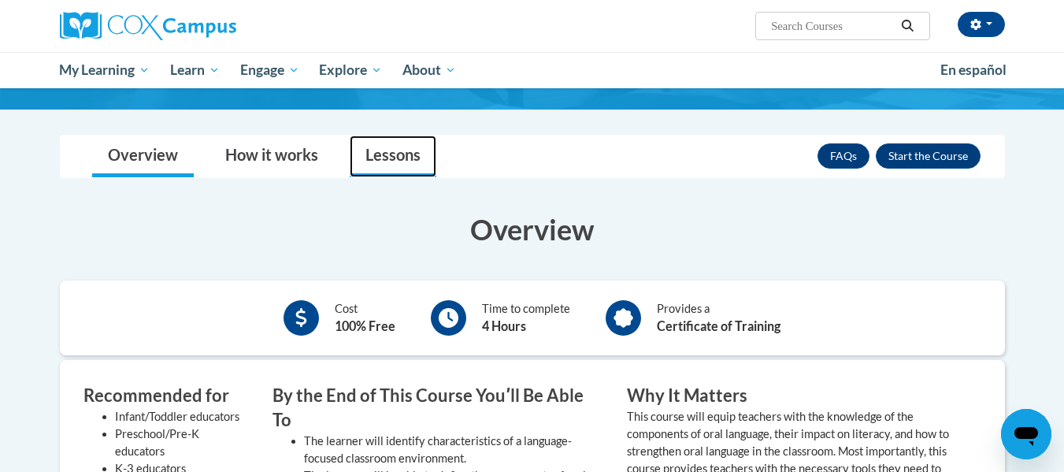
click at [391, 158] on link "Lessons" at bounding box center [393, 156] width 87 height 42
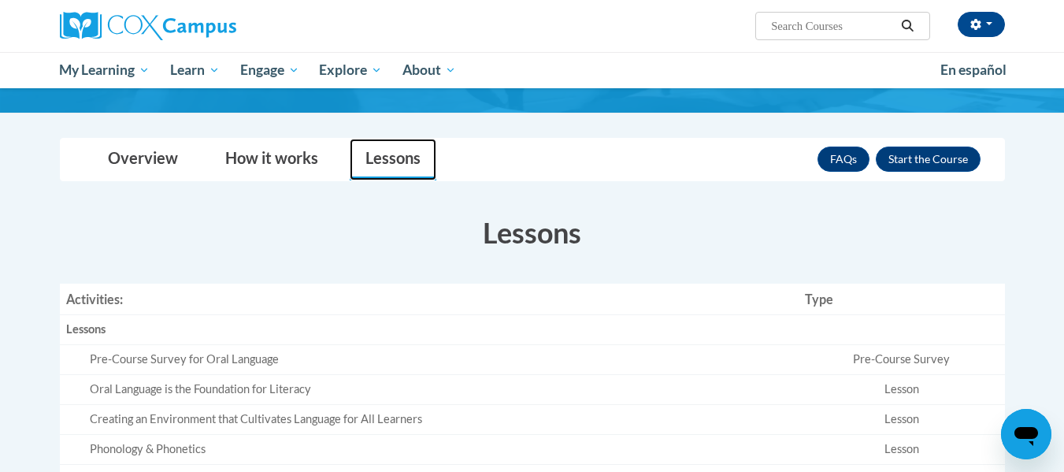
scroll to position [0, 0]
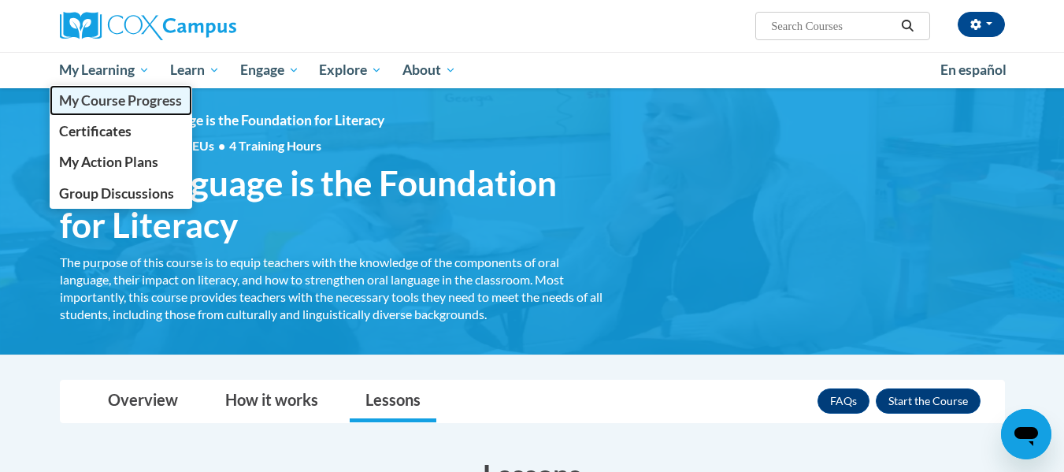
click at [124, 98] on span "My Course Progress" at bounding box center [120, 100] width 123 height 17
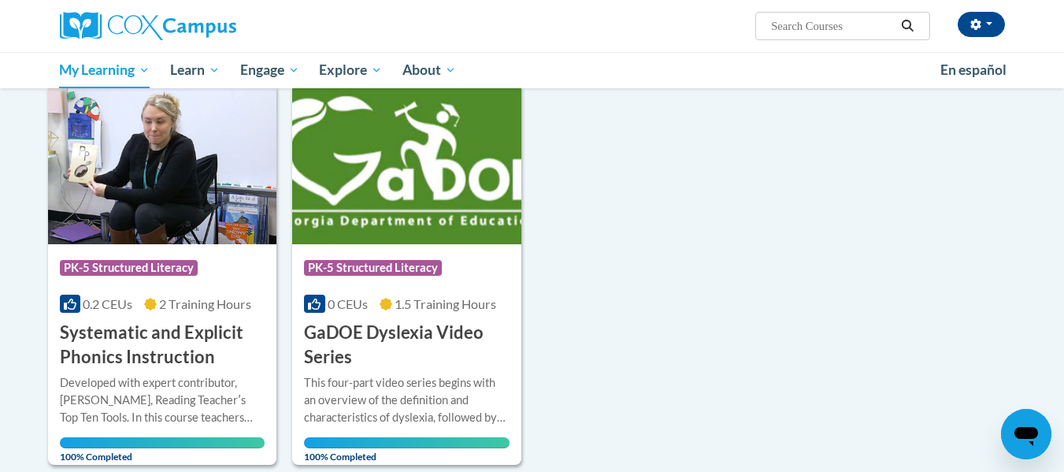
scroll to position [204, 0]
